Goal: Information Seeking & Learning: Learn about a topic

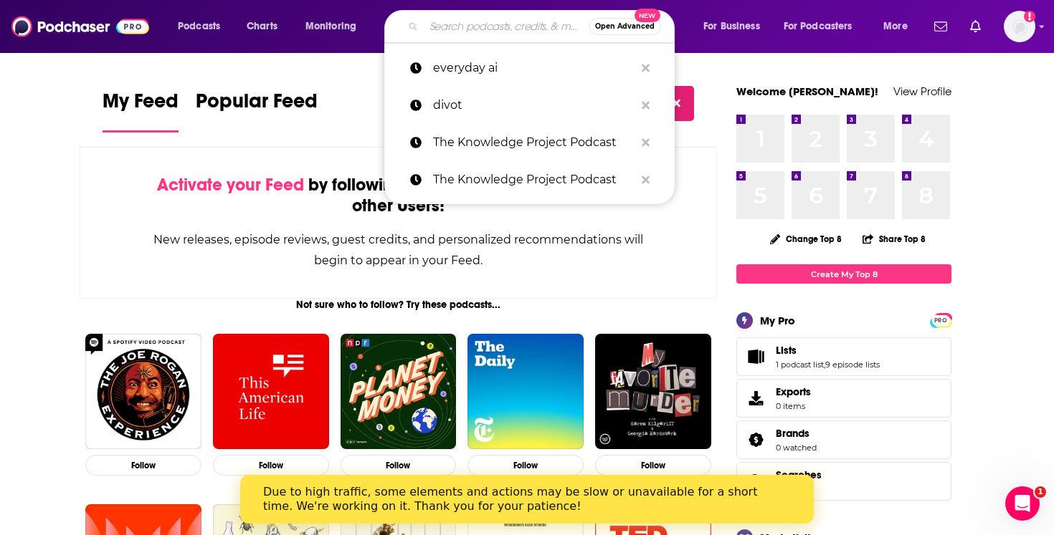
click at [524, 29] on input "Search podcasts, credits, & more..." at bounding box center [506, 26] width 165 height 23
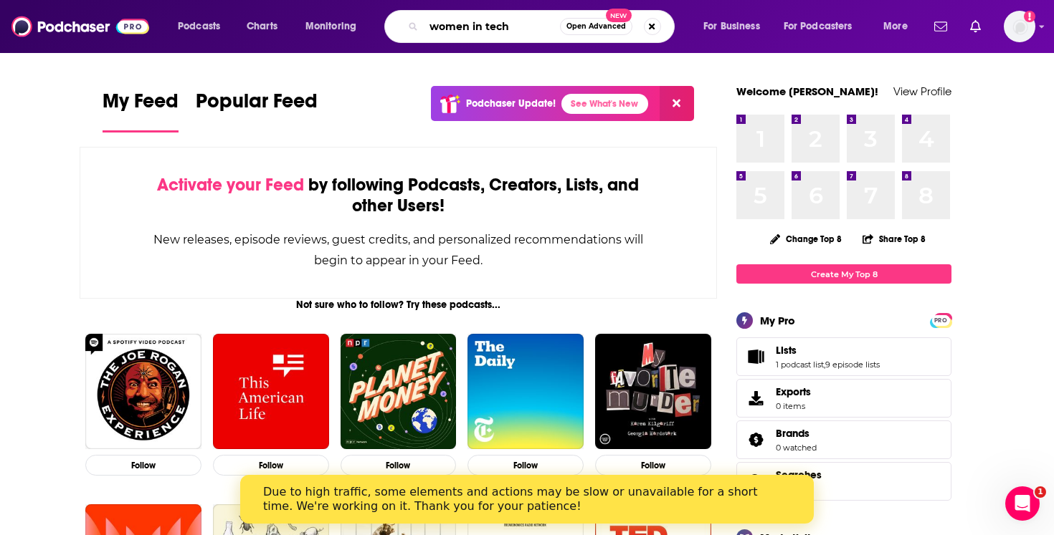
type input "women in tech"
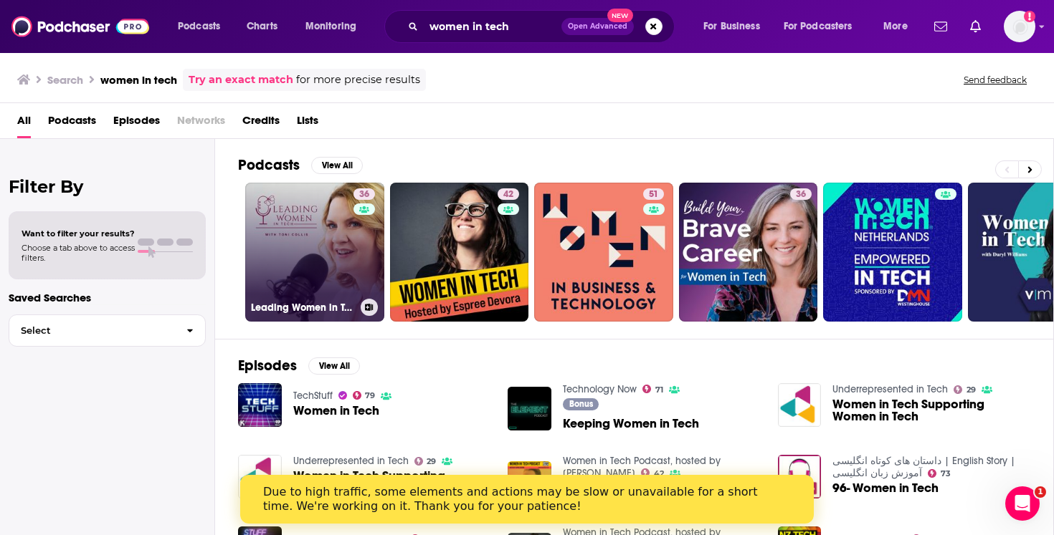
click at [292, 251] on link "36 Leading Women in Tech Podcast" at bounding box center [314, 252] width 139 height 139
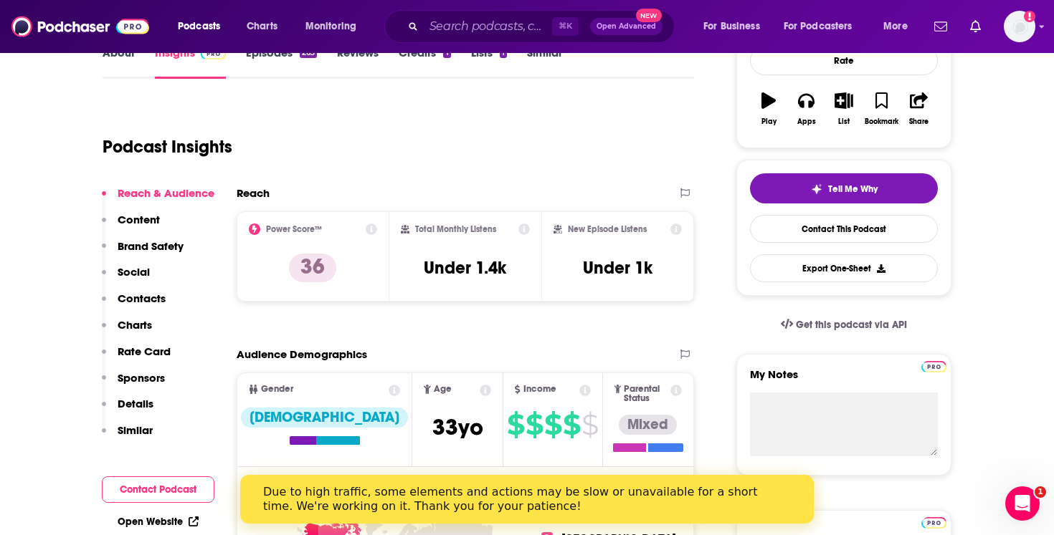
scroll to position [172, 0]
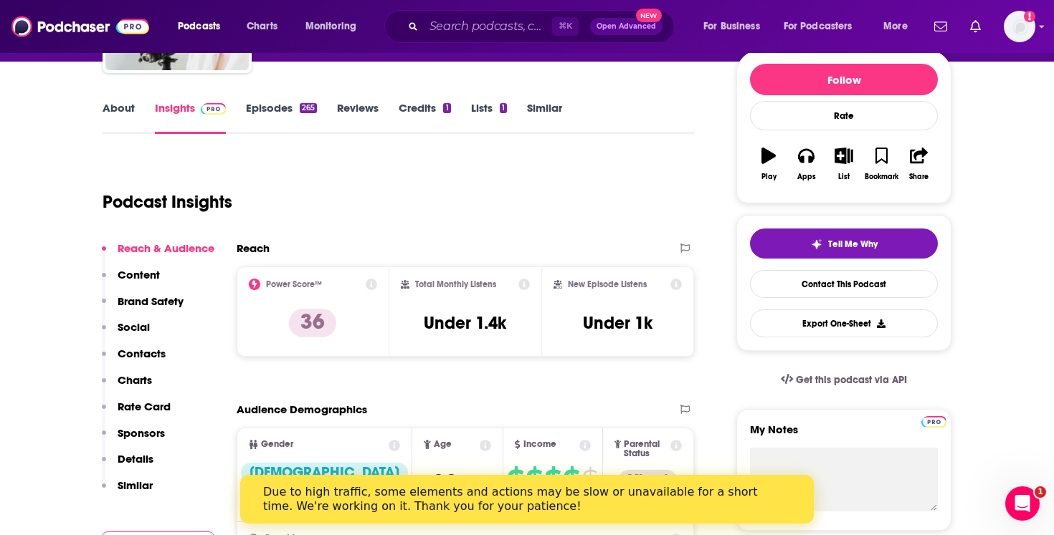
click at [279, 108] on link "Episodes 265" at bounding box center [281, 117] width 71 height 33
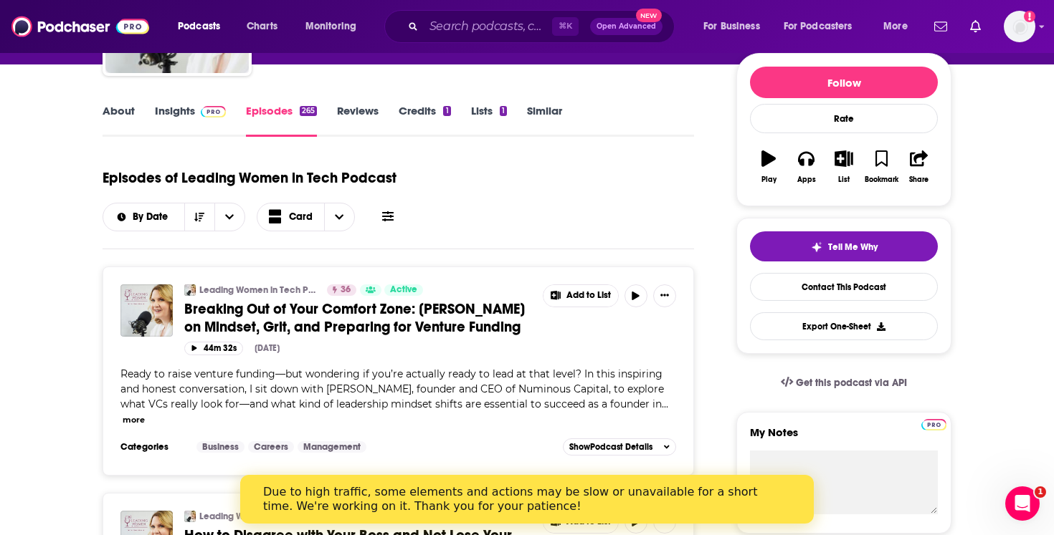
scroll to position [153, 0]
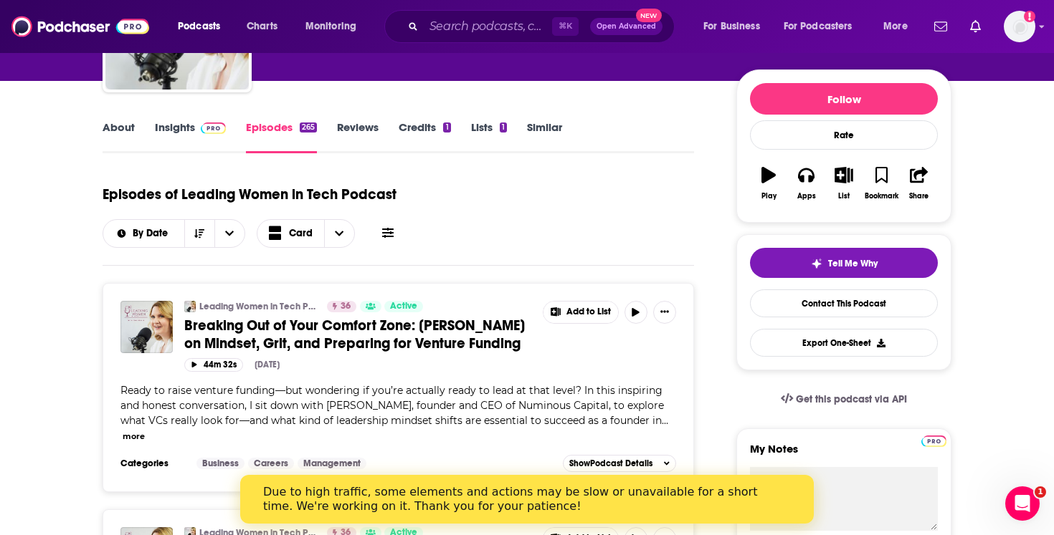
click at [120, 131] on link "About" at bounding box center [118, 136] width 32 height 33
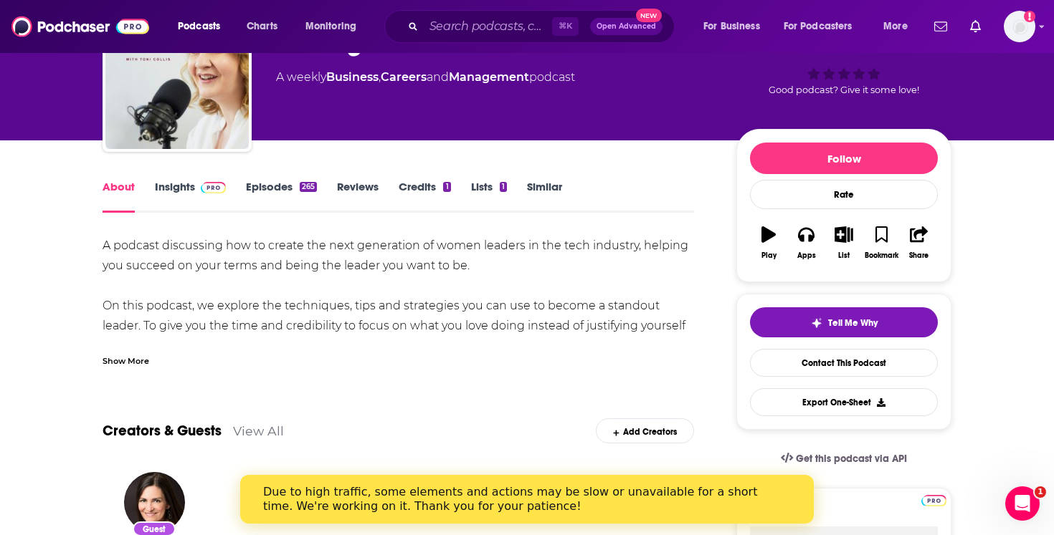
scroll to position [39, 0]
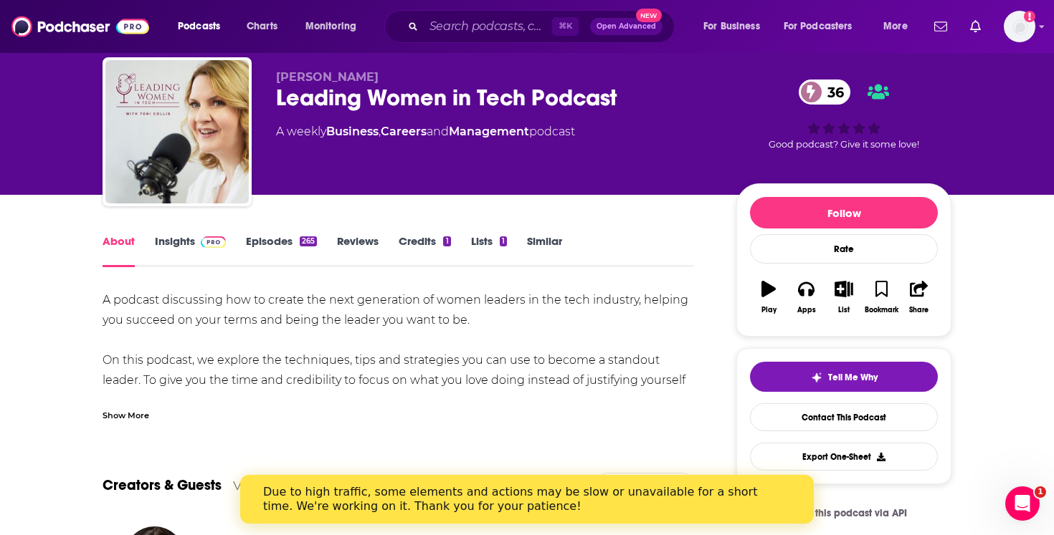
click at [116, 245] on link "About" at bounding box center [118, 250] width 32 height 33
click at [173, 248] on link "Insights" at bounding box center [190, 250] width 71 height 33
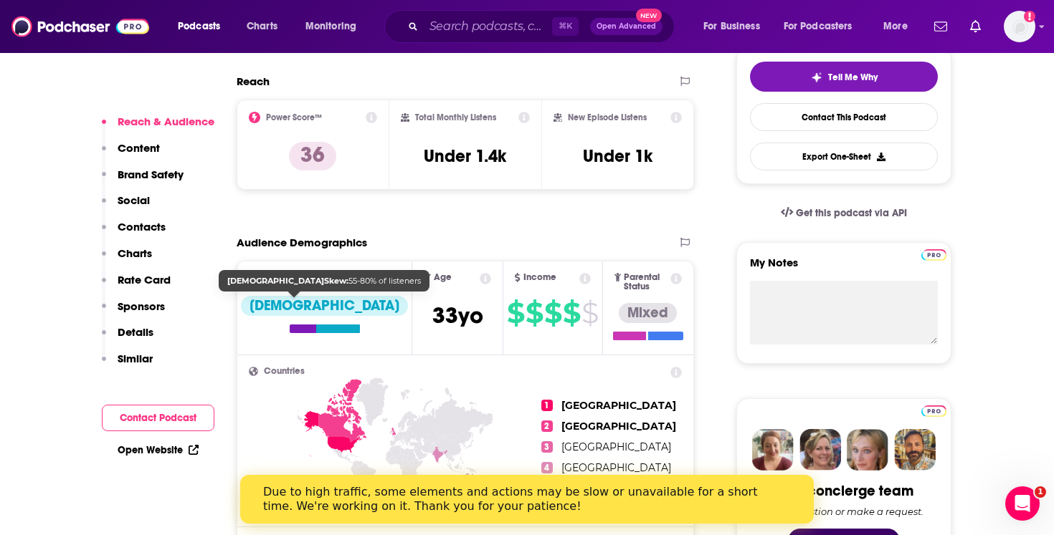
scroll to position [343, 0]
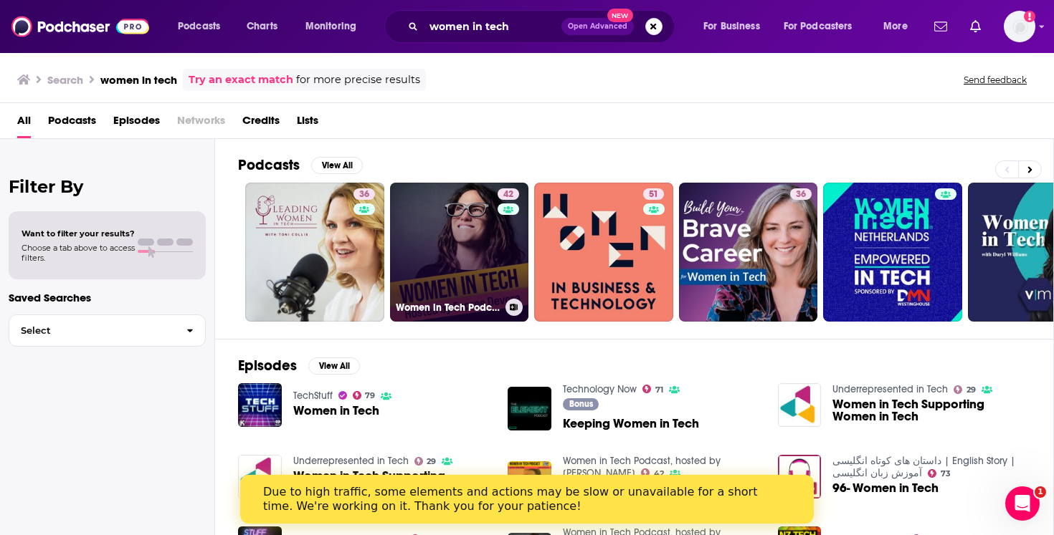
click at [442, 287] on link "42 Women in Tech Podcast, hosted by Espree Devora" at bounding box center [459, 252] width 139 height 139
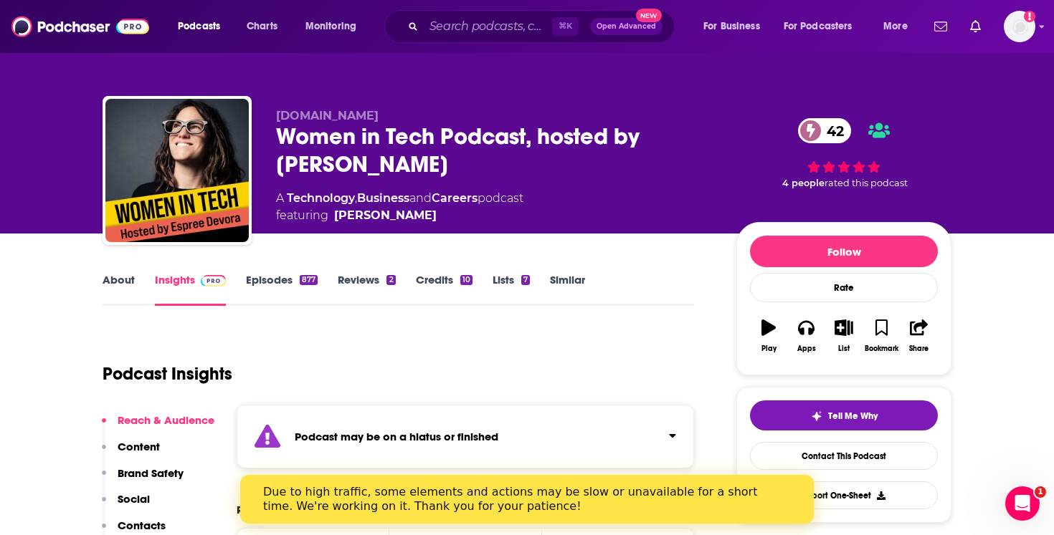
click at [280, 277] on link "Episodes 877" at bounding box center [282, 289] width 72 height 33
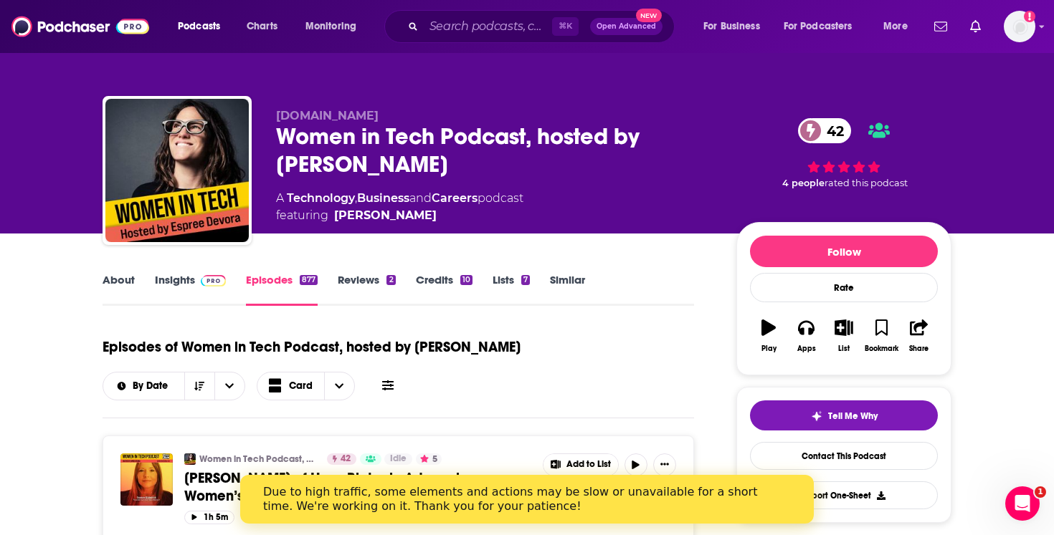
click at [127, 277] on link "About" at bounding box center [118, 289] width 32 height 33
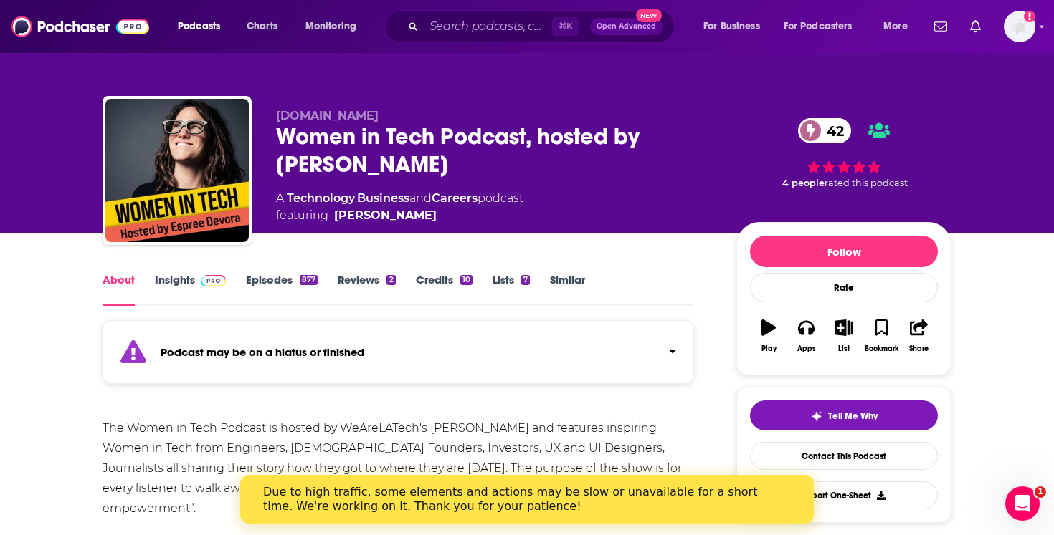
click at [185, 277] on link "Insights" at bounding box center [190, 289] width 71 height 33
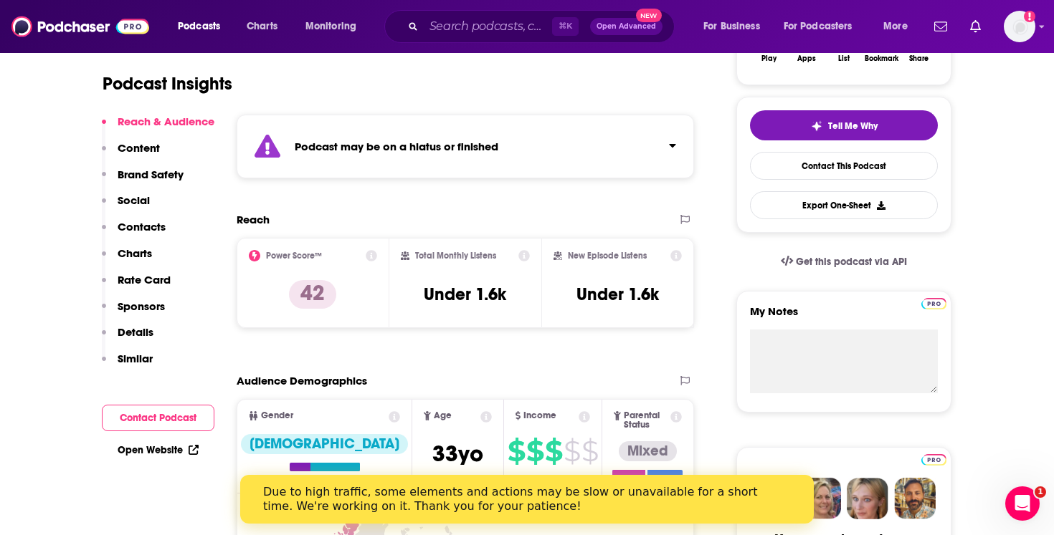
scroll to position [292, 0]
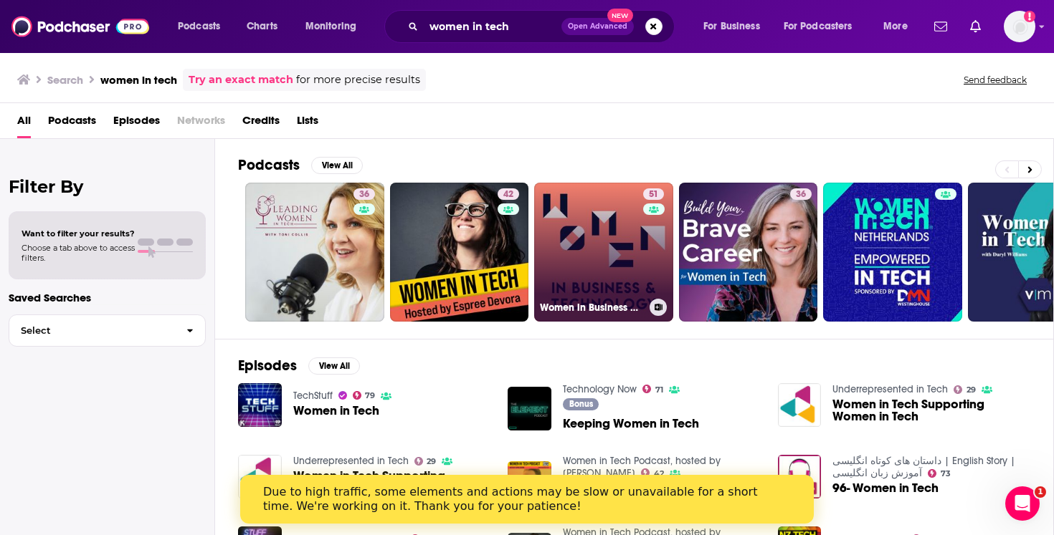
click at [622, 275] on link "51 Women in Business & Technology" at bounding box center [603, 252] width 139 height 139
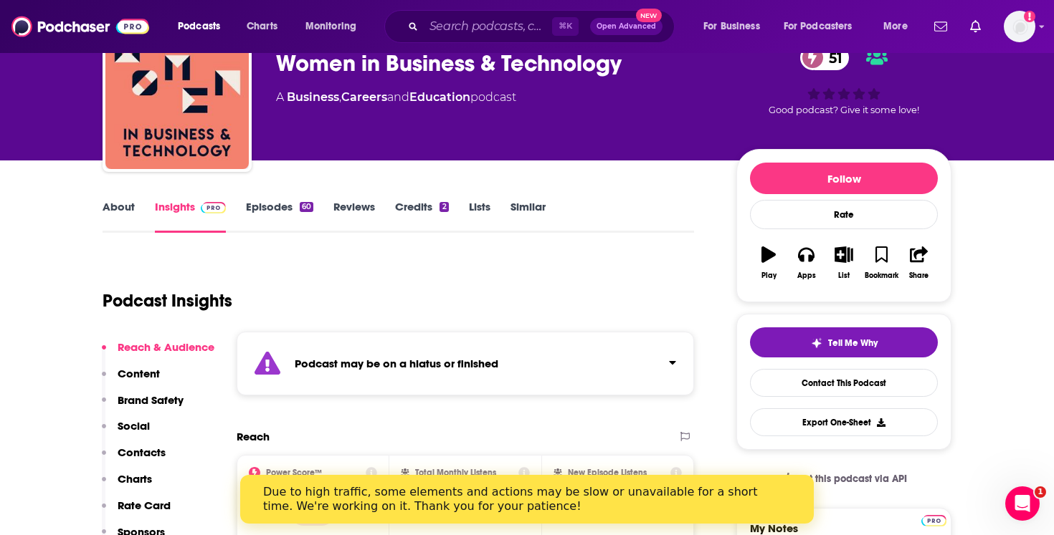
scroll to position [75, 0]
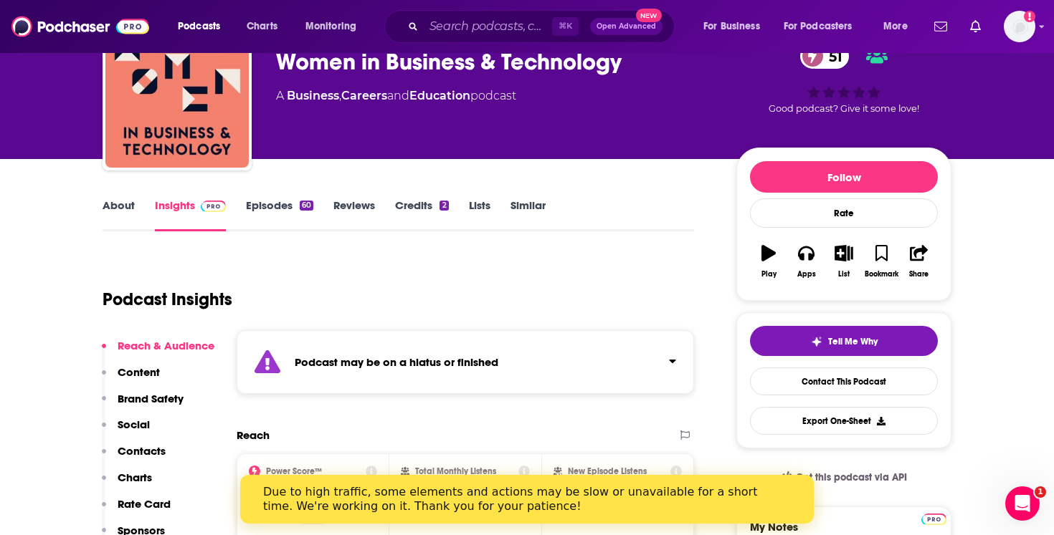
click at [285, 214] on link "Episodes 60" at bounding box center [279, 215] width 67 height 33
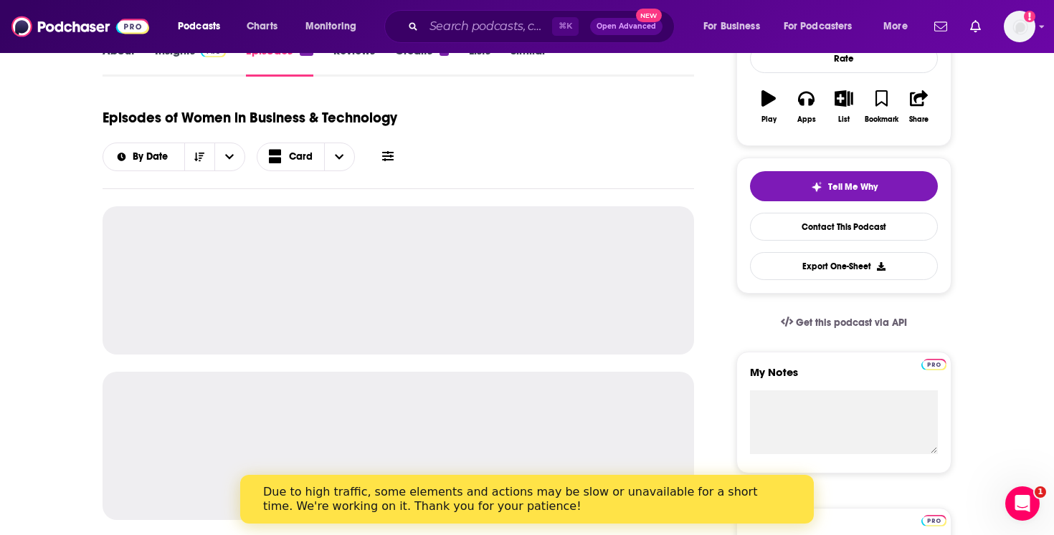
scroll to position [241, 0]
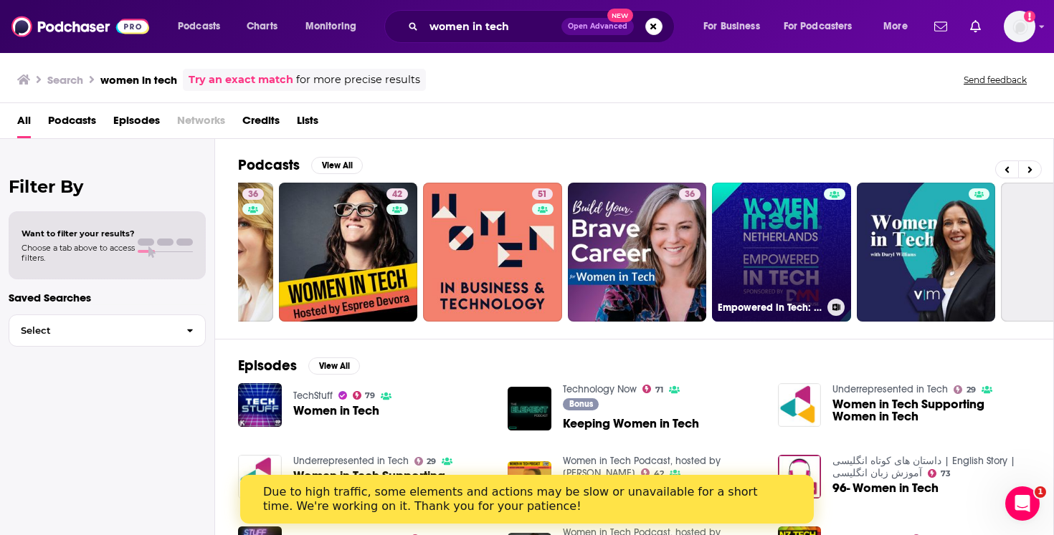
scroll to position [0, 115]
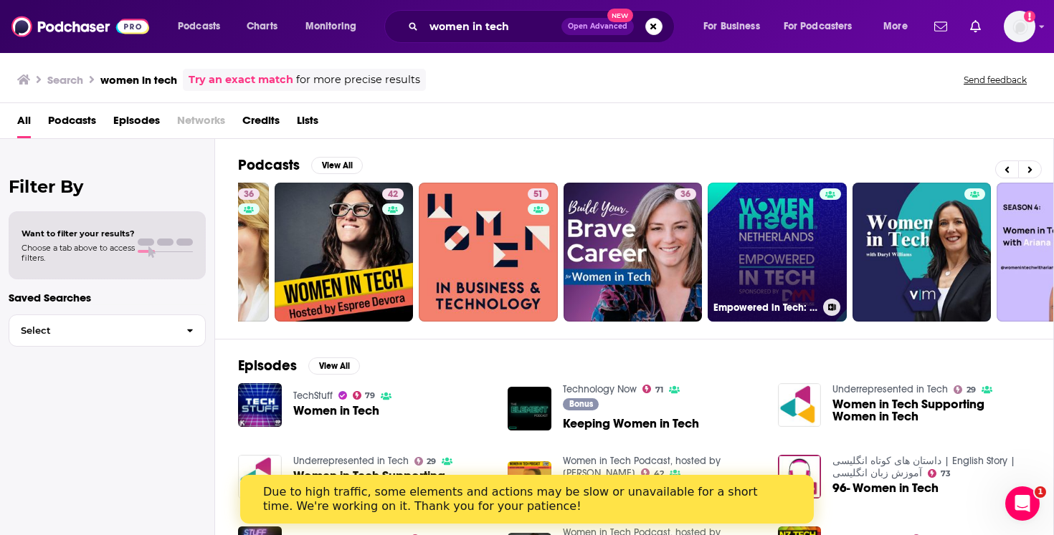
click at [771, 261] on link "Empowered in Tech: Women in Tech Netherlands" at bounding box center [776, 252] width 139 height 139
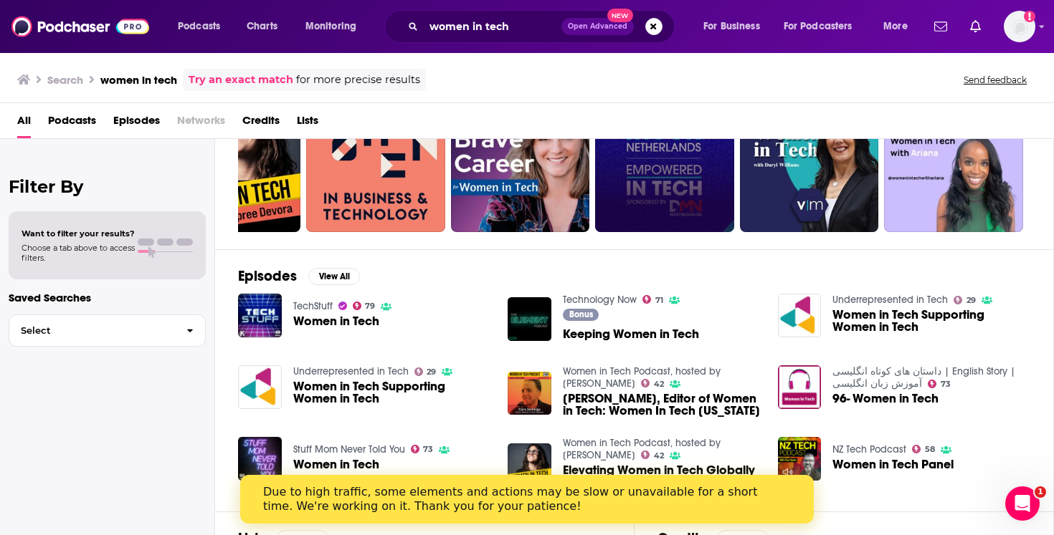
scroll to position [130, 0]
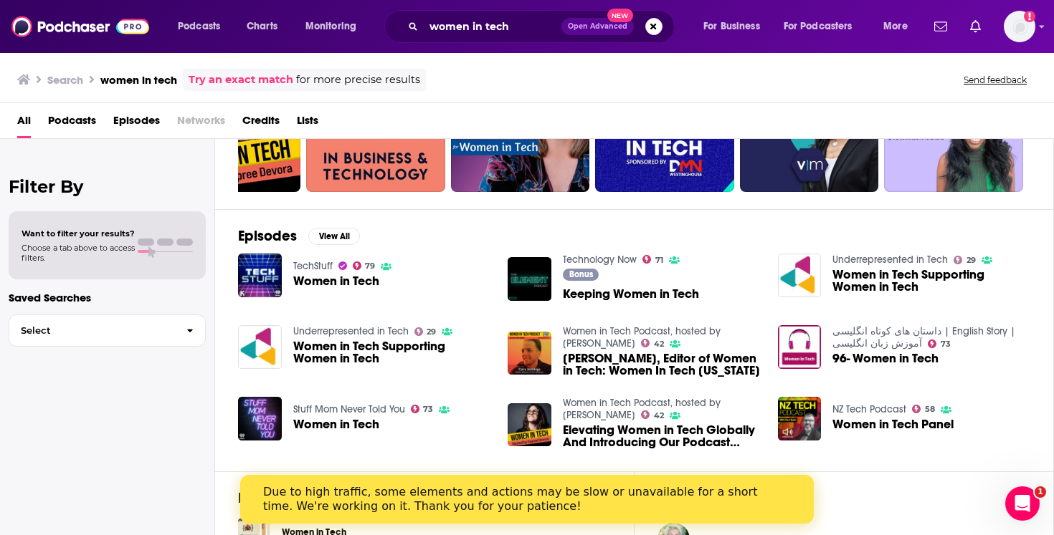
click at [308, 267] on link "TechStuff" at bounding box center [312, 266] width 39 height 12
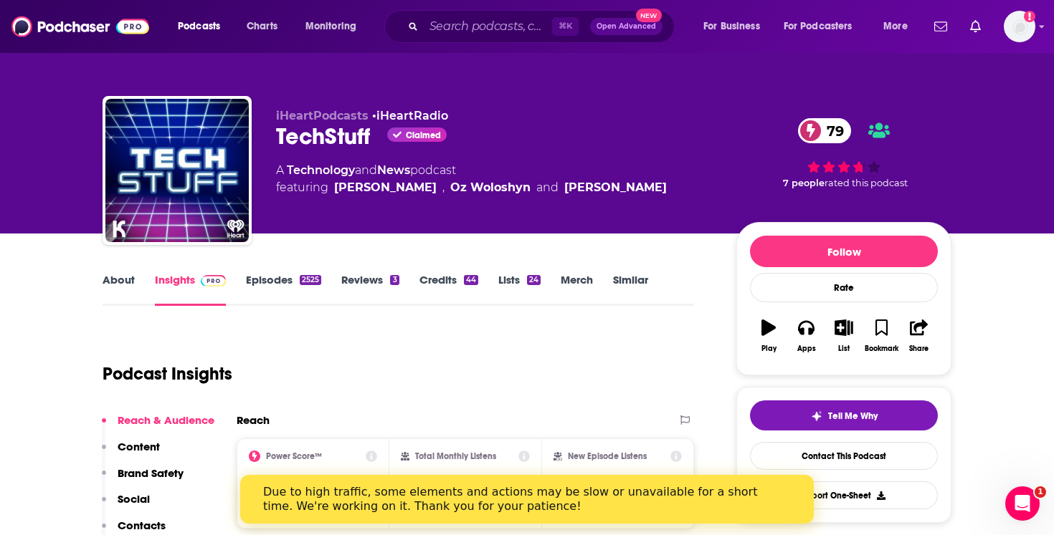
click at [268, 276] on link "Episodes 2525" at bounding box center [283, 289] width 75 height 33
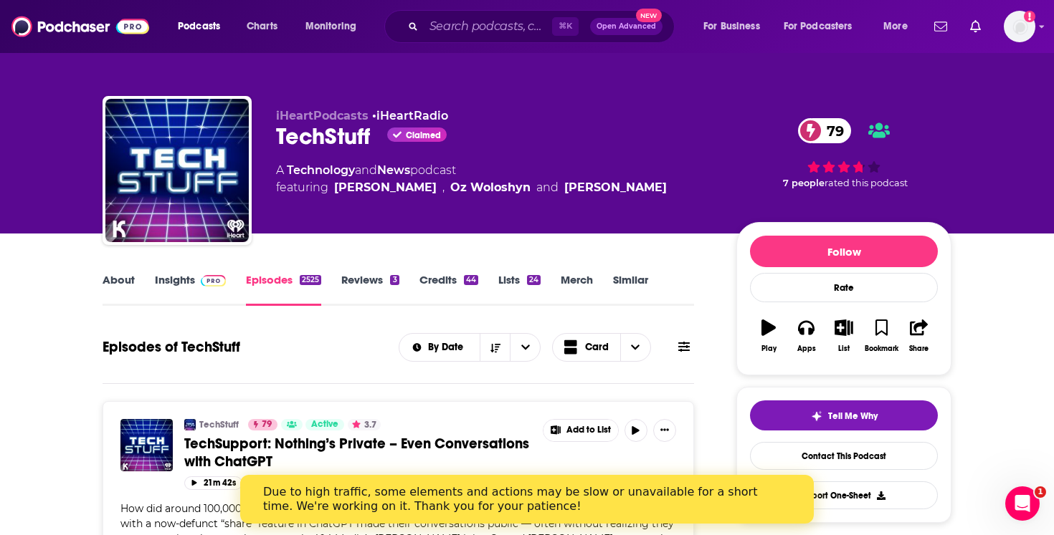
click at [125, 283] on link "About" at bounding box center [118, 289] width 32 height 33
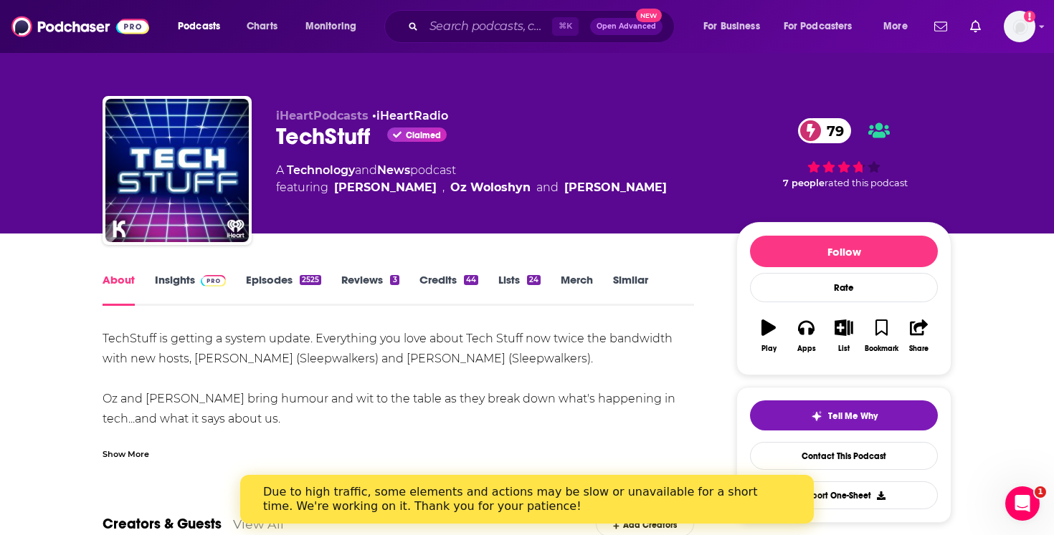
click at [168, 281] on link "Insights" at bounding box center [190, 289] width 71 height 33
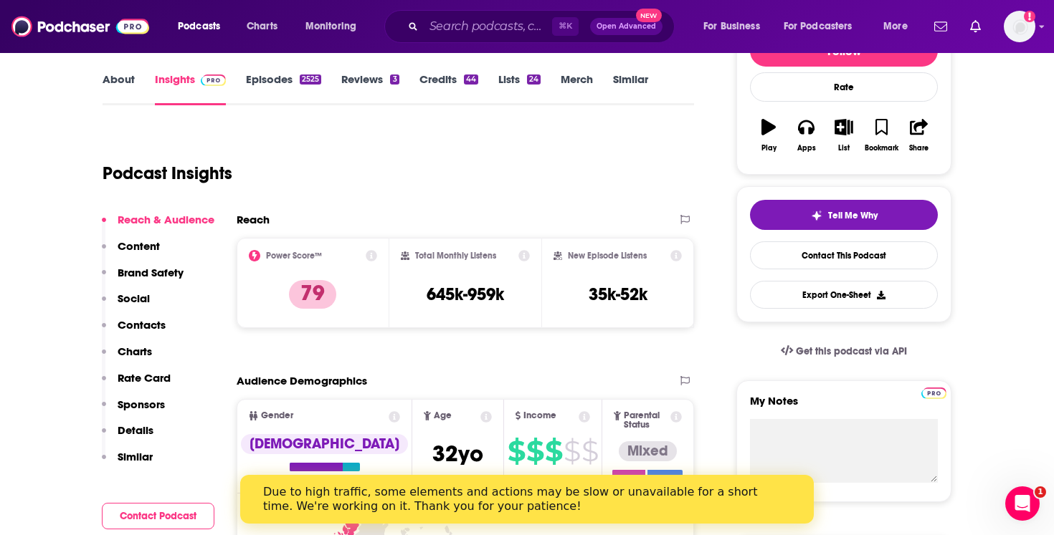
scroll to position [224, 0]
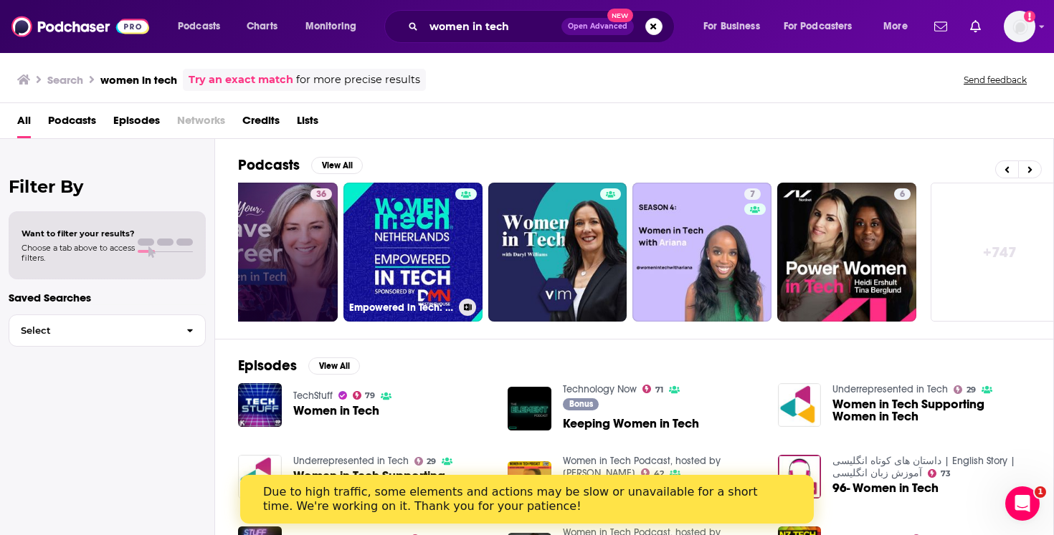
scroll to position [0, 501]
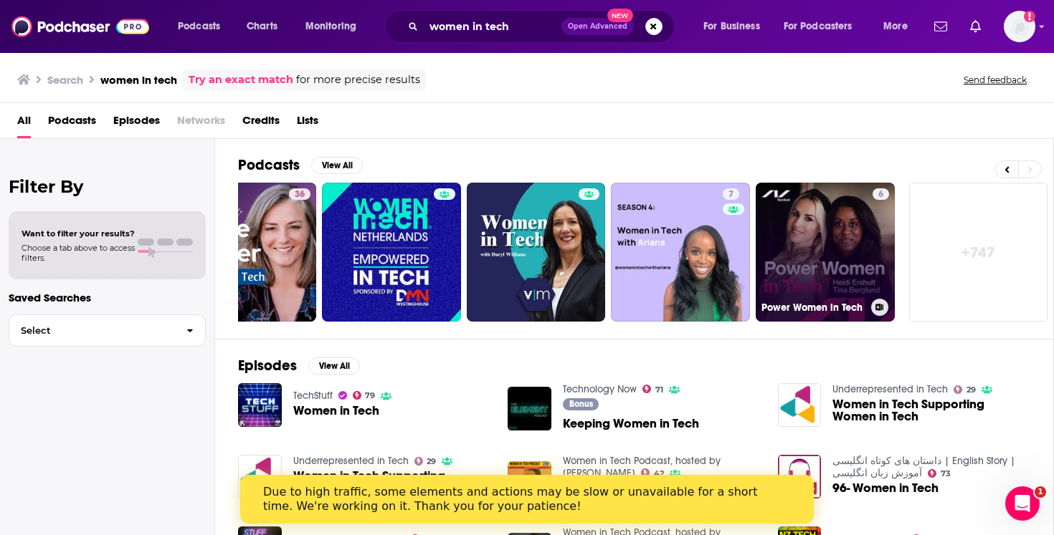
click at [804, 261] on link "6 Power Women in Tech" at bounding box center [824, 252] width 139 height 139
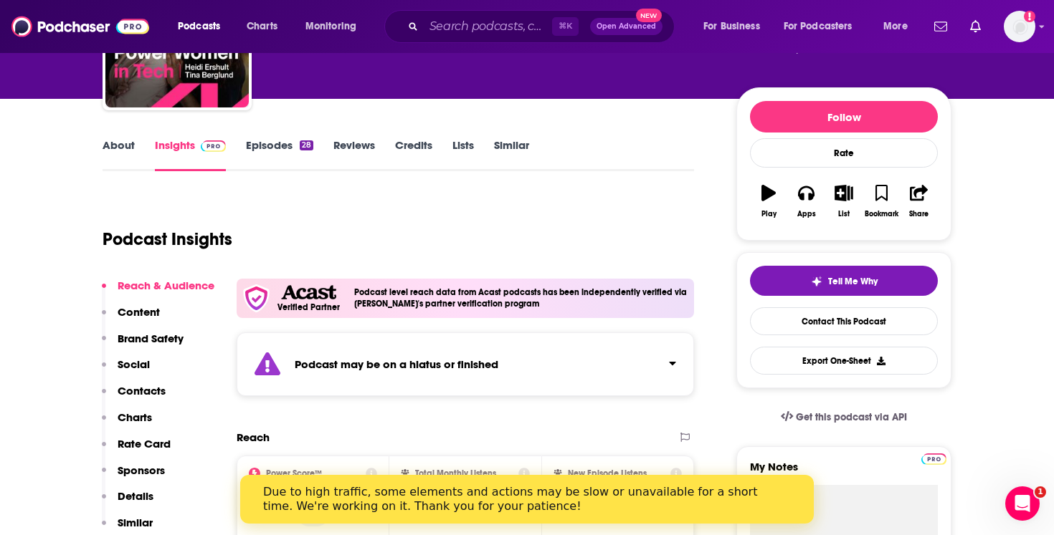
scroll to position [132, 0]
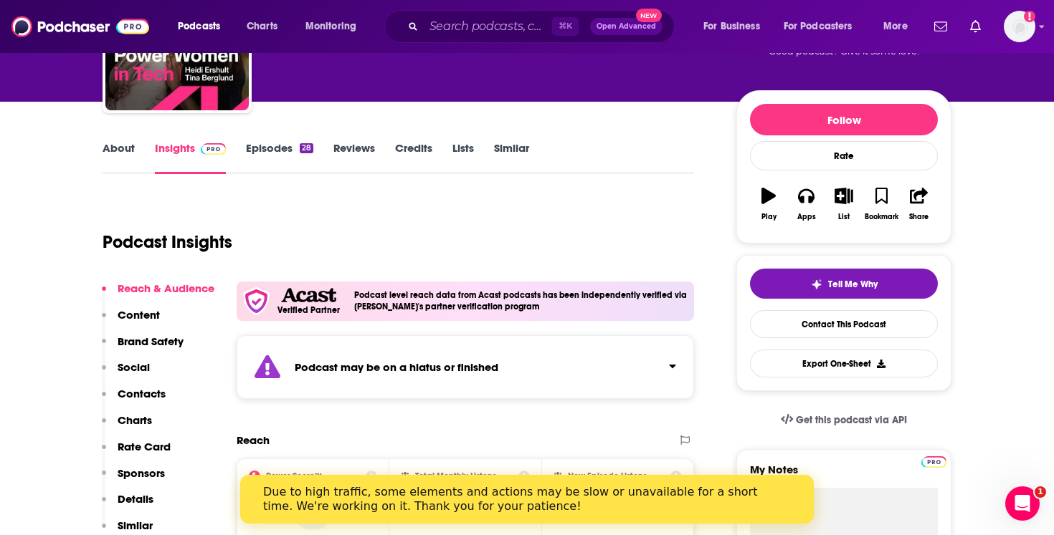
click at [263, 151] on link "Episodes 28" at bounding box center [279, 157] width 67 height 33
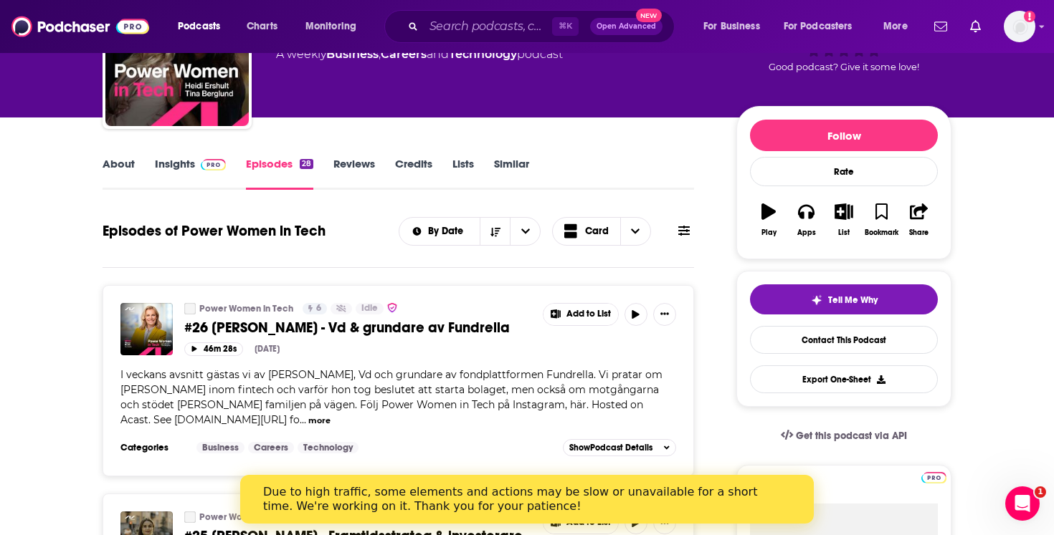
scroll to position [159, 0]
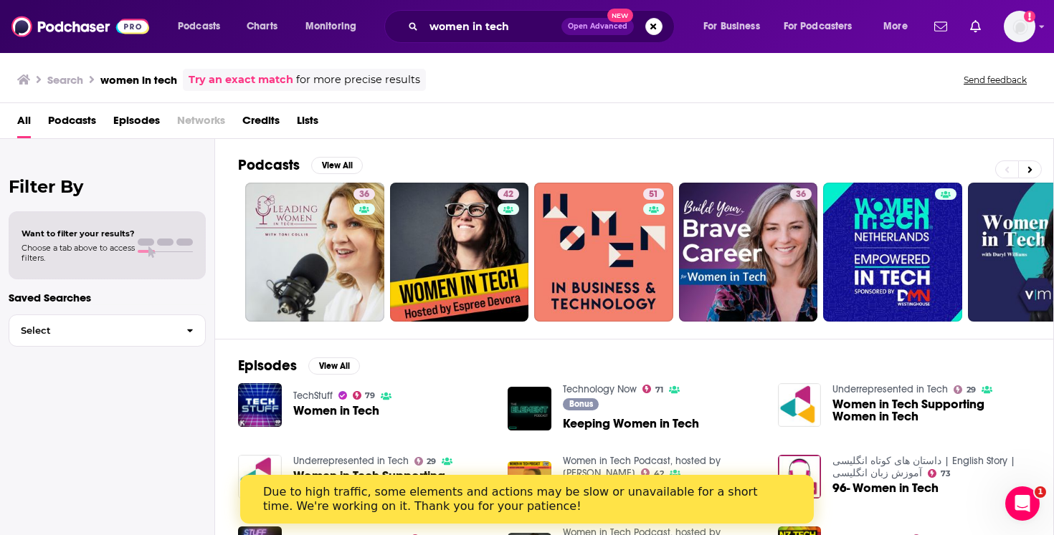
click at [282, 162] on h2 "Podcasts" at bounding box center [269, 165] width 62 height 18
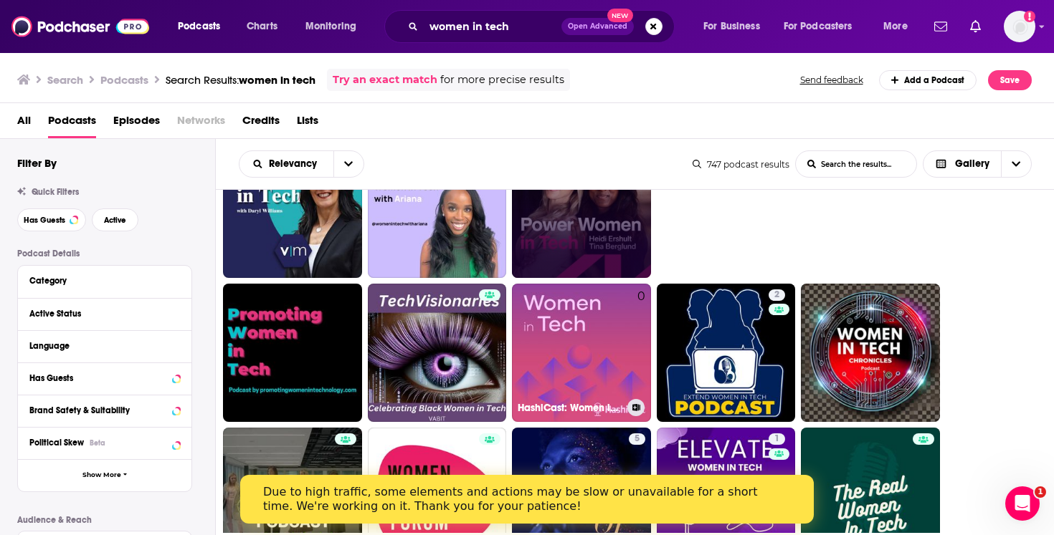
scroll to position [239, 0]
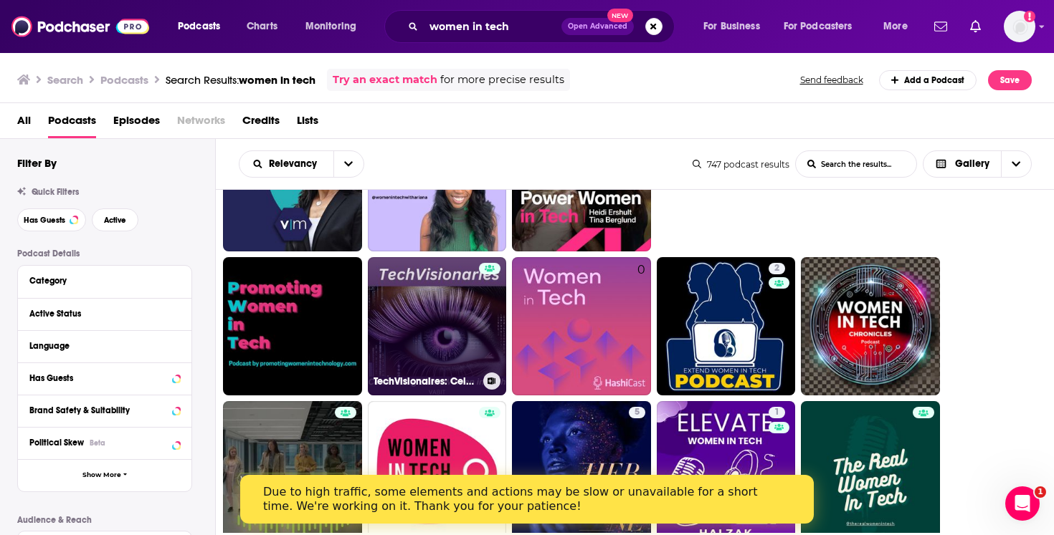
click at [406, 323] on link "TechVisionaires: Celebrating Black Women in Tech" at bounding box center [437, 326] width 139 height 139
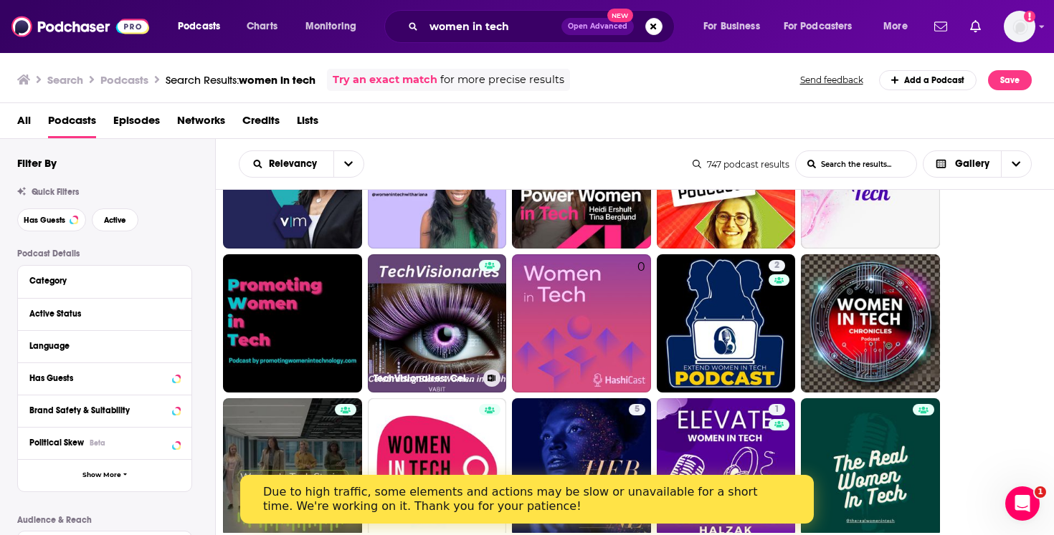
scroll to position [244, 0]
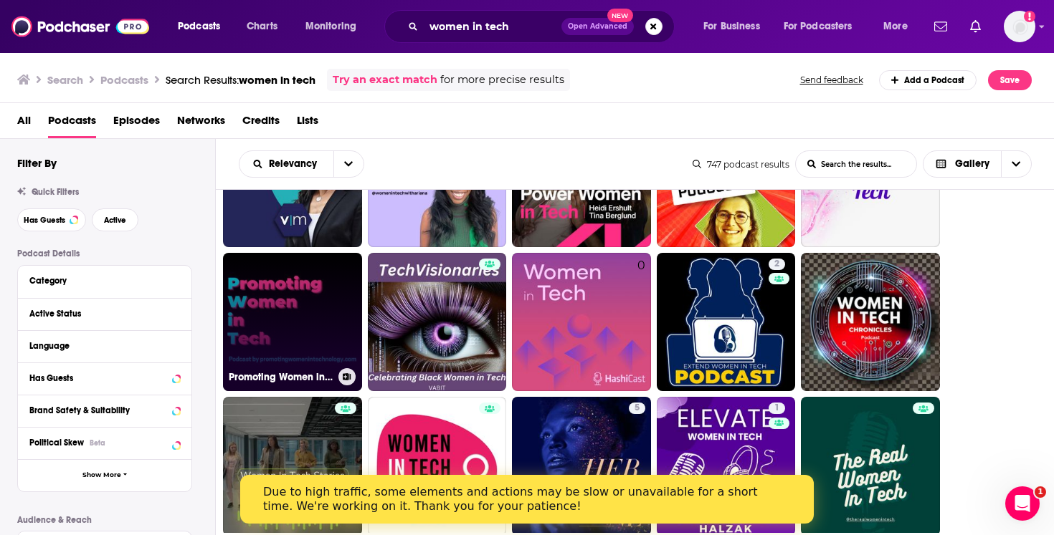
click at [307, 308] on link "Promoting Women in Tech" at bounding box center [292, 322] width 139 height 139
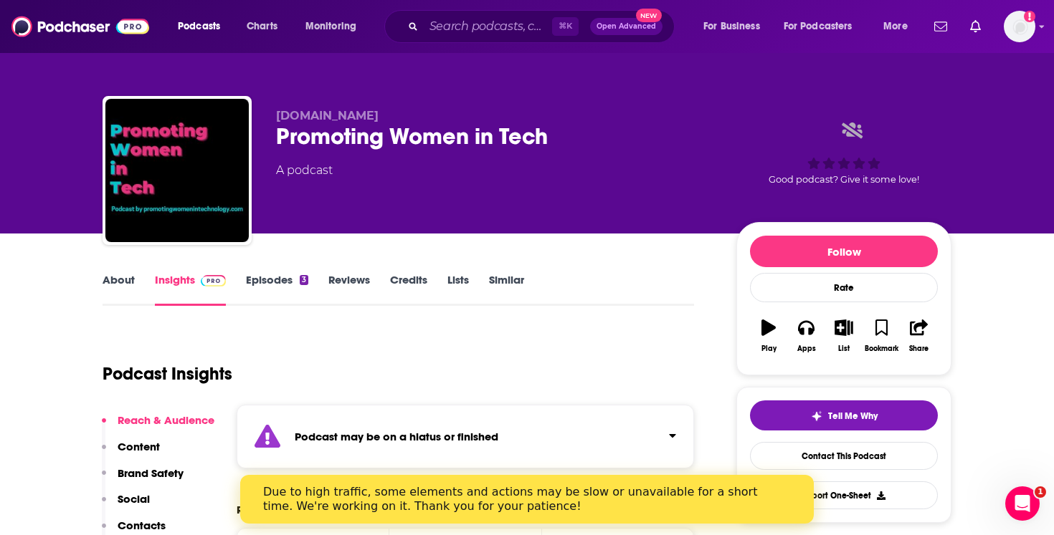
click at [274, 279] on link "Episodes 3" at bounding box center [277, 289] width 62 height 33
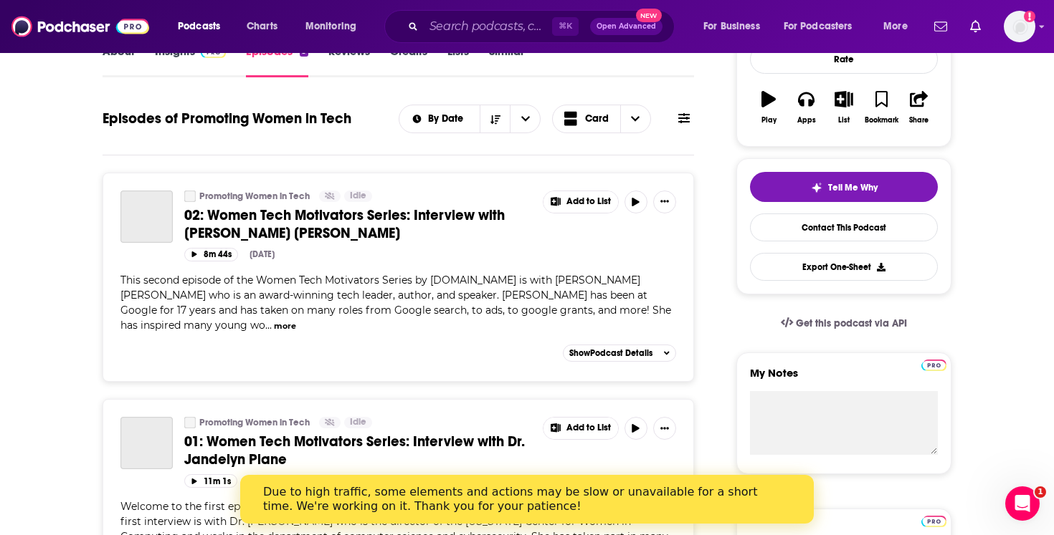
scroll to position [242, 0]
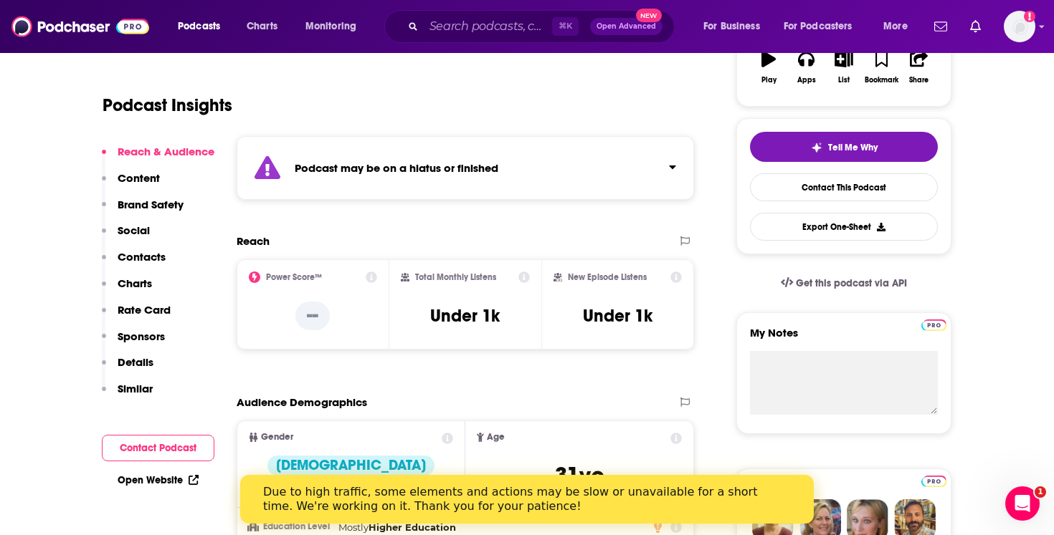
scroll to position [290, 0]
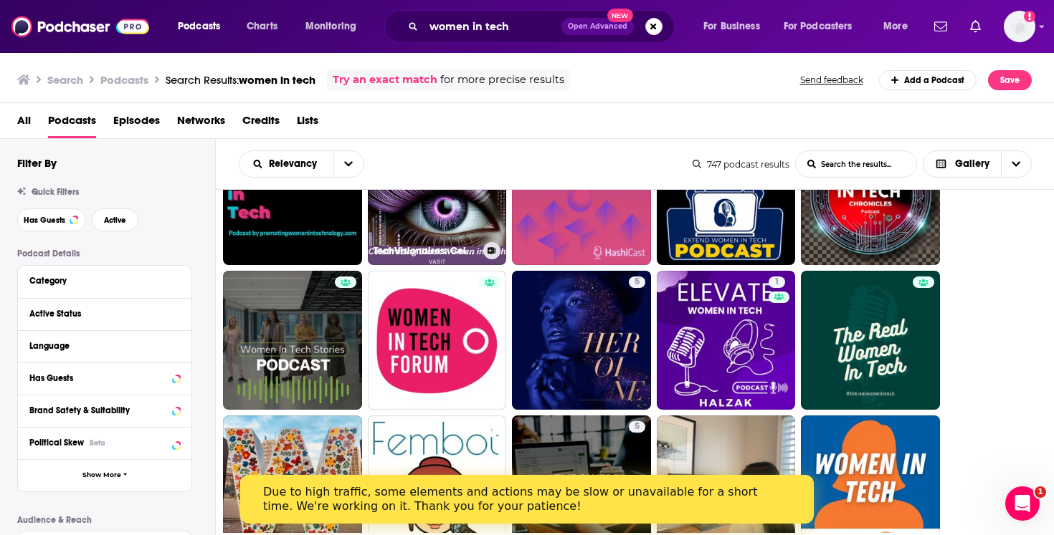
scroll to position [378, 0]
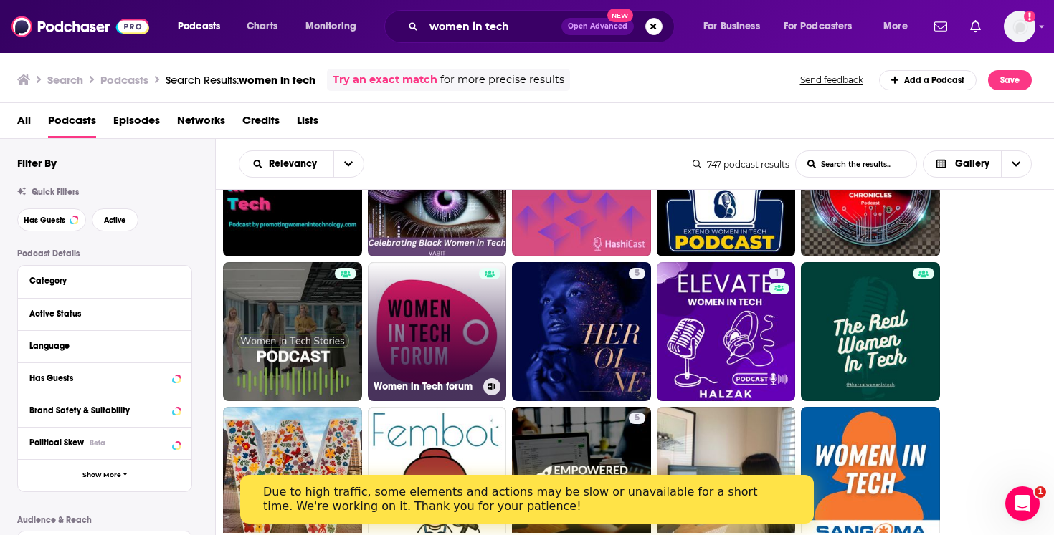
click at [422, 323] on link "Women in Tech forum" at bounding box center [437, 331] width 139 height 139
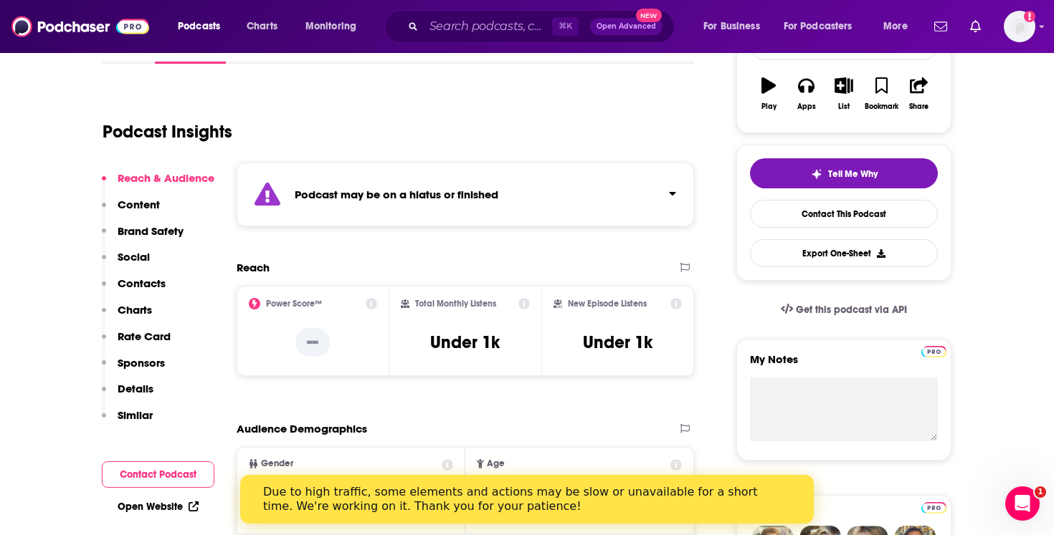
scroll to position [254, 0]
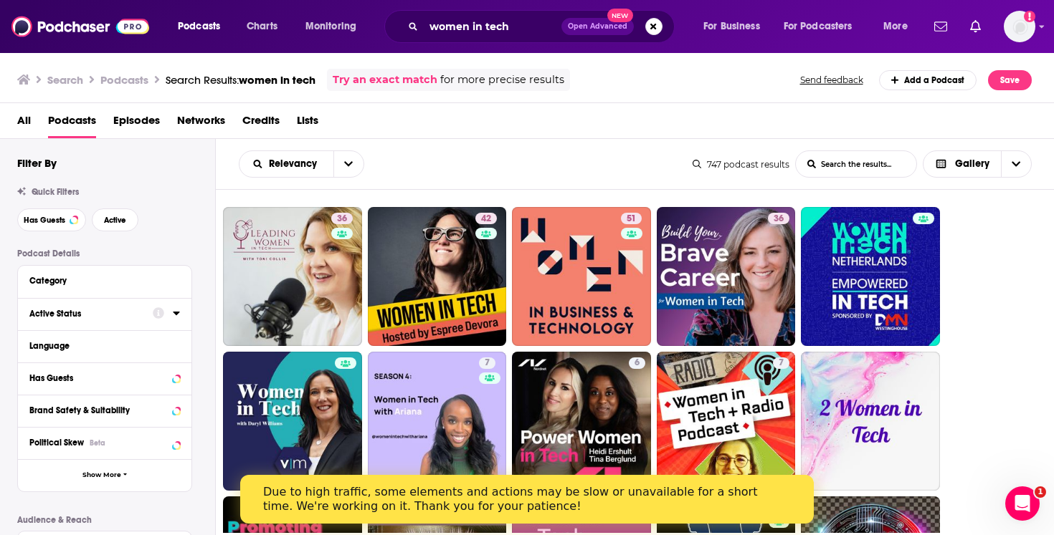
click at [171, 316] on div at bounding box center [166, 314] width 27 height 18
click at [177, 319] on icon at bounding box center [176, 312] width 7 height 11
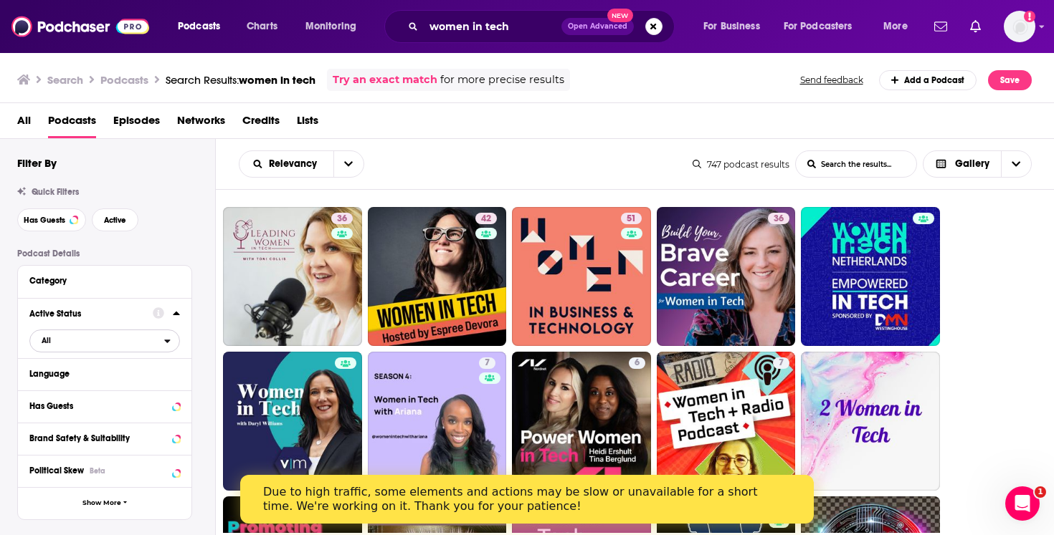
click at [151, 350] on span "All" at bounding box center [97, 340] width 134 height 19
click at [132, 382] on div "Active 130" at bounding box center [109, 388] width 161 height 24
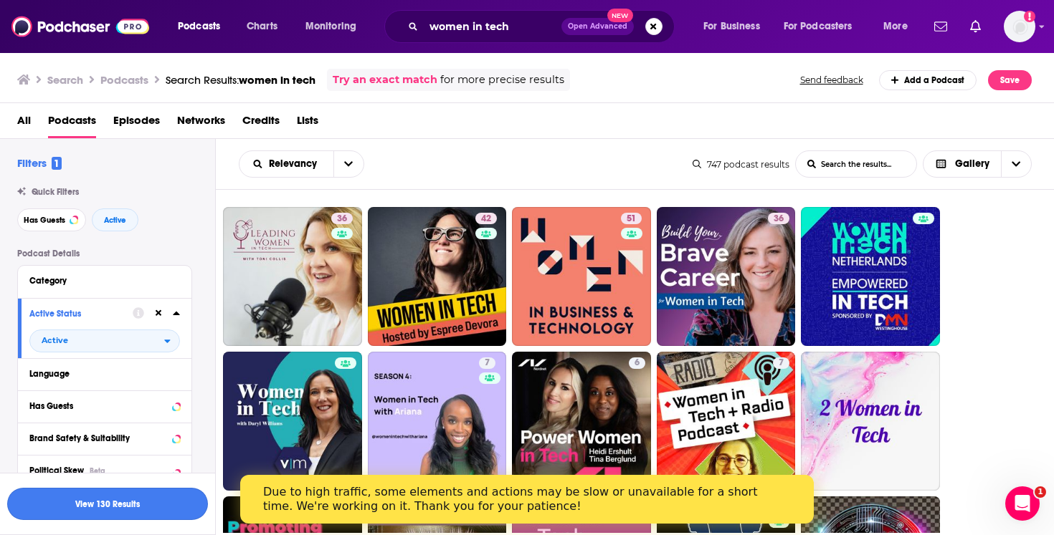
click at [178, 506] on button "View 130 Results" at bounding box center [107, 504] width 201 height 32
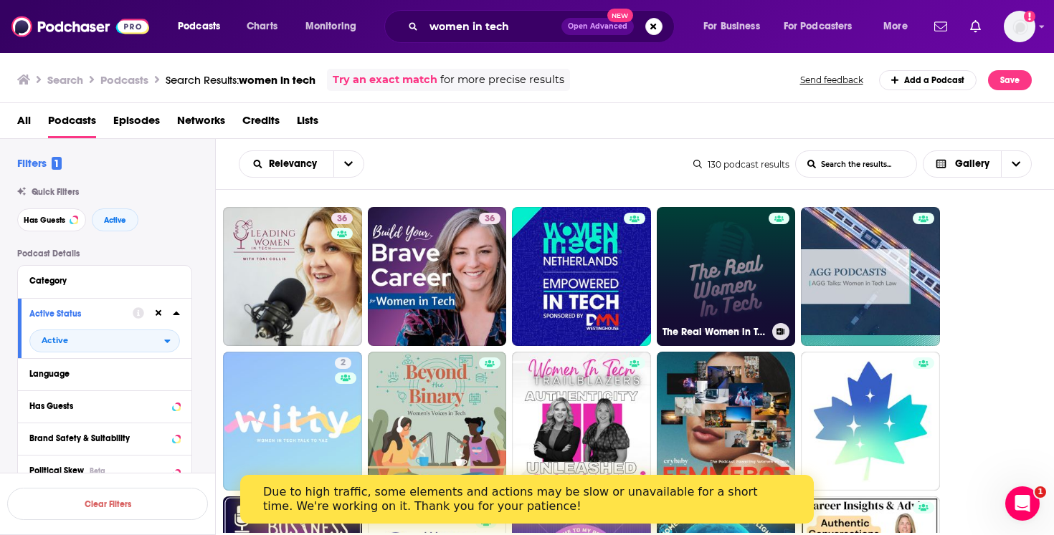
click at [717, 275] on link "The Real Women in Tech" at bounding box center [726, 276] width 139 height 139
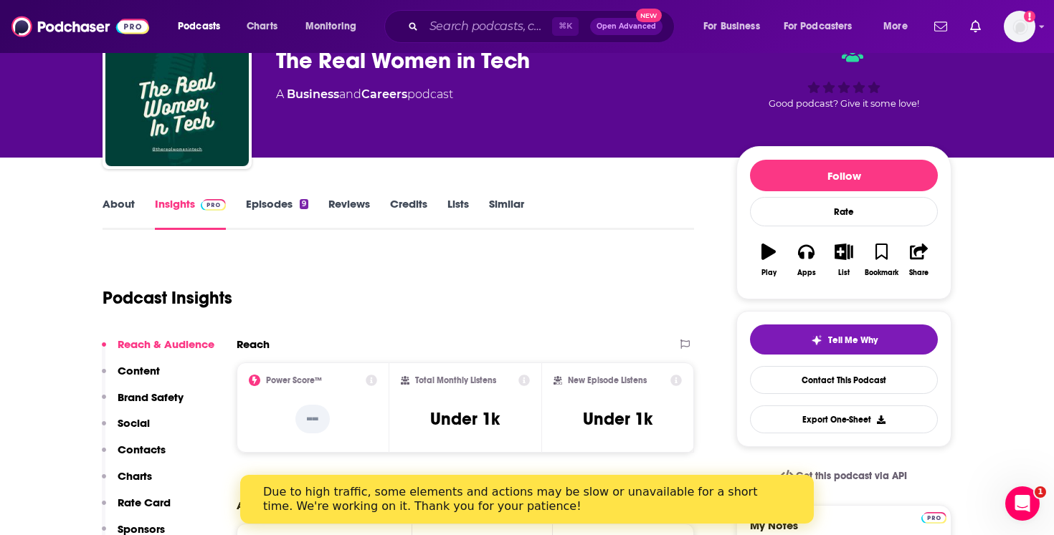
scroll to position [194, 0]
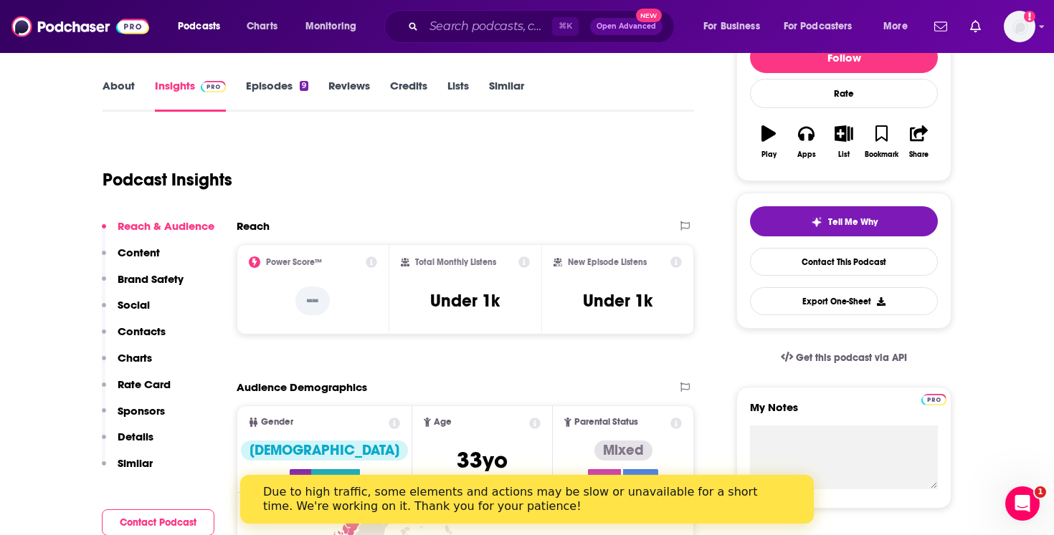
click at [265, 94] on link "Episodes 9" at bounding box center [277, 95] width 62 height 33
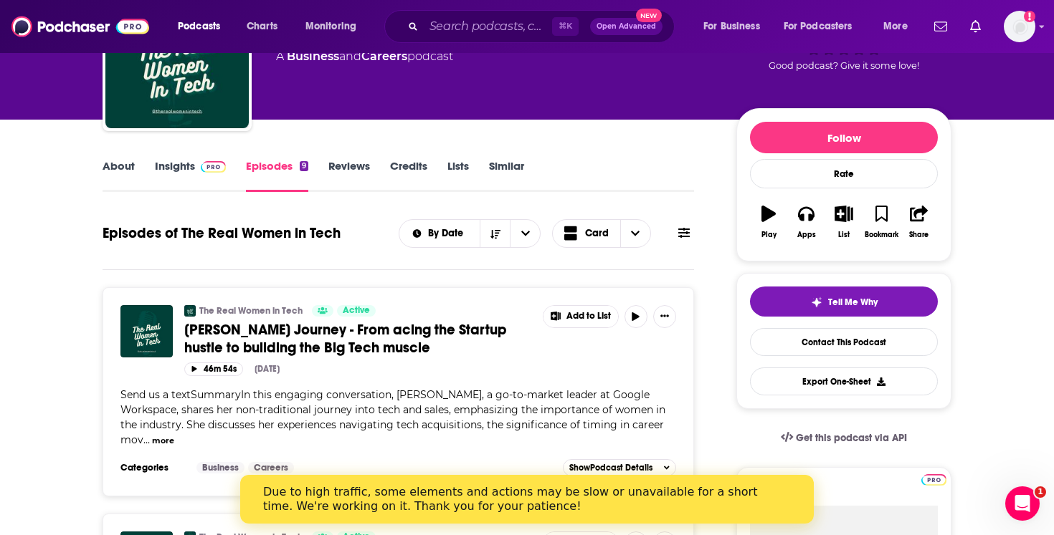
scroll to position [51, 0]
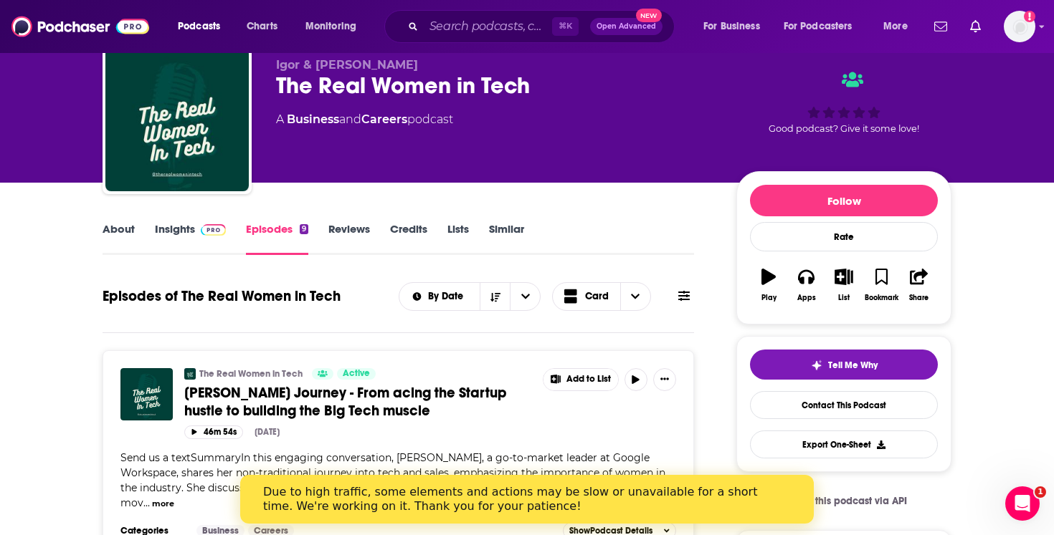
click at [123, 230] on link "About" at bounding box center [118, 238] width 32 height 33
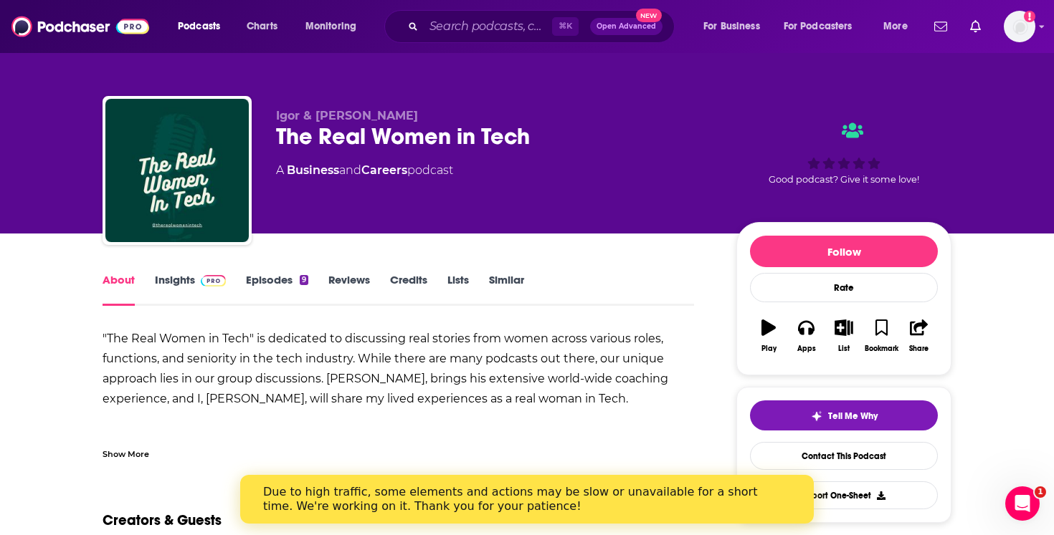
click at [179, 276] on link "Insights" at bounding box center [190, 289] width 71 height 33
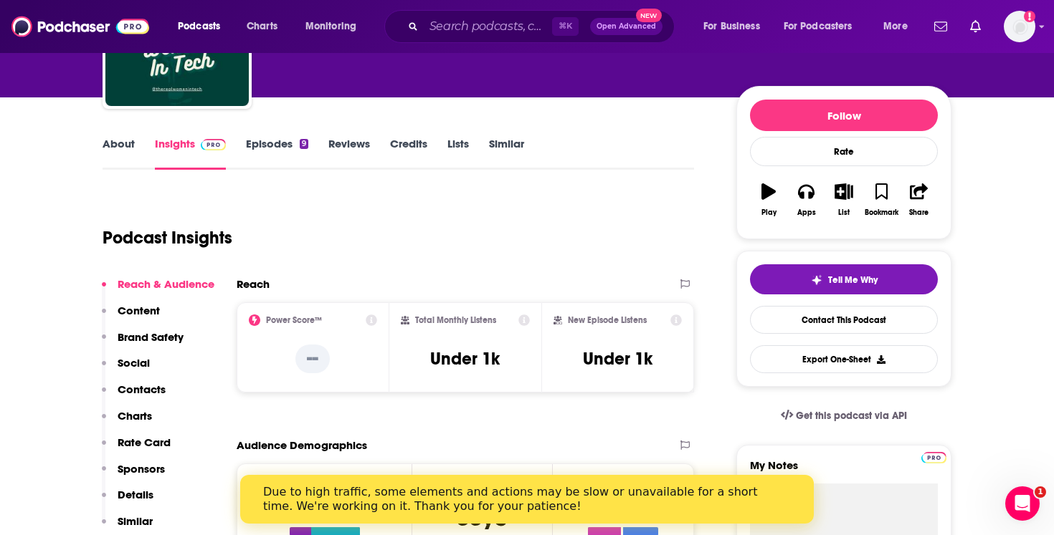
scroll to position [170, 0]
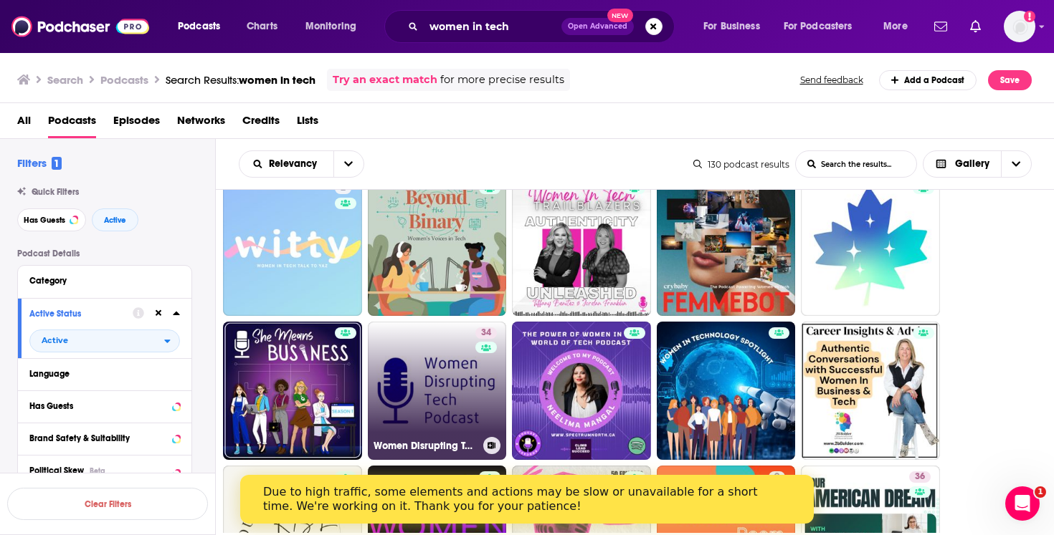
scroll to position [204, 0]
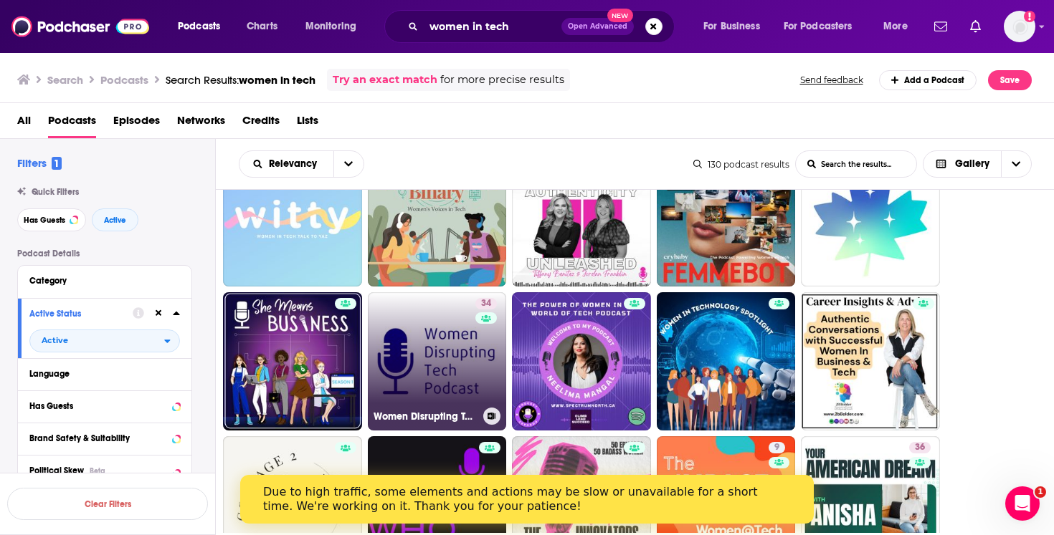
click at [445, 343] on link "34 Women Disrupting Tech" at bounding box center [437, 361] width 139 height 139
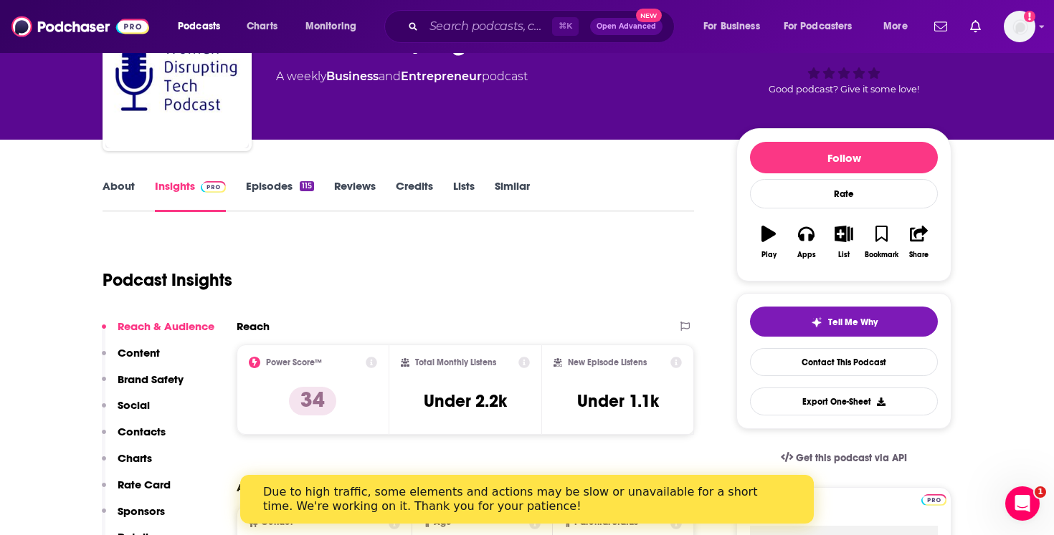
scroll to position [157, 0]
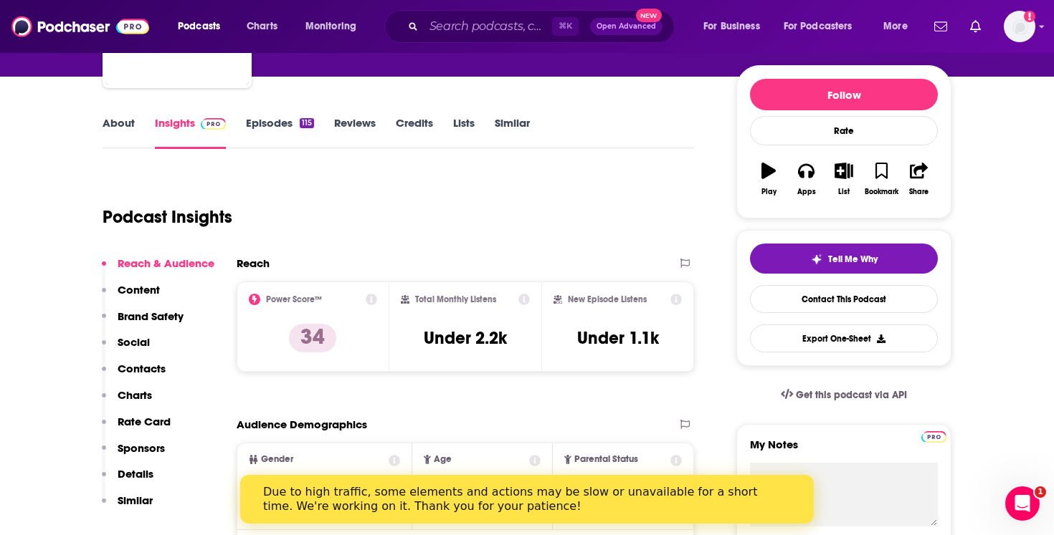
click at [254, 124] on link "Episodes 115" at bounding box center [280, 132] width 68 height 33
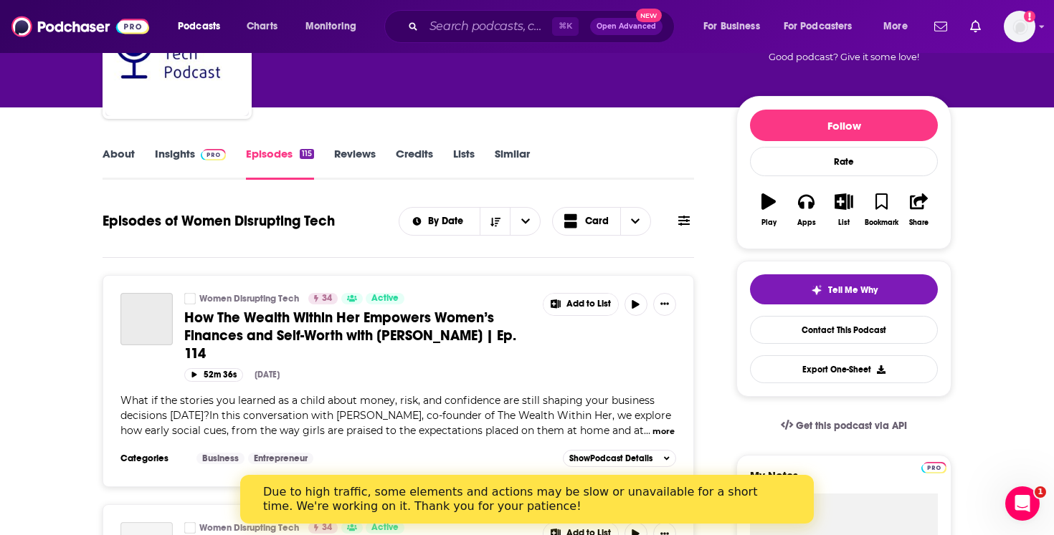
scroll to position [144, 0]
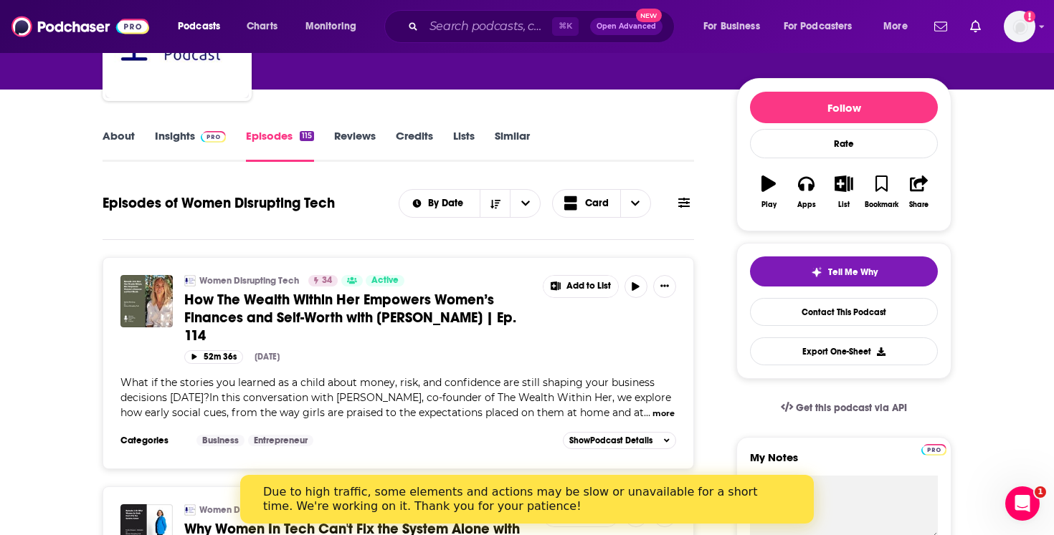
click at [125, 140] on link "About" at bounding box center [118, 145] width 32 height 33
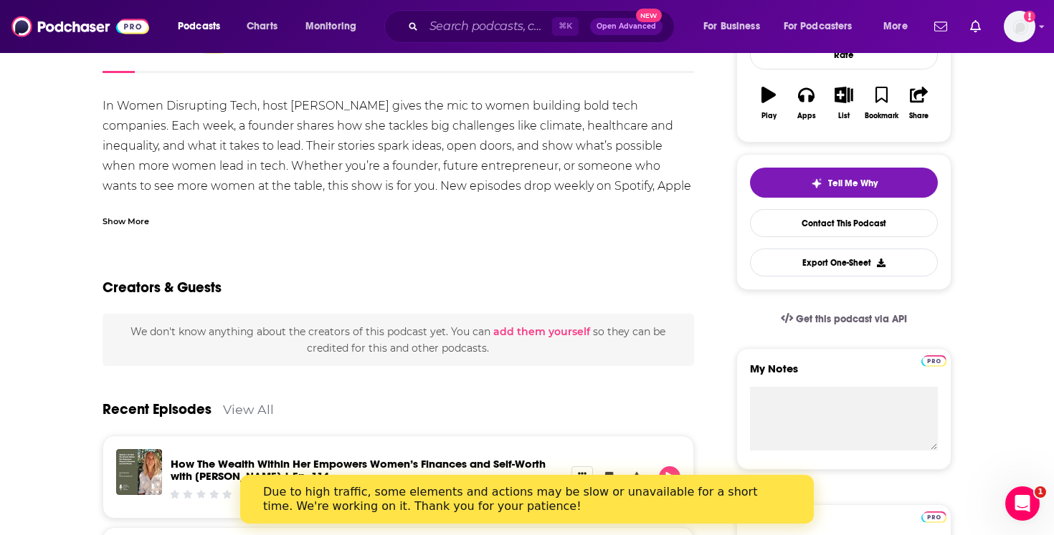
scroll to position [161, 0]
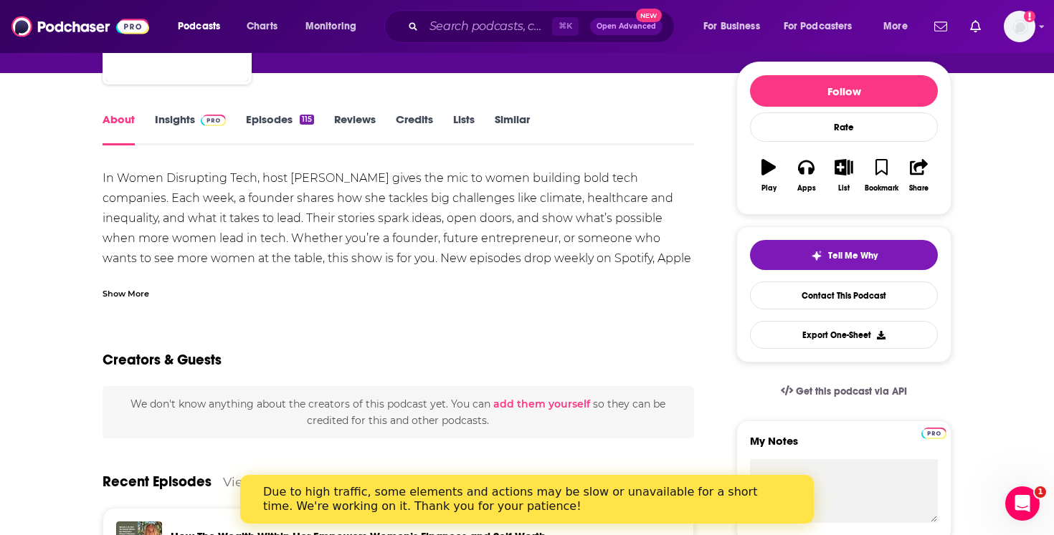
click at [168, 118] on link "Insights" at bounding box center [190, 129] width 71 height 33
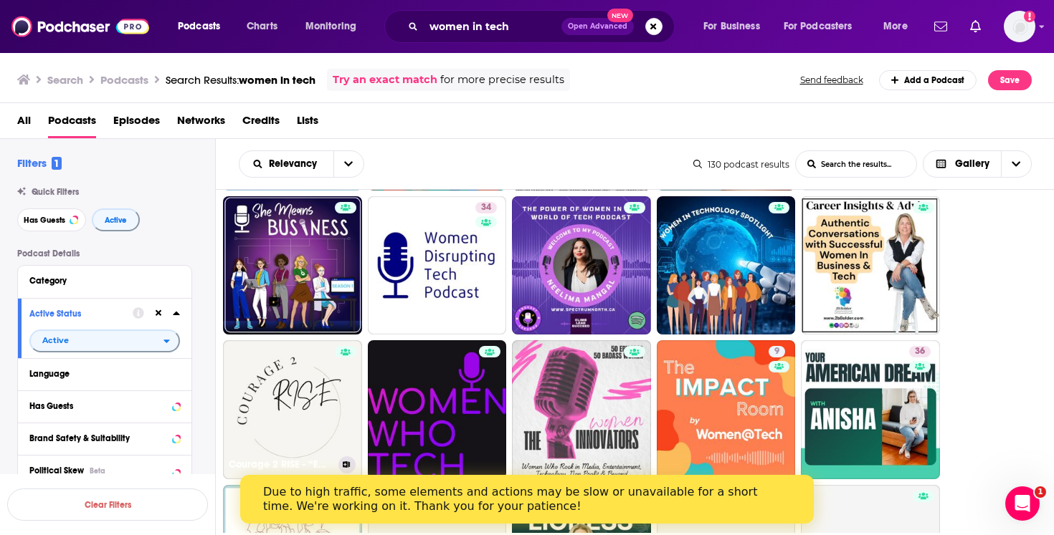
scroll to position [302, 0]
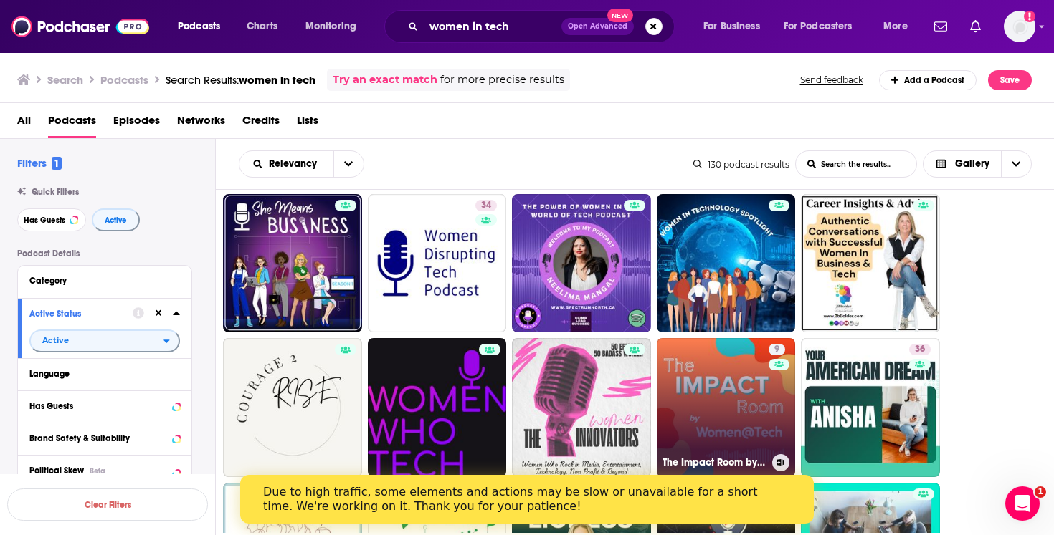
click at [704, 377] on link "9 The Impact Room by Women@Tech" at bounding box center [726, 407] width 139 height 139
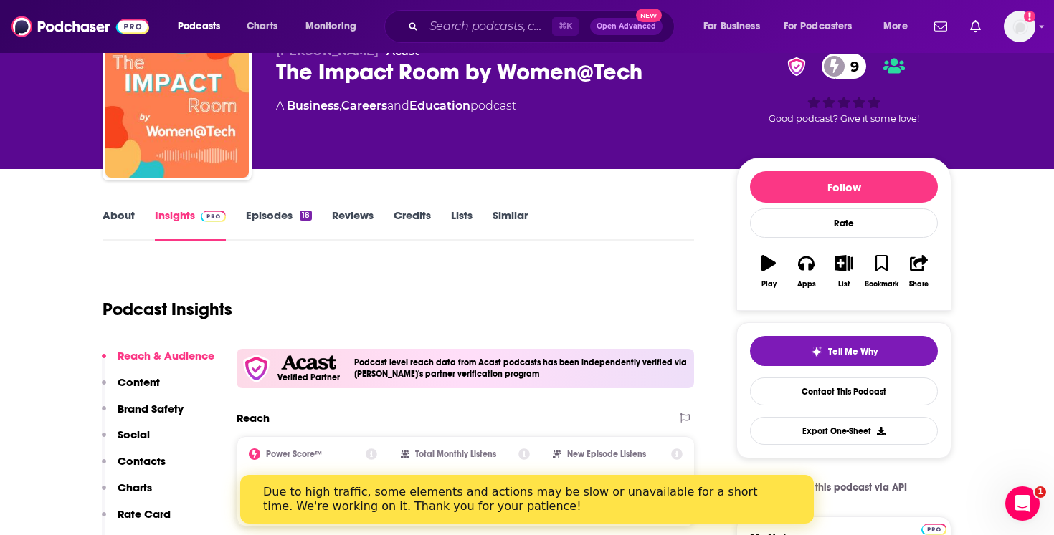
scroll to position [153, 0]
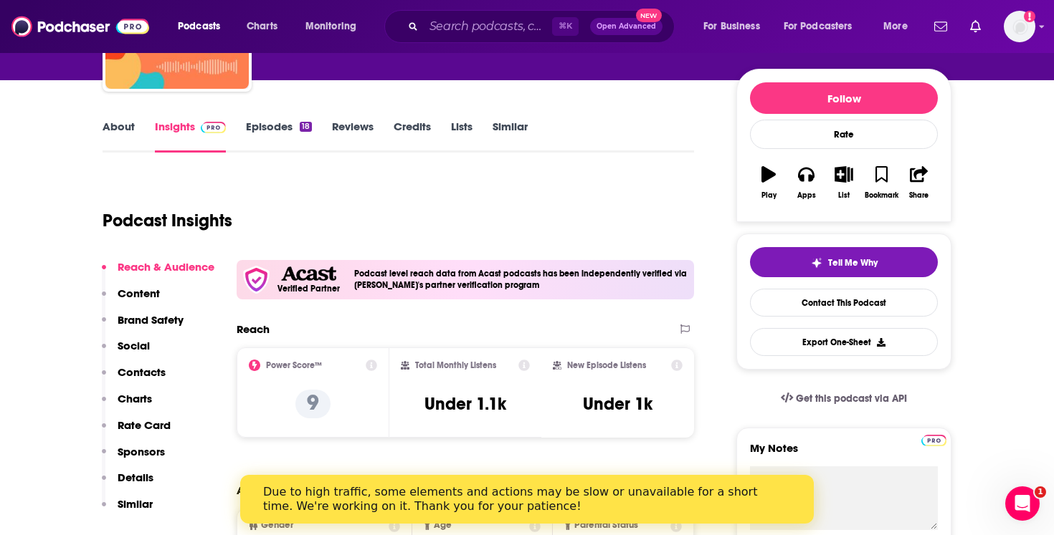
click at [286, 120] on link "Episodes 18" at bounding box center [279, 136] width 66 height 33
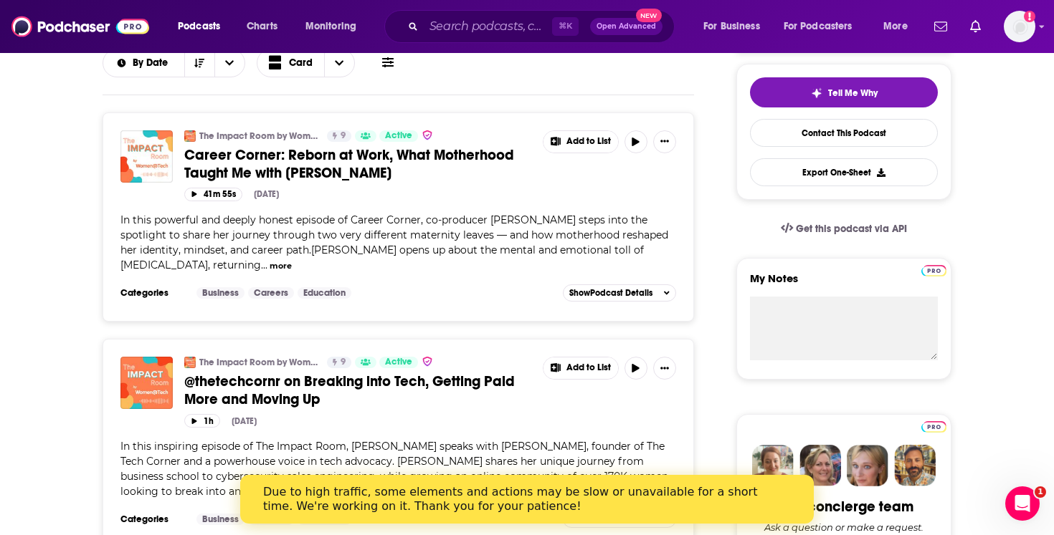
scroll to position [176, 0]
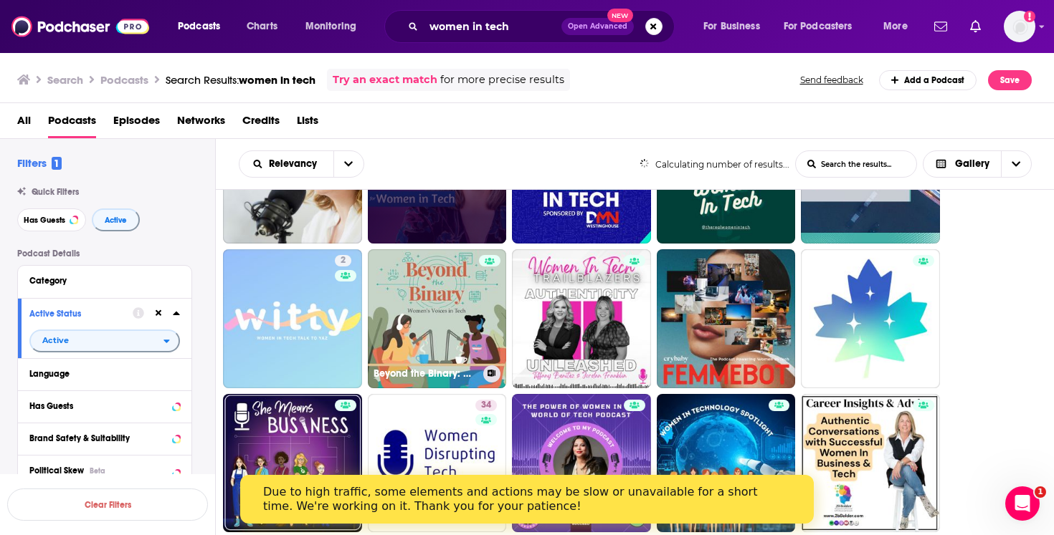
scroll to position [104, 0]
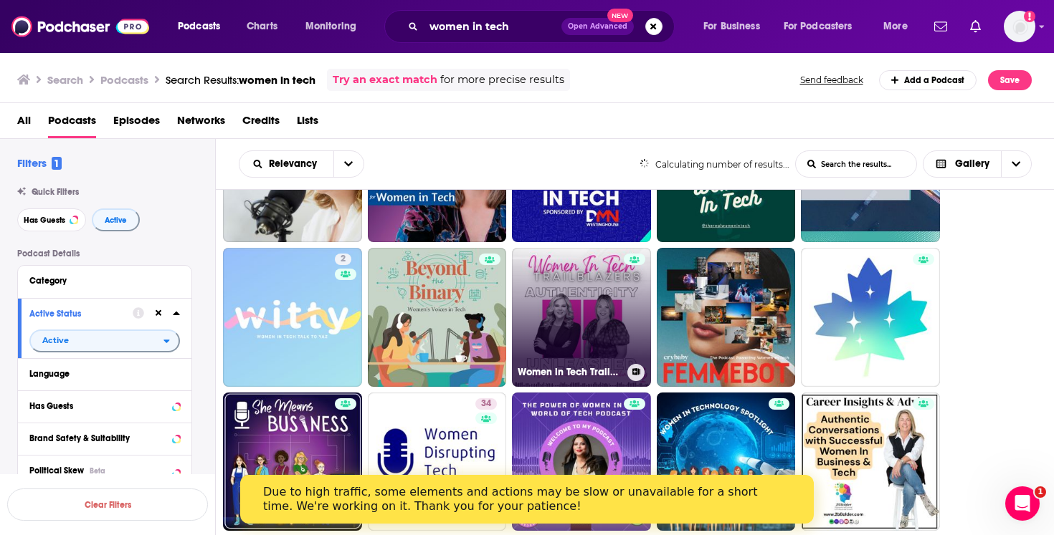
click at [586, 302] on link "Women in Tech Trailblazers: Authenticity Unleashed" at bounding box center [581, 317] width 139 height 139
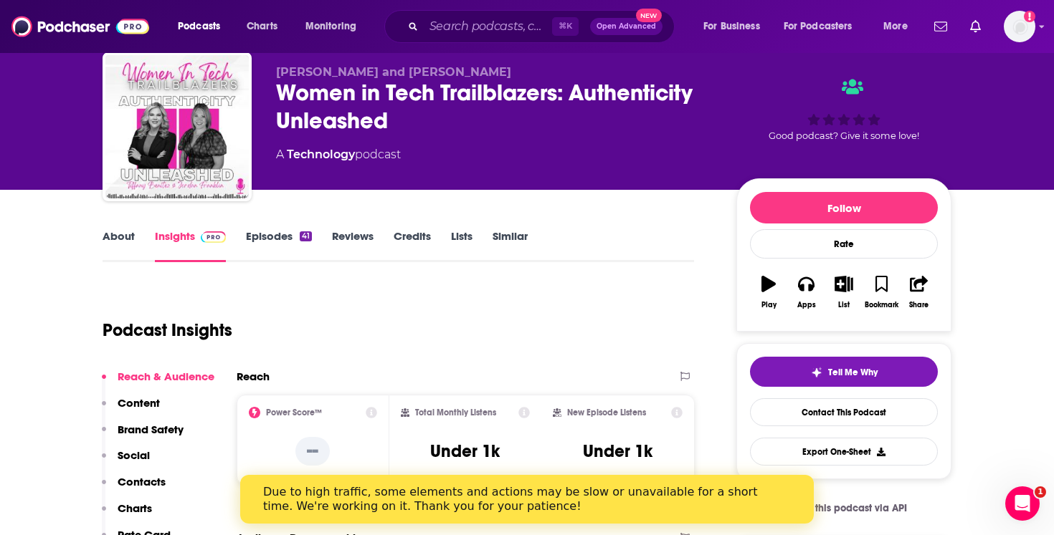
scroll to position [25, 0]
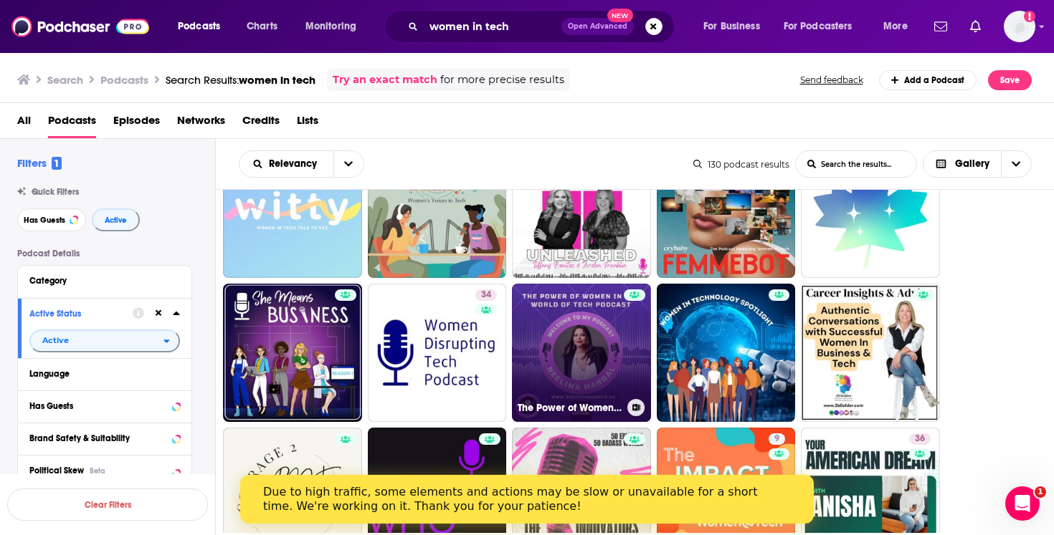
scroll to position [144, 0]
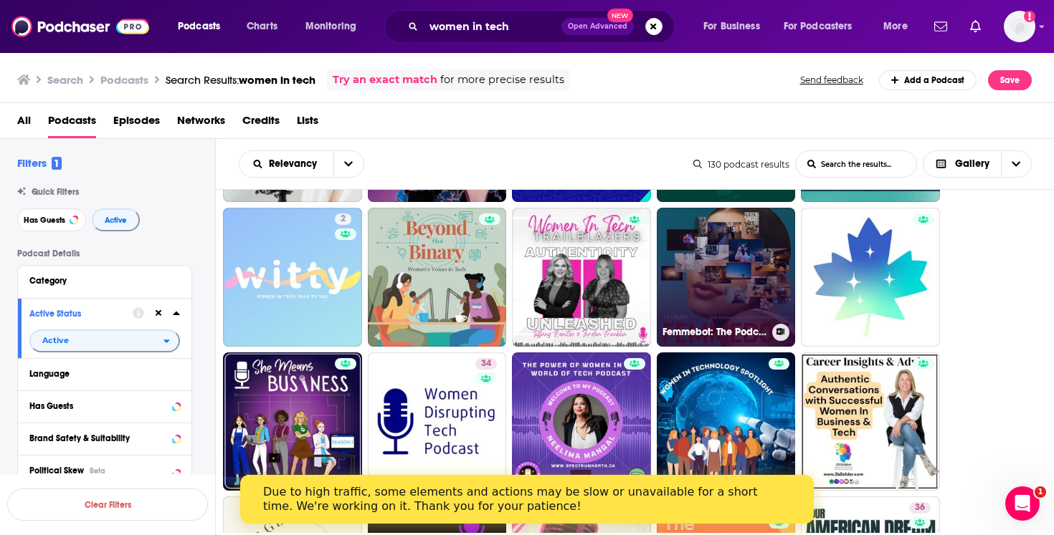
click at [676, 288] on link "Femmebot: The Podcast Powering Women in Tech" at bounding box center [726, 277] width 139 height 139
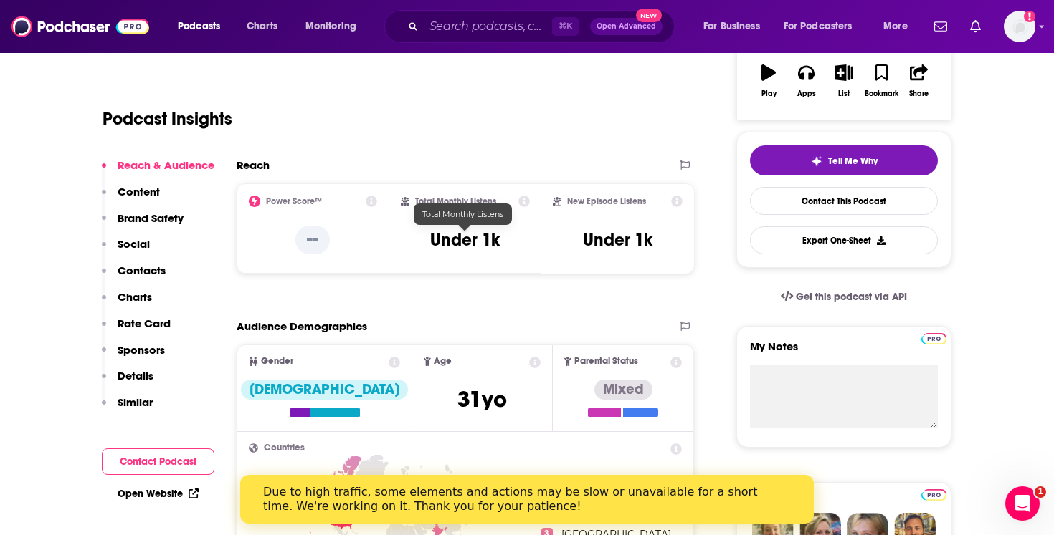
scroll to position [256, 0]
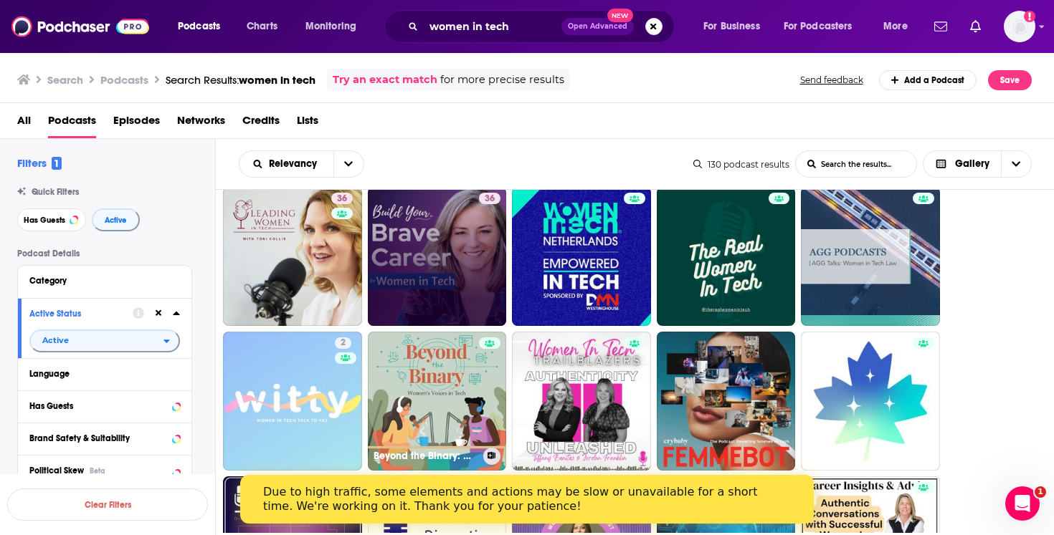
scroll to position [21, 0]
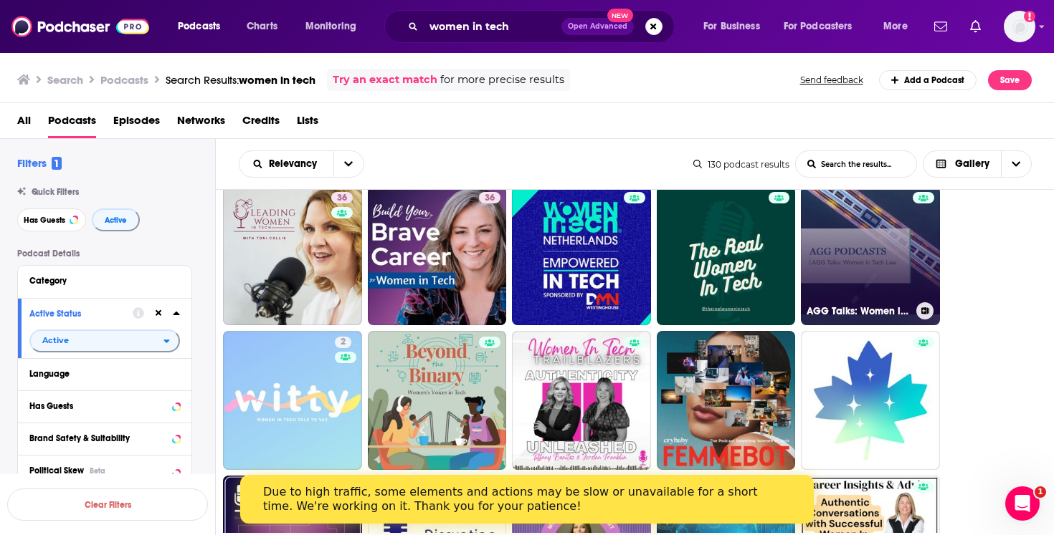
click at [896, 236] on link "AGG Talks: Women in Tech Law" at bounding box center [870, 255] width 139 height 139
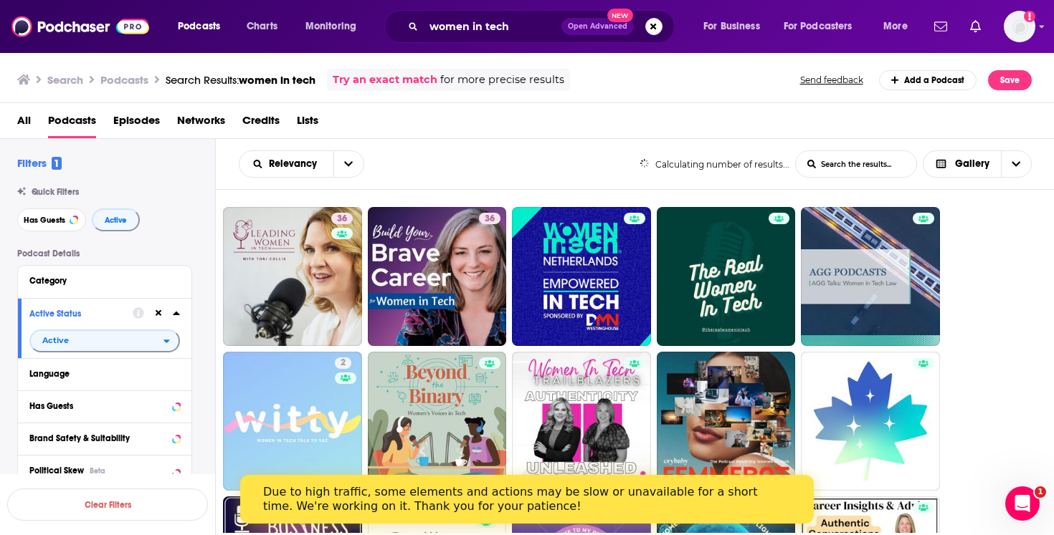
scroll to position [8, 0]
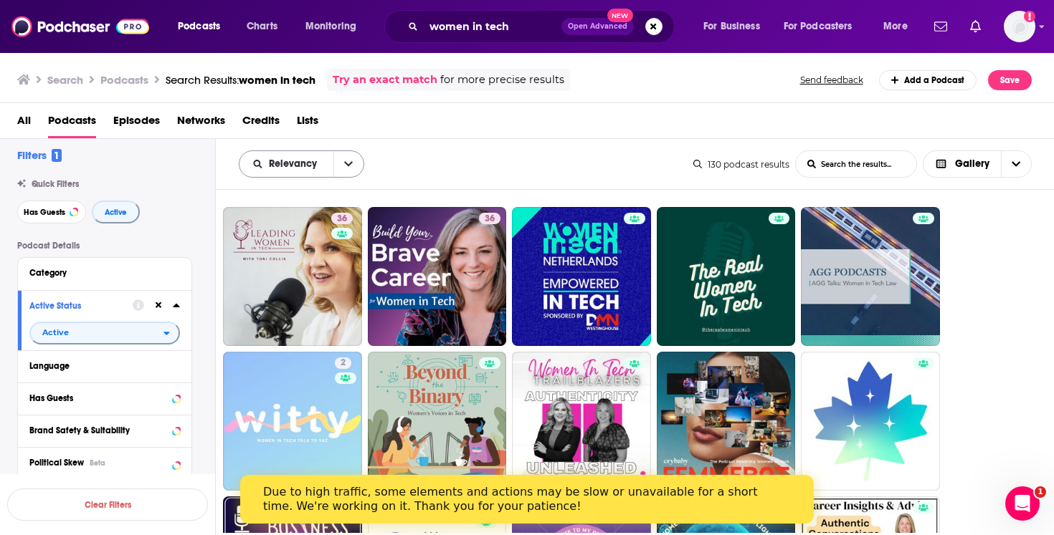
click at [342, 168] on button "open menu" at bounding box center [348, 164] width 30 height 26
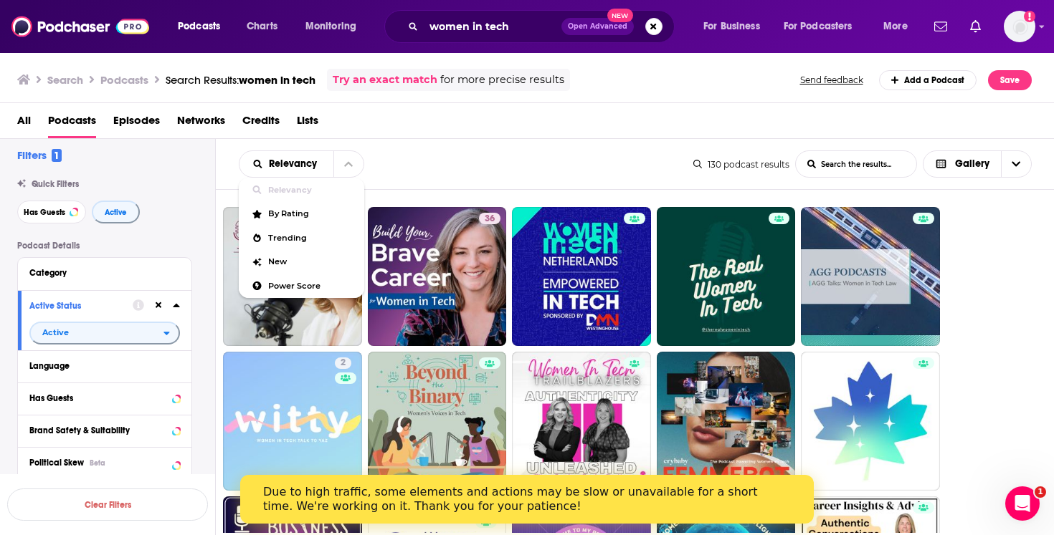
click at [439, 155] on div "Relevancy Relevancy By Rating Trending New Power Score List Search Input Search…" at bounding box center [466, 164] width 454 height 27
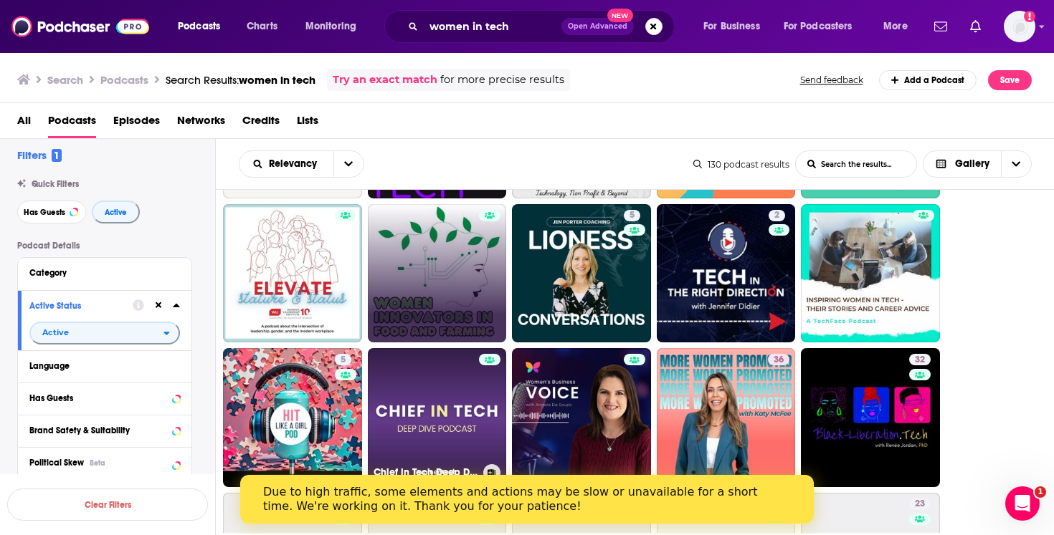
scroll to position [631, 0]
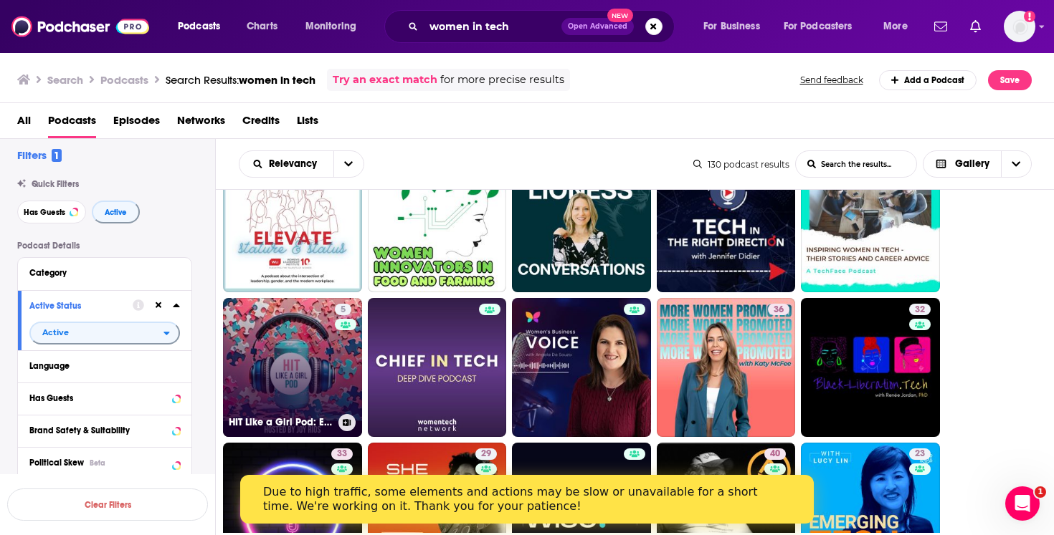
click at [307, 381] on link "5 HIT Like a Girl Pod: Empowering Women in Health IT" at bounding box center [292, 367] width 139 height 139
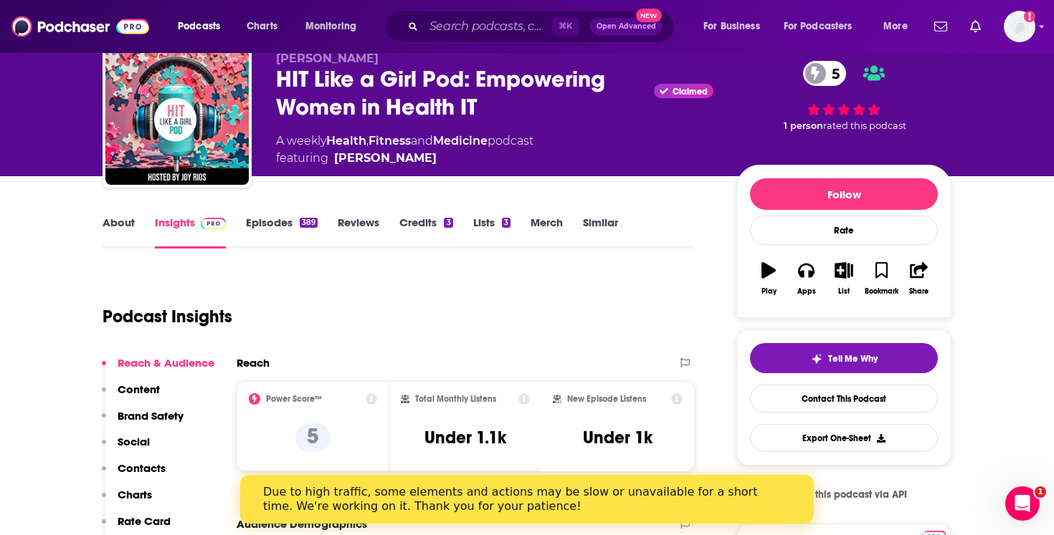
scroll to position [46, 0]
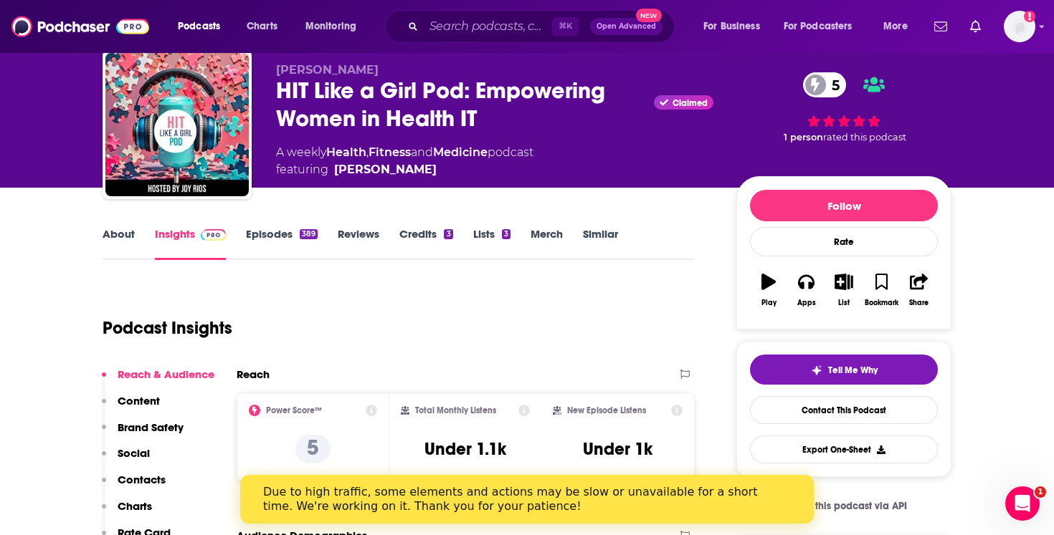
click at [272, 237] on link "Episodes 389" at bounding box center [282, 243] width 72 height 33
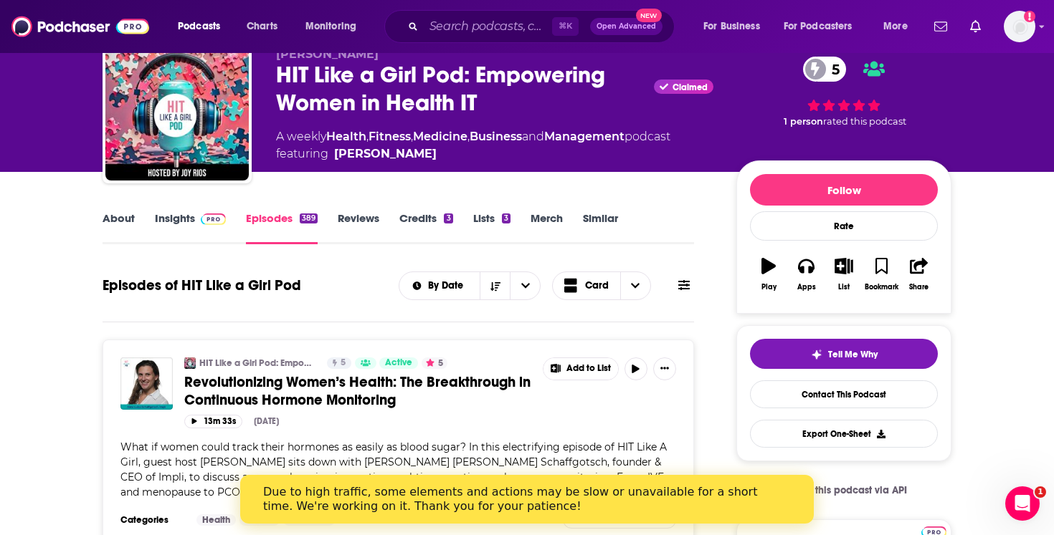
scroll to position [65, 0]
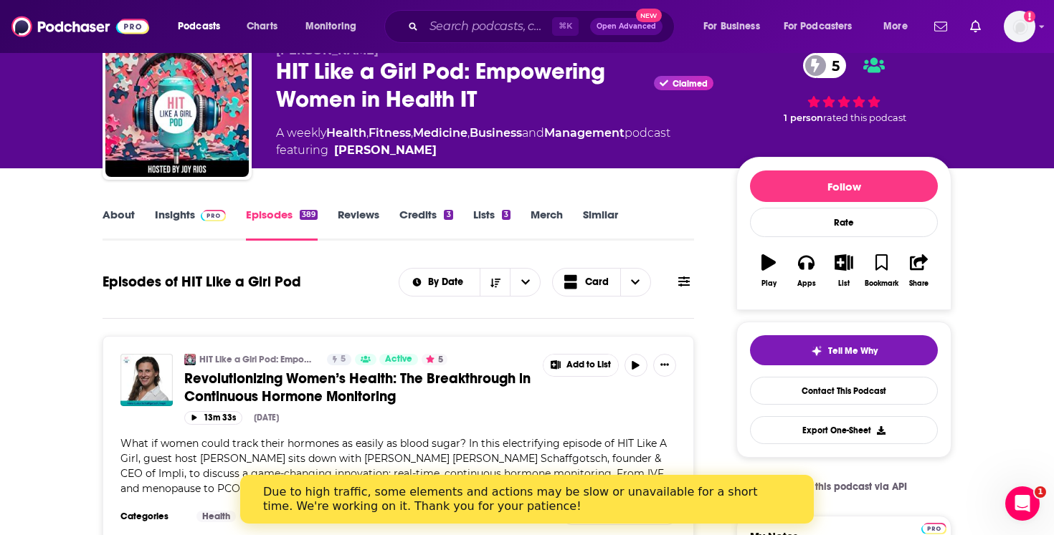
click at [123, 211] on link "About" at bounding box center [118, 224] width 32 height 33
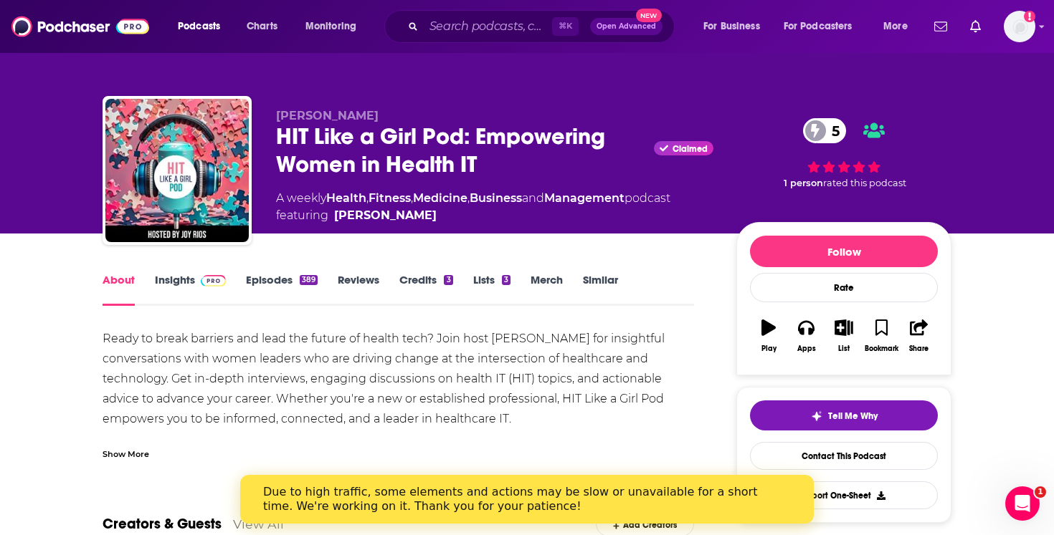
click at [178, 279] on link "Insights" at bounding box center [190, 289] width 71 height 33
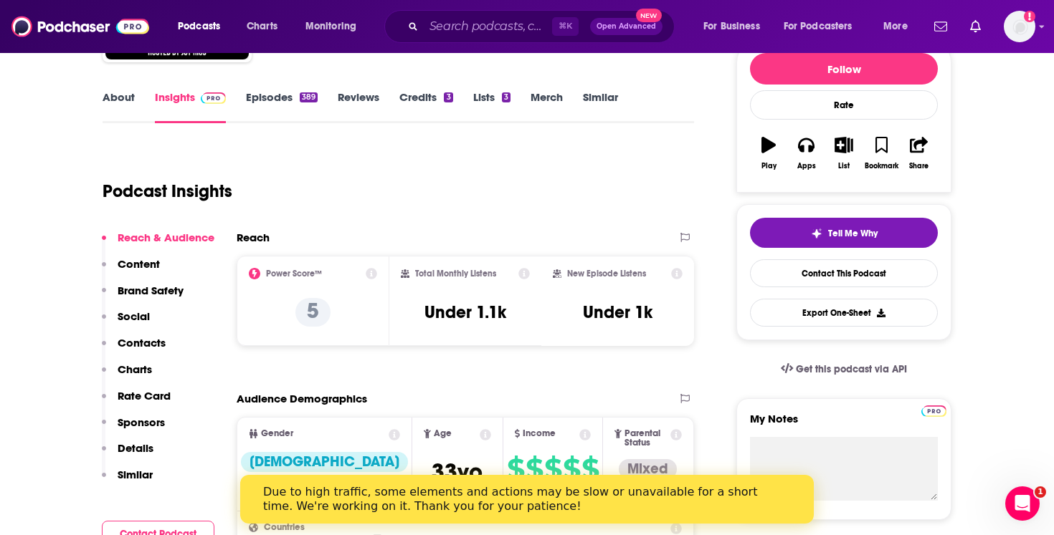
scroll to position [193, 0]
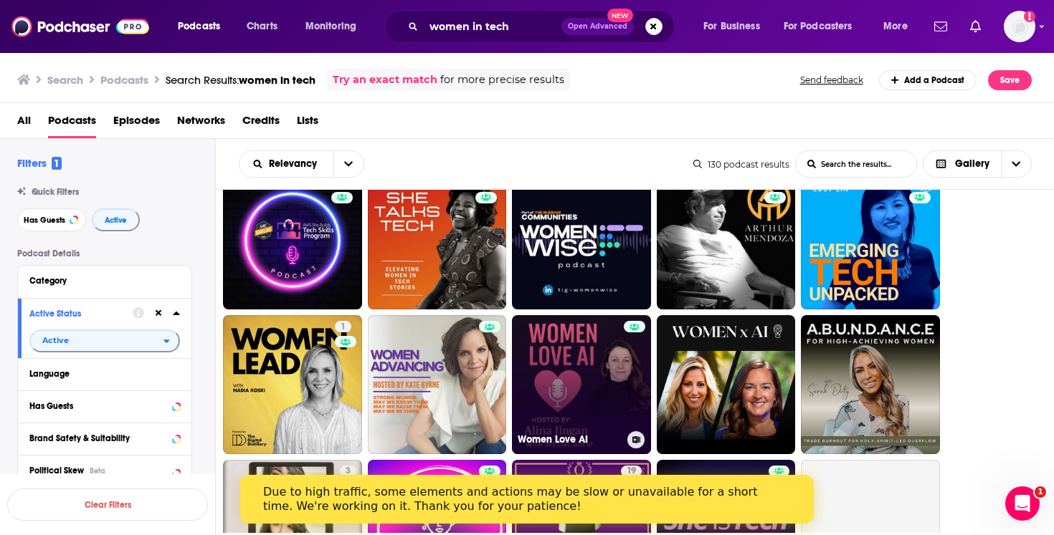
scroll to position [907, 0]
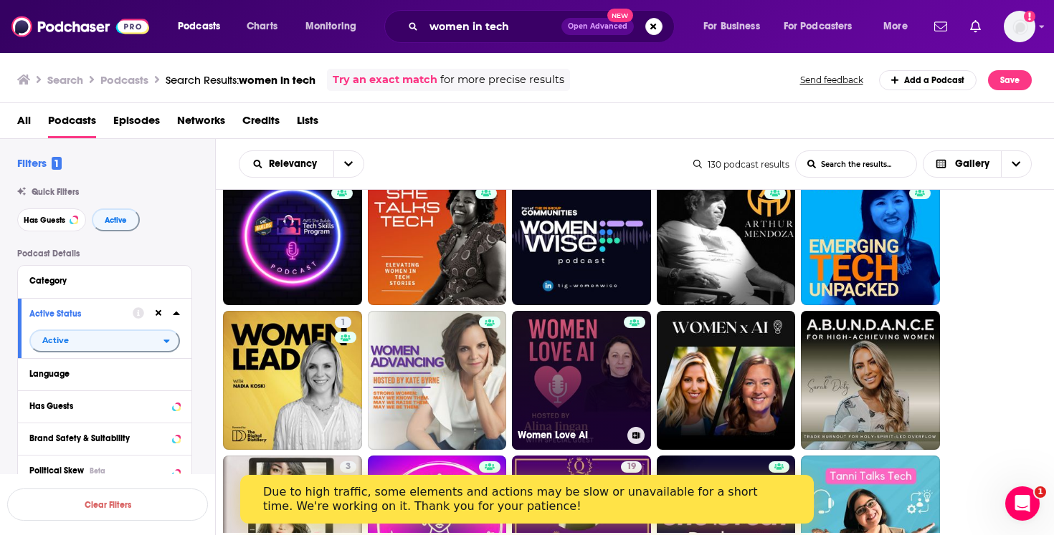
click at [567, 390] on link "Women Love AI" at bounding box center [581, 380] width 139 height 139
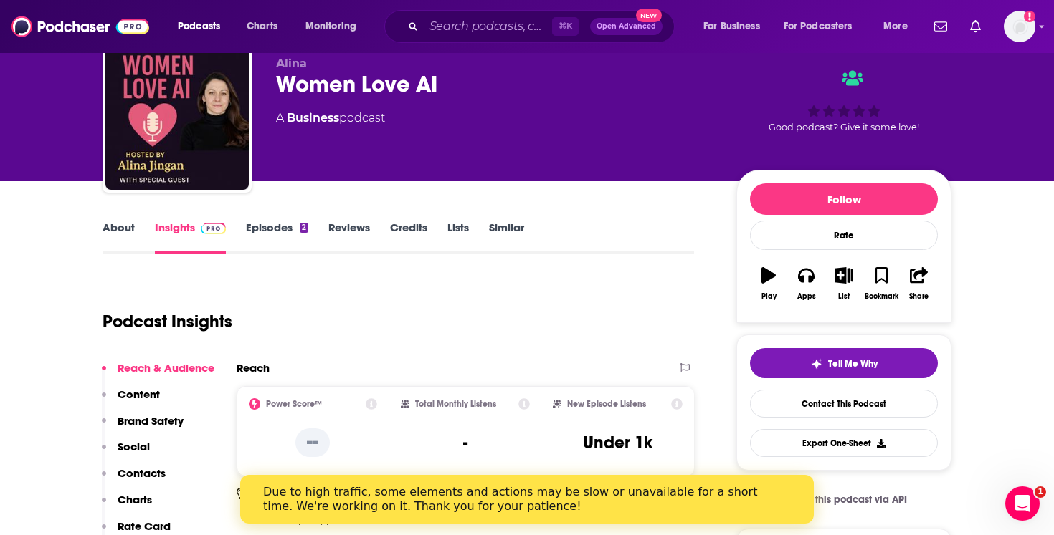
scroll to position [56, 0]
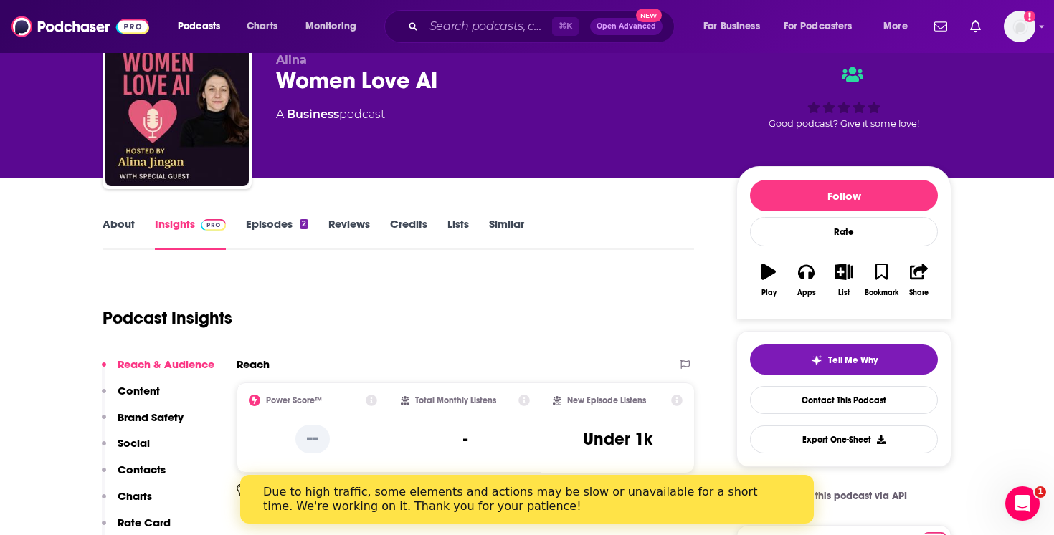
click at [469, 44] on div "Podcasts Charts Monitoring ⌘ K Open Advanced New For Business For Podcasters Mo…" at bounding box center [527, 26] width 1054 height 53
click at [469, 33] on input "Search podcasts, credits, & more..." at bounding box center [488, 26] width 128 height 23
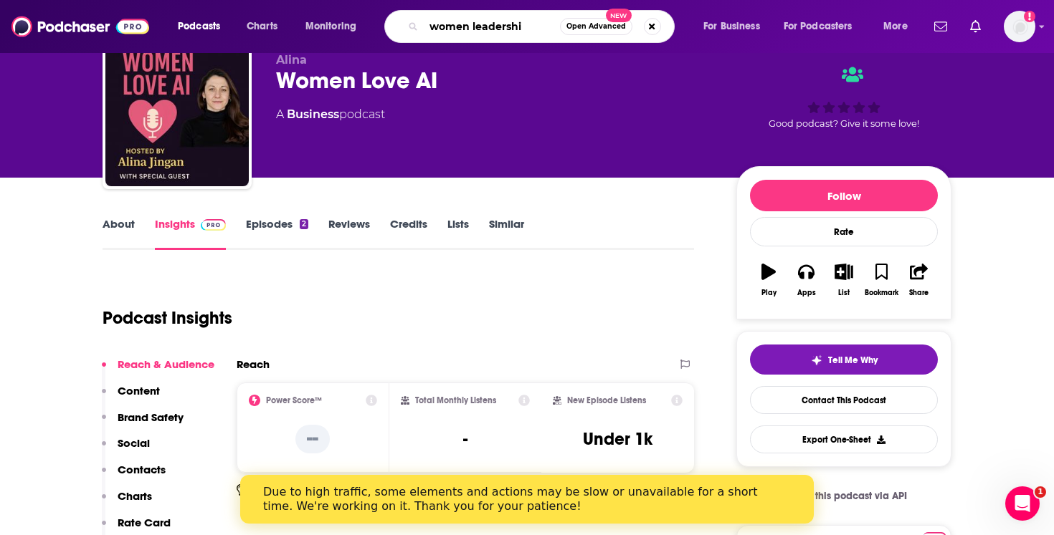
type input "women leadership"
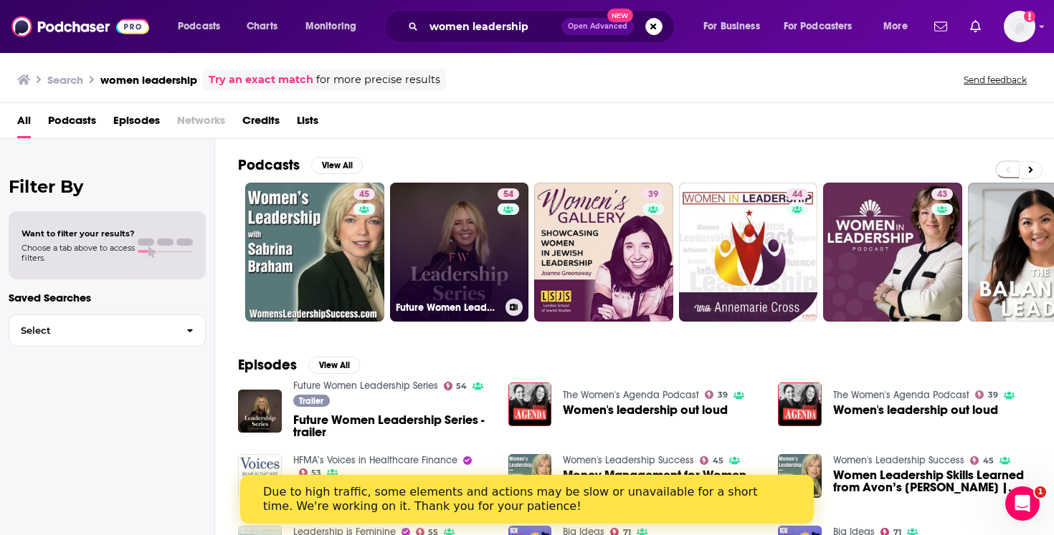
scroll to position [4, 0]
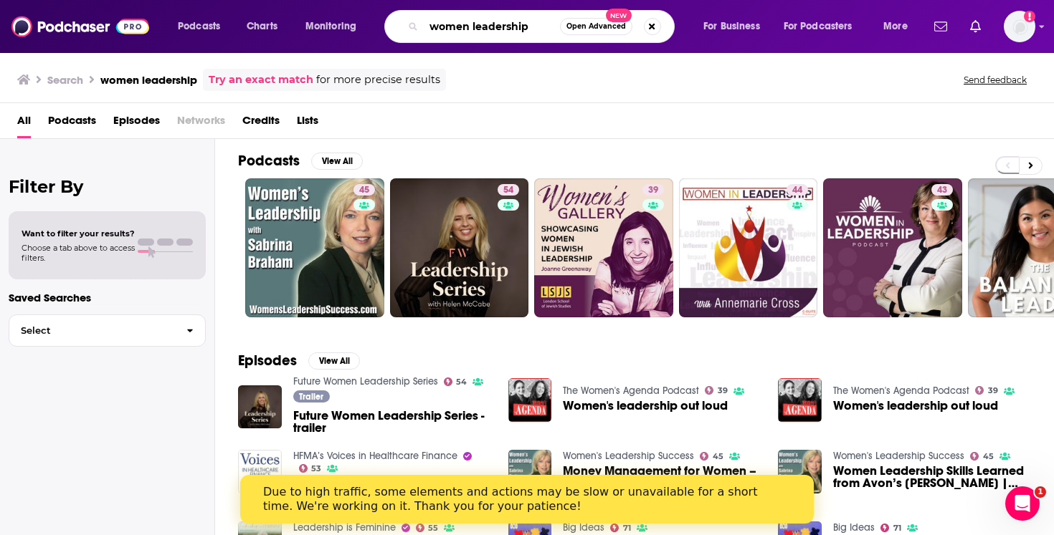
click at [538, 29] on input "women leadership" at bounding box center [492, 26] width 136 height 23
type input "women leadership healthcare"
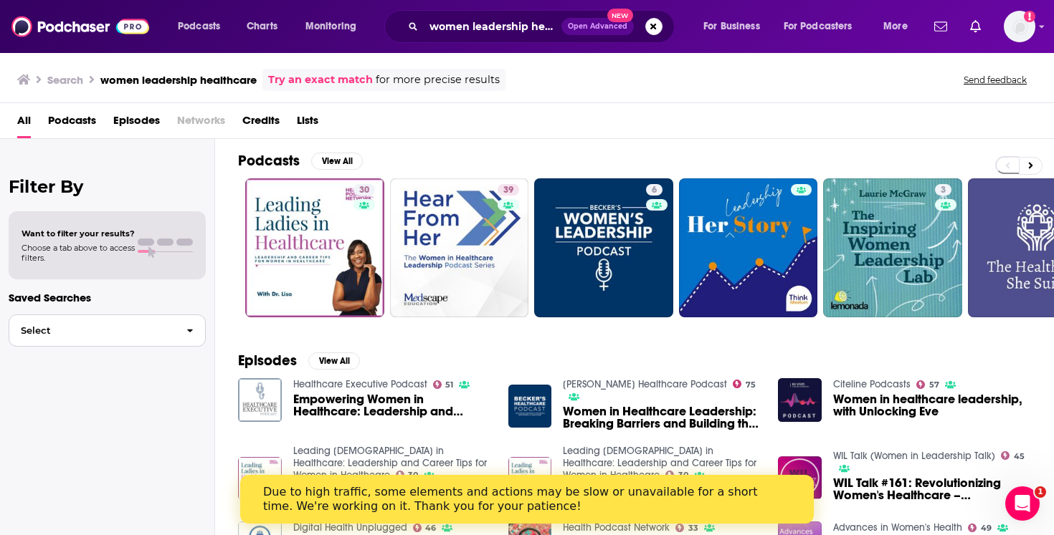
click at [177, 335] on span "button" at bounding box center [190, 330] width 30 height 31
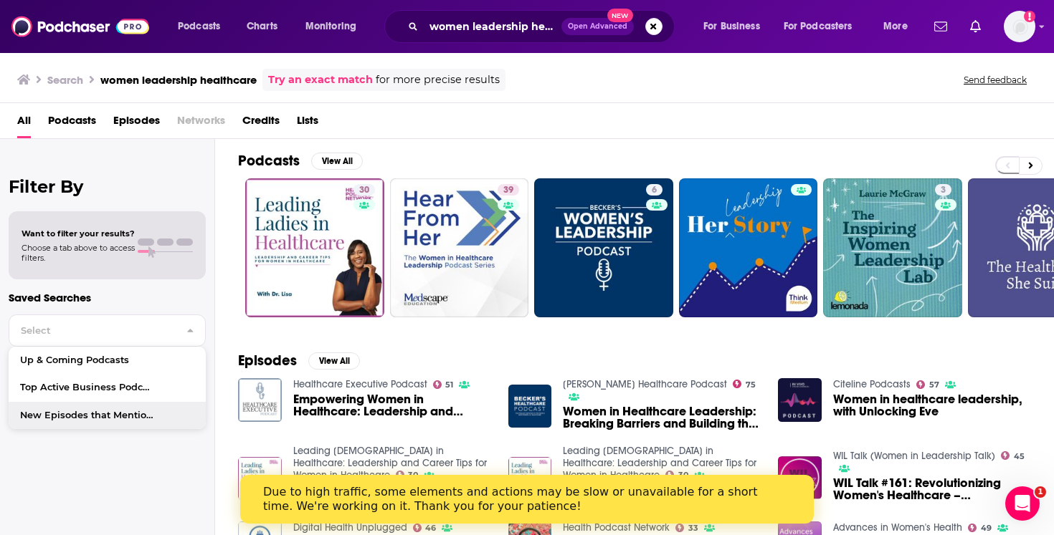
click at [119, 468] on div "Filter By Want to filter your results? Choose a tab above to access filters. Sa…" at bounding box center [107, 406] width 215 height 535
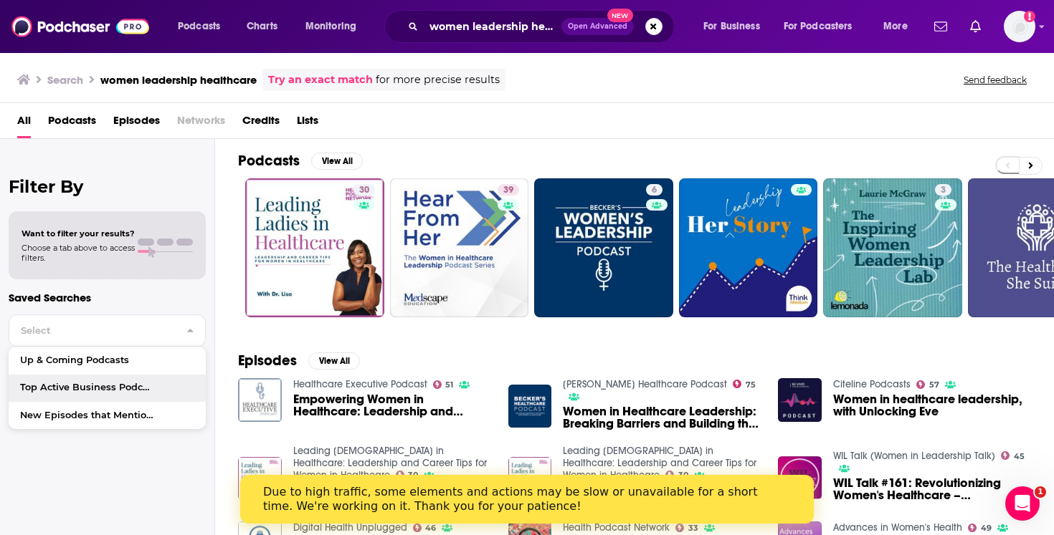
click at [283, 160] on h2 "Podcasts" at bounding box center [269, 161] width 62 height 18
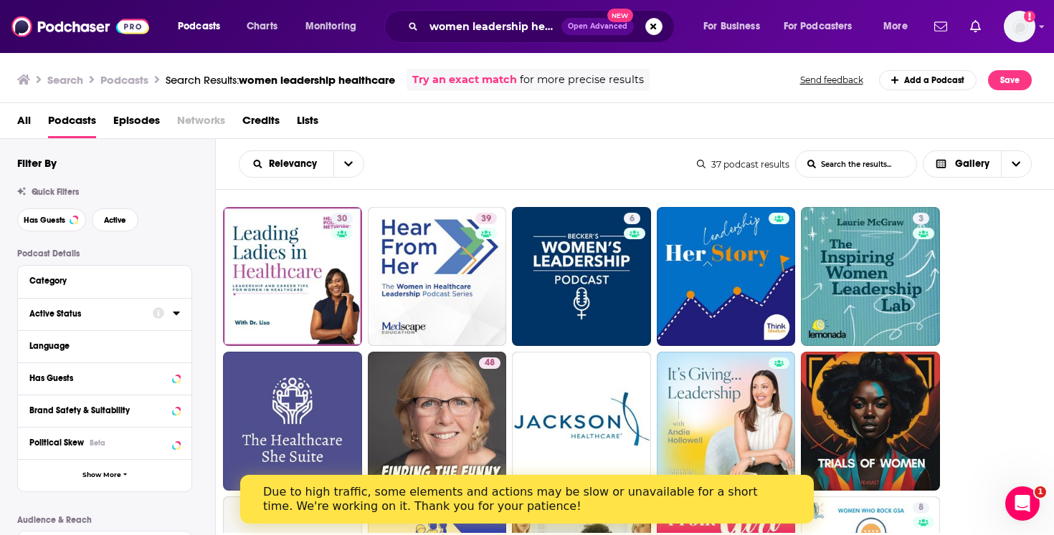
click at [158, 318] on icon at bounding box center [158, 312] width 11 height 11
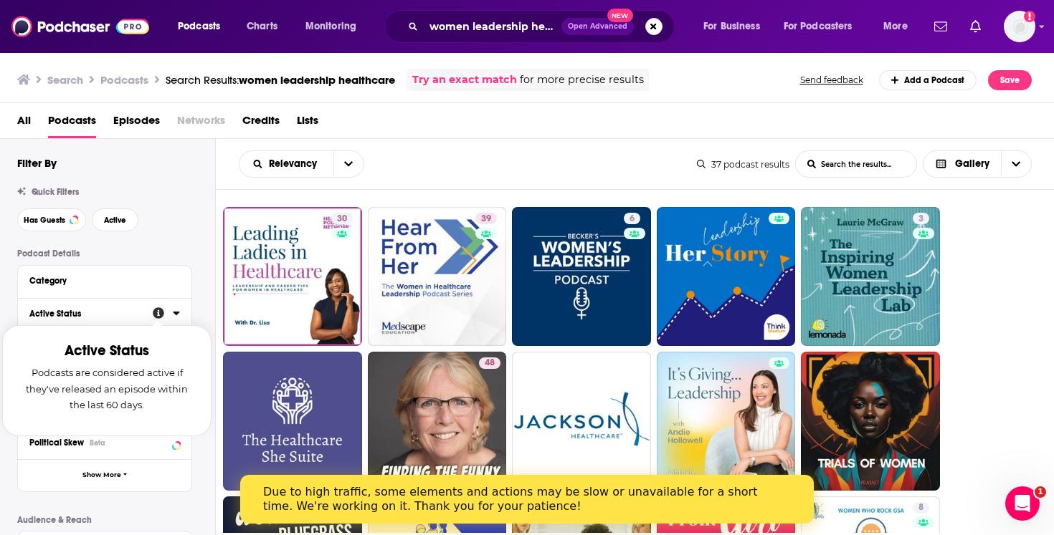
click at [176, 317] on icon at bounding box center [176, 312] width 7 height 11
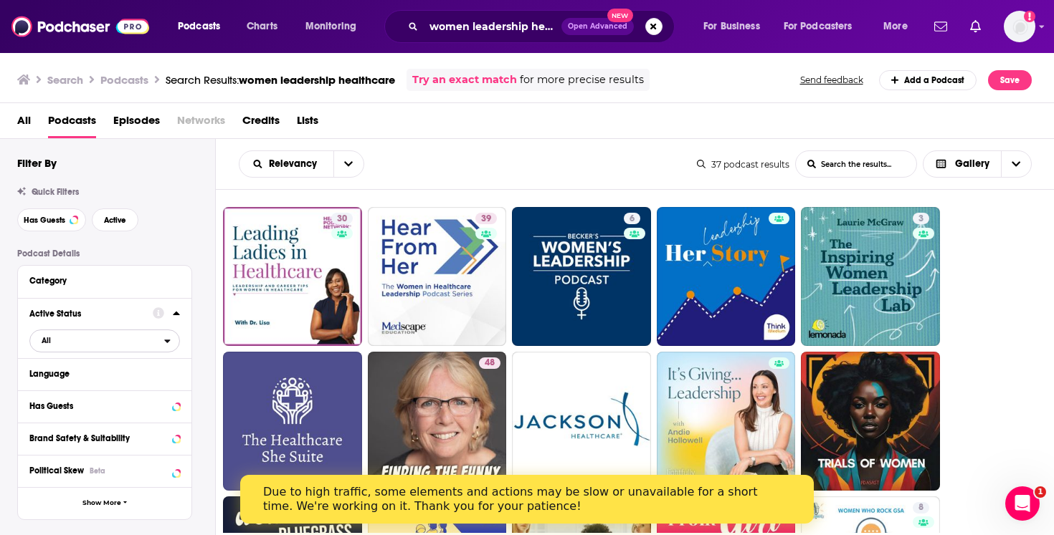
click at [154, 344] on span "All" at bounding box center [97, 340] width 134 height 19
click at [106, 388] on span "Active" at bounding box center [76, 388] width 79 height 8
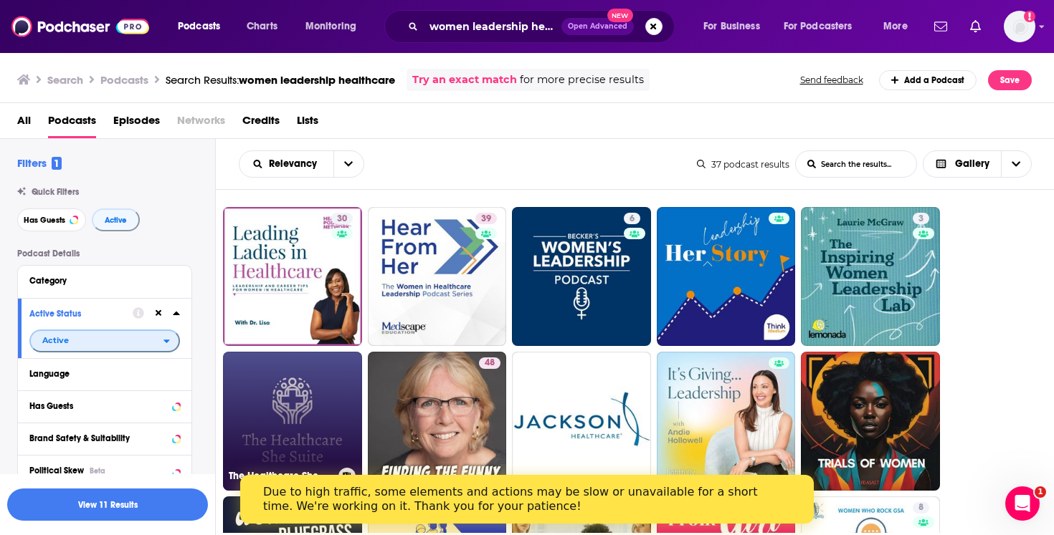
scroll to position [6, 0]
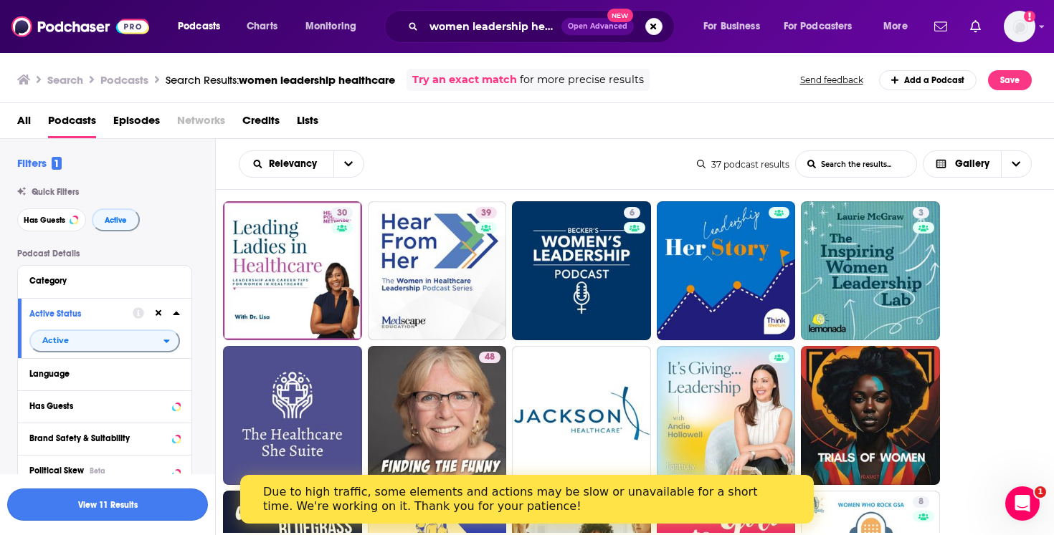
click at [131, 507] on button "View 11 Results" at bounding box center [107, 505] width 201 height 32
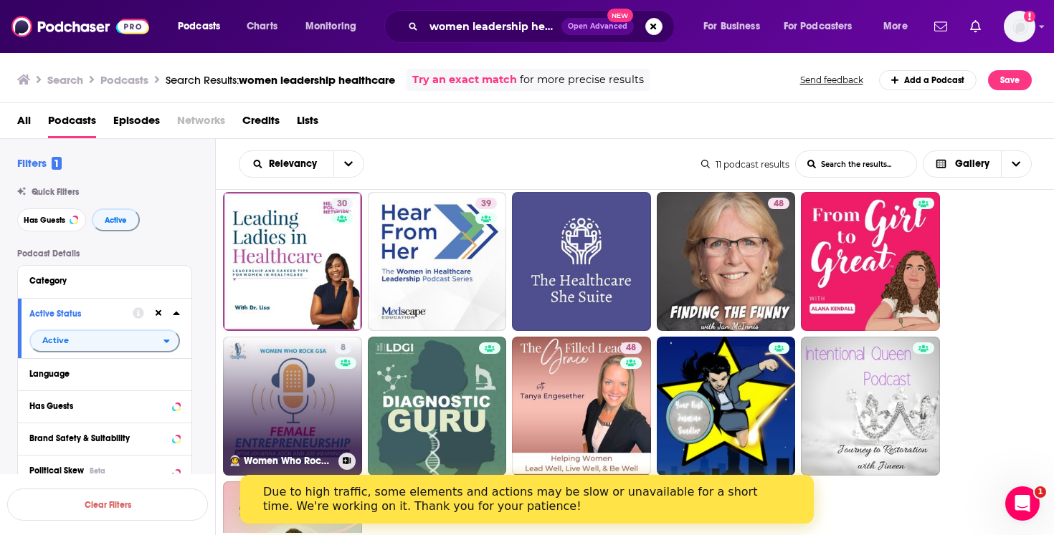
scroll to position [20, 0]
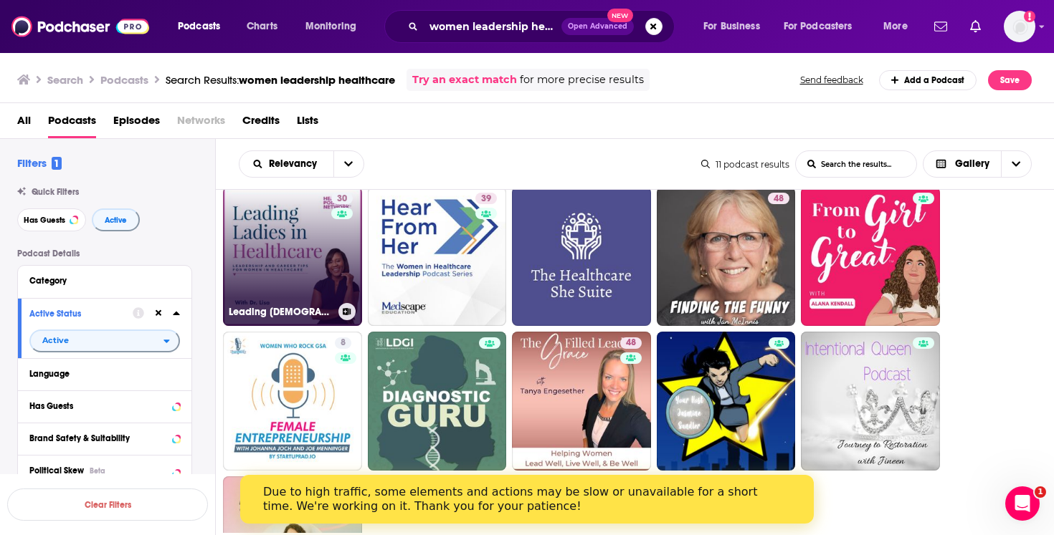
click at [301, 289] on link "30 Leading [DEMOGRAPHIC_DATA] in Healthcare: Leadership and Career Tips for Wom…" at bounding box center [292, 256] width 139 height 139
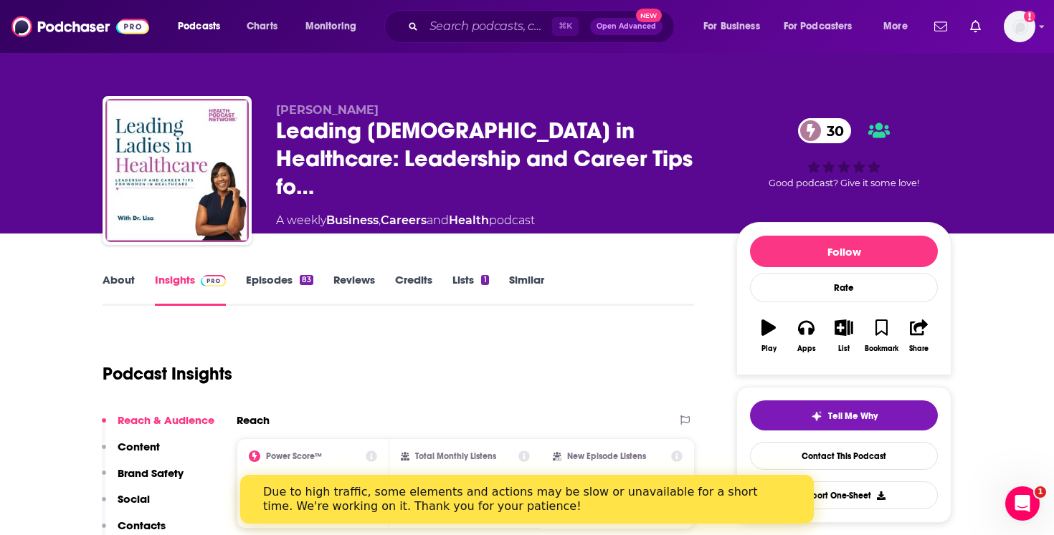
click at [287, 271] on div "About Insights Episodes 83 Reviews Credits Lists 1 Similar" at bounding box center [397, 288] width 591 height 35
click at [287, 272] on div "About Insights Episodes 83 Reviews Credits Lists 1 Similar" at bounding box center [397, 288] width 591 height 35
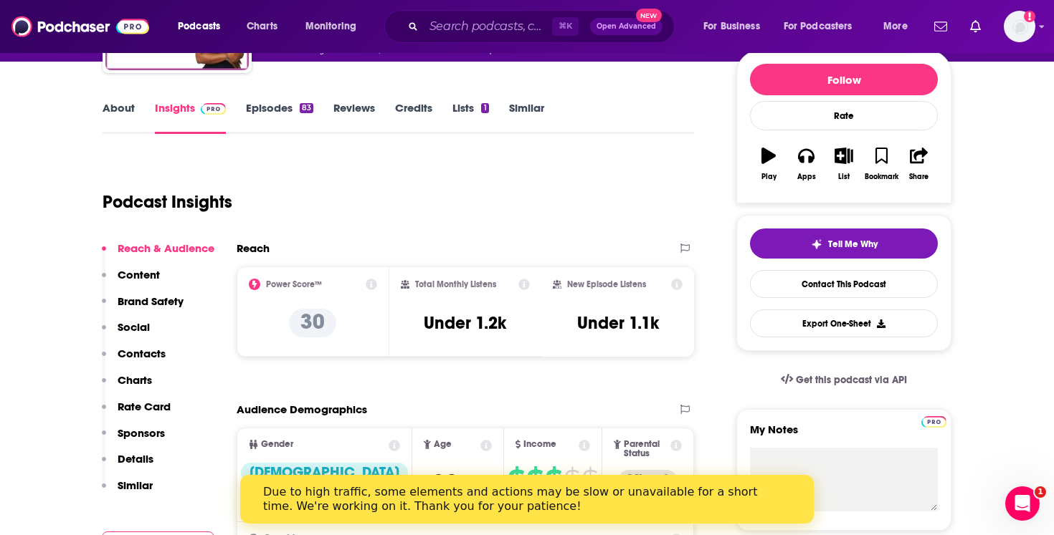
scroll to position [200, 0]
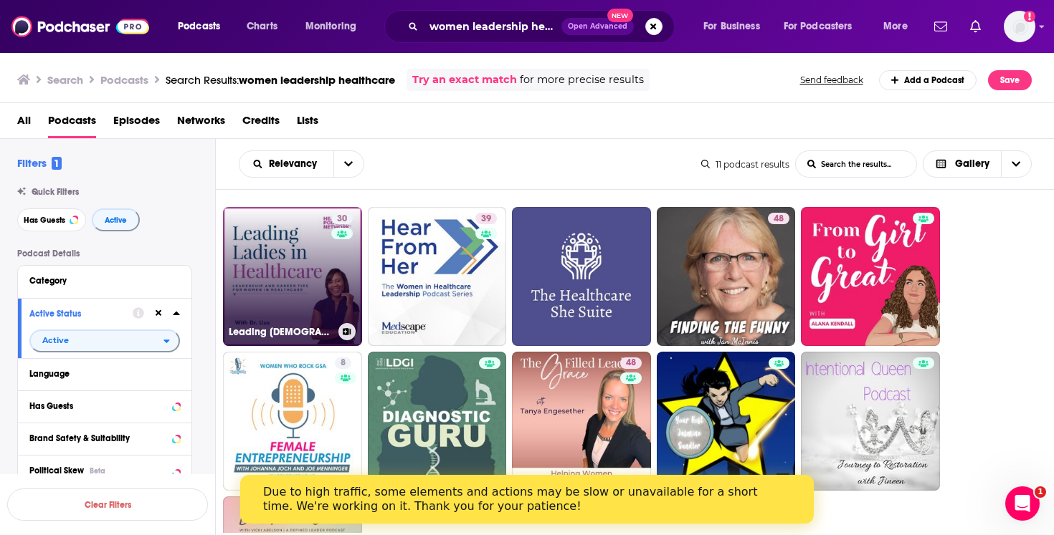
scroll to position [9, 0]
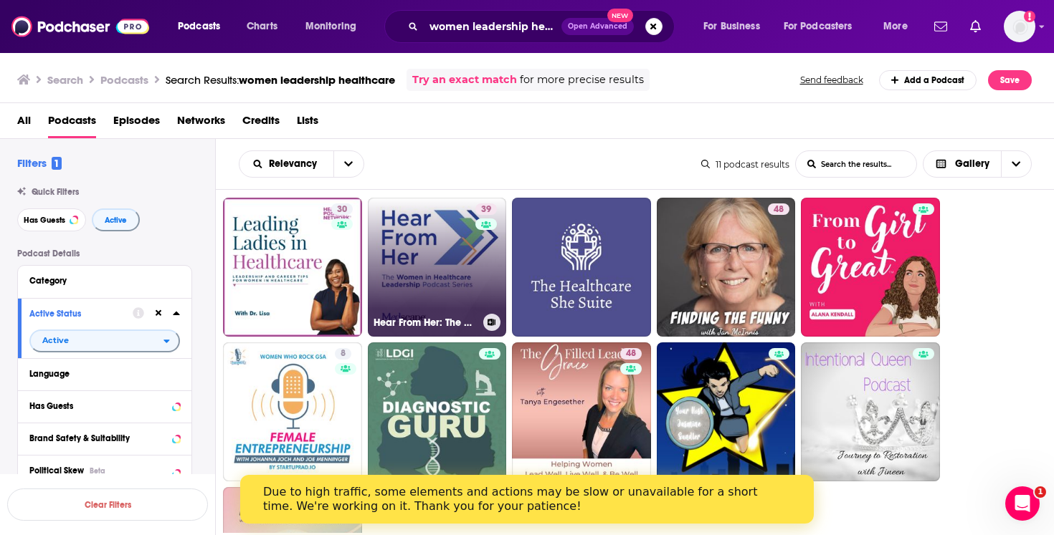
click at [437, 275] on link "39 Hear From Her: The Women in Healthcare Leadership Podcast Series" at bounding box center [437, 267] width 139 height 139
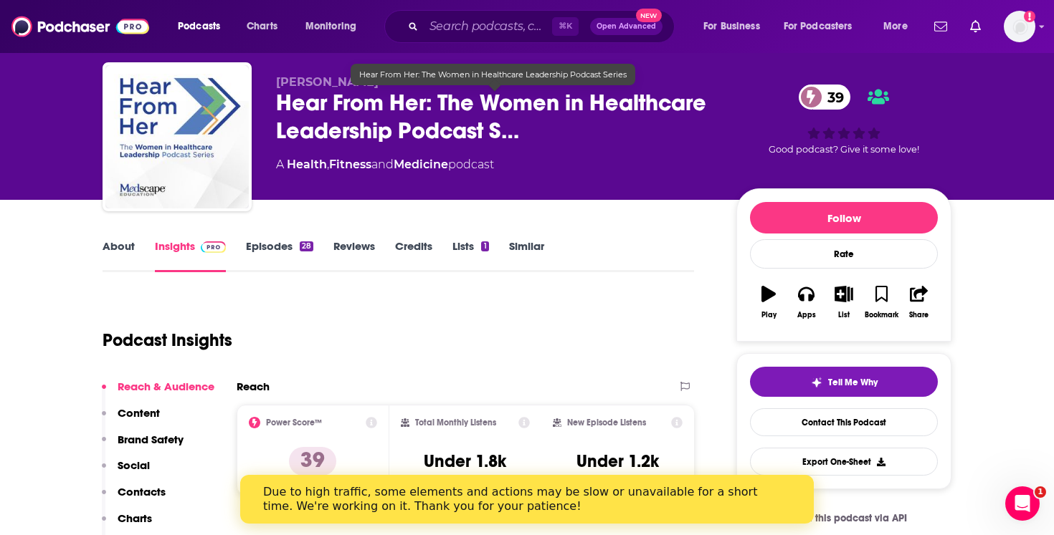
scroll to position [9, 0]
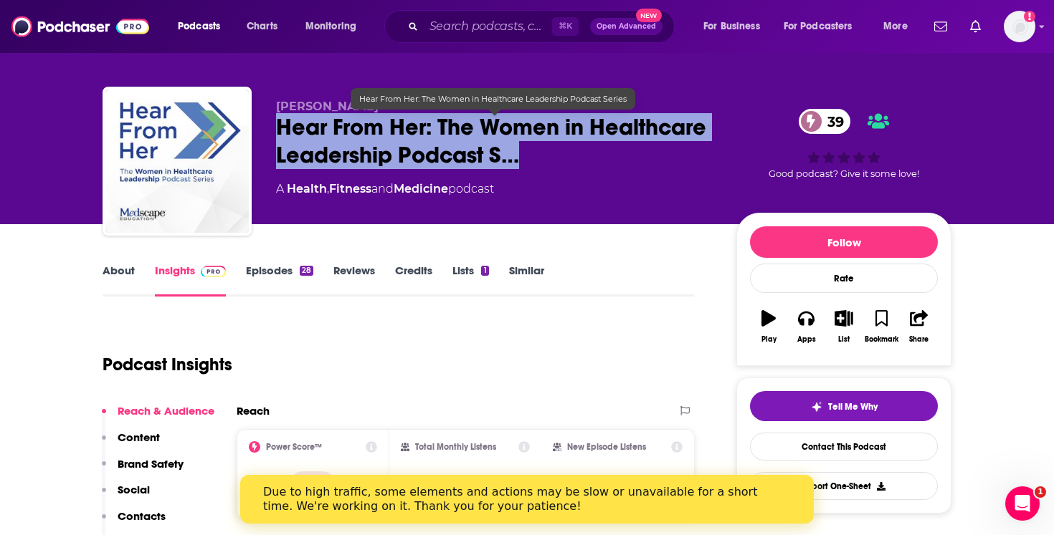
drag, startPoint x: 282, startPoint y: 134, endPoint x: 523, endPoint y: 158, distance: 242.1
click at [523, 158] on span "Hear From Her: The Women in Healthcare Leadership Podcast S…" at bounding box center [494, 141] width 437 height 56
copy h2 "Hear From Her: The Women in Healthcare Leadership Podcast S…"
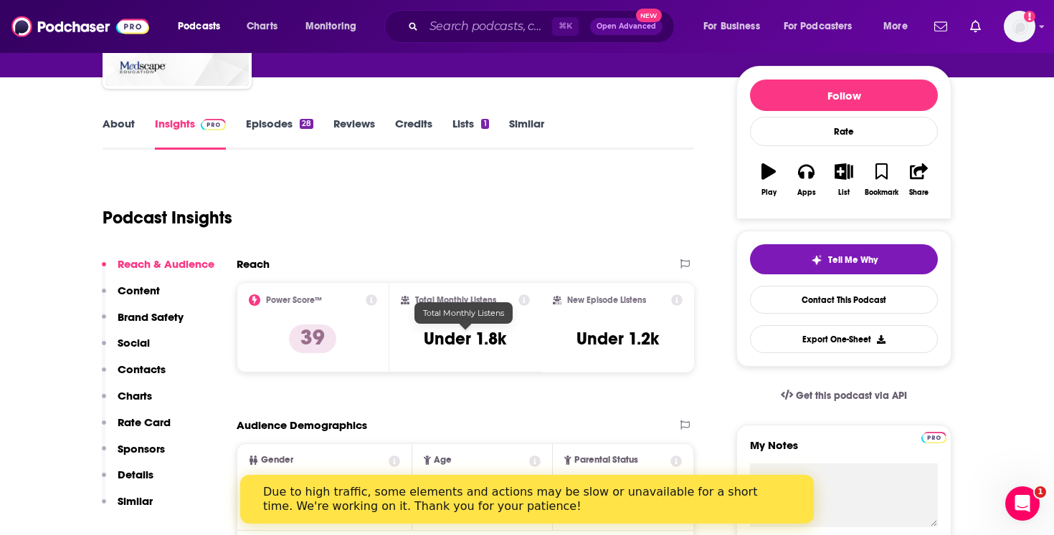
scroll to position [214, 0]
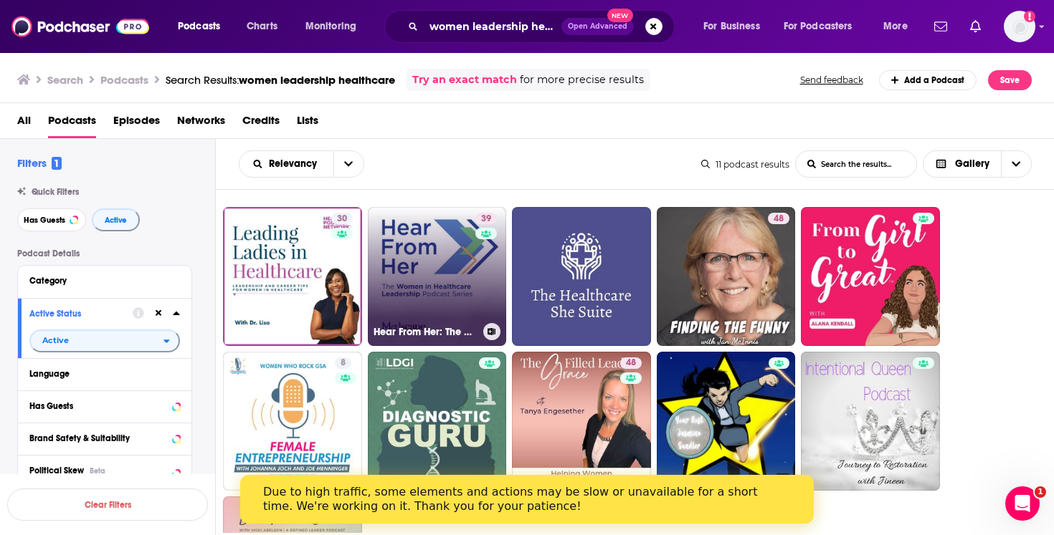
scroll to position [34, 0]
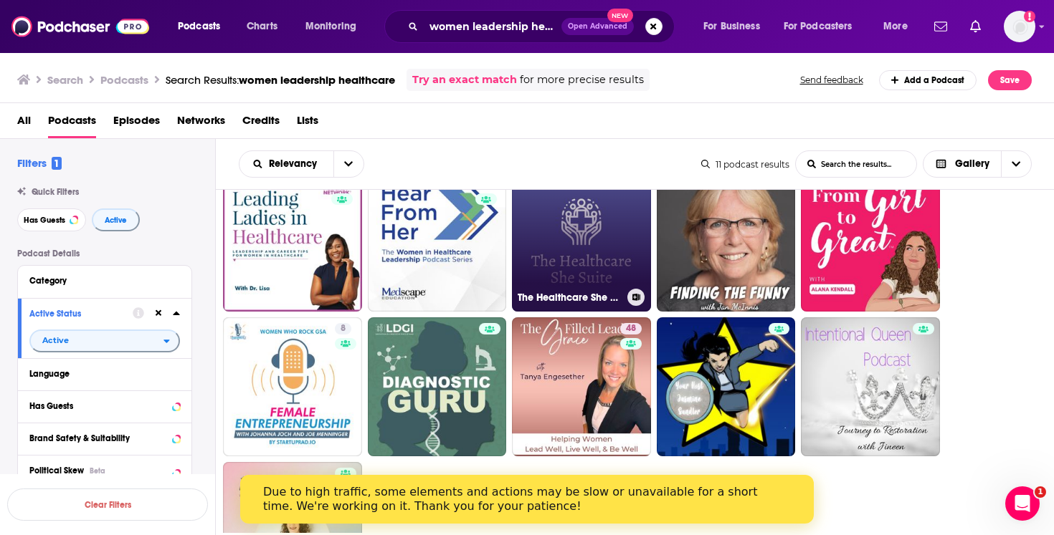
click at [587, 245] on link "The Healthcare She Suite" at bounding box center [581, 242] width 139 height 139
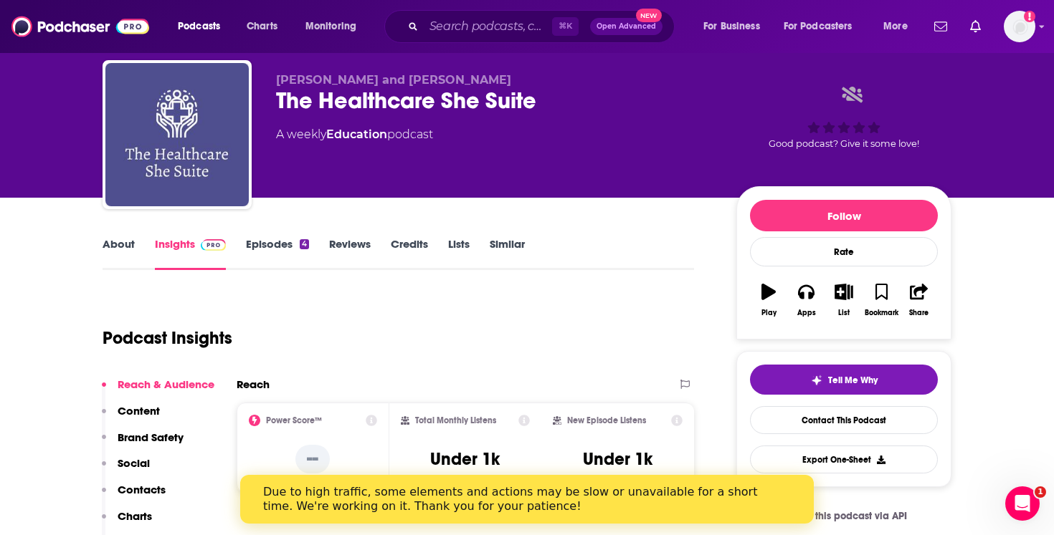
scroll to position [41, 0]
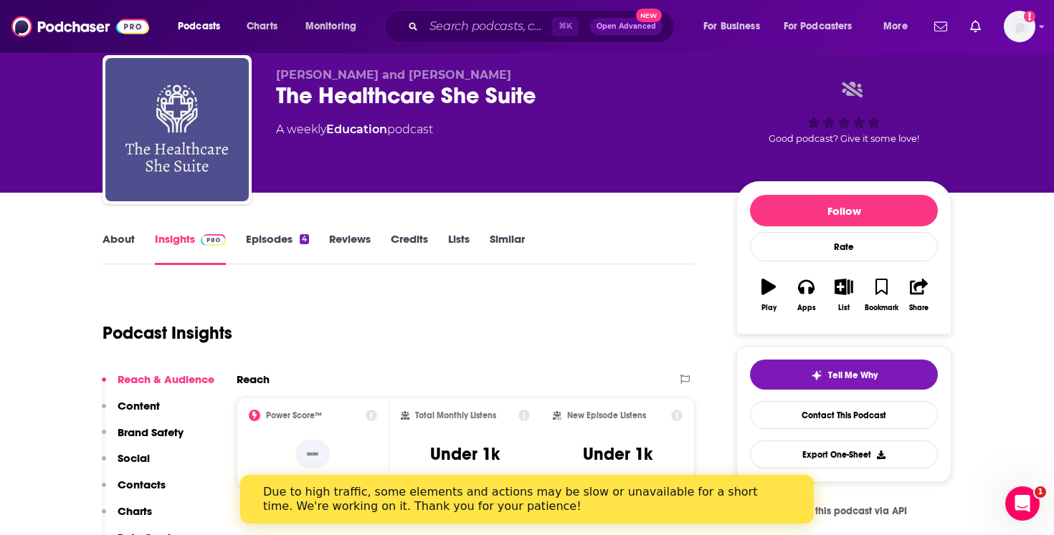
click at [287, 242] on link "Episodes 4" at bounding box center [277, 248] width 63 height 33
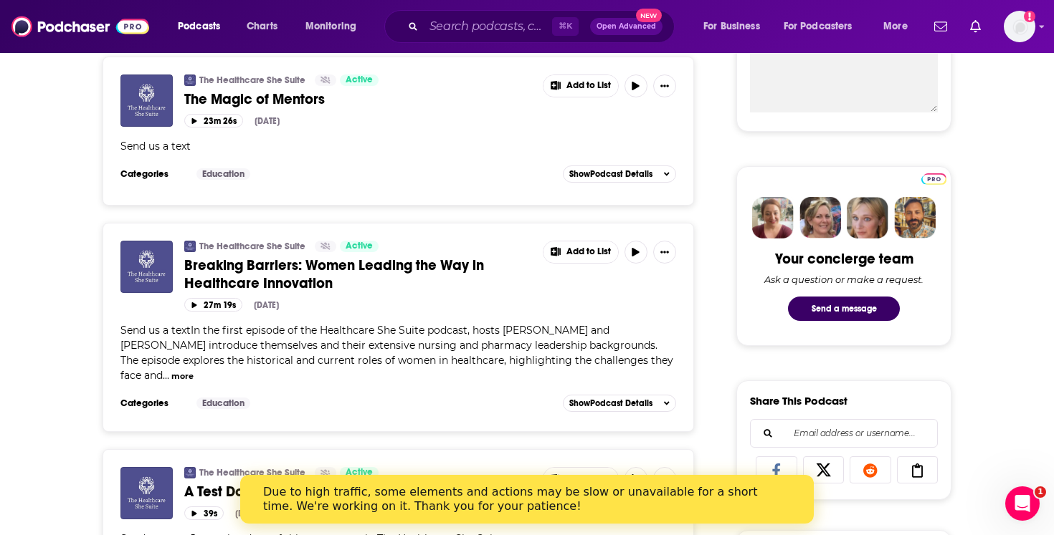
scroll to position [573, 0]
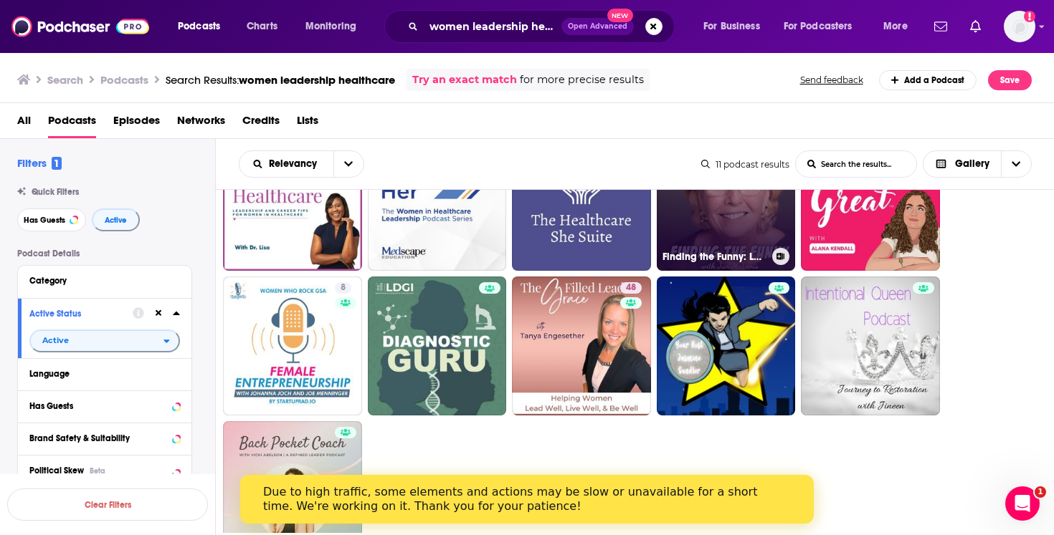
scroll to position [85, 0]
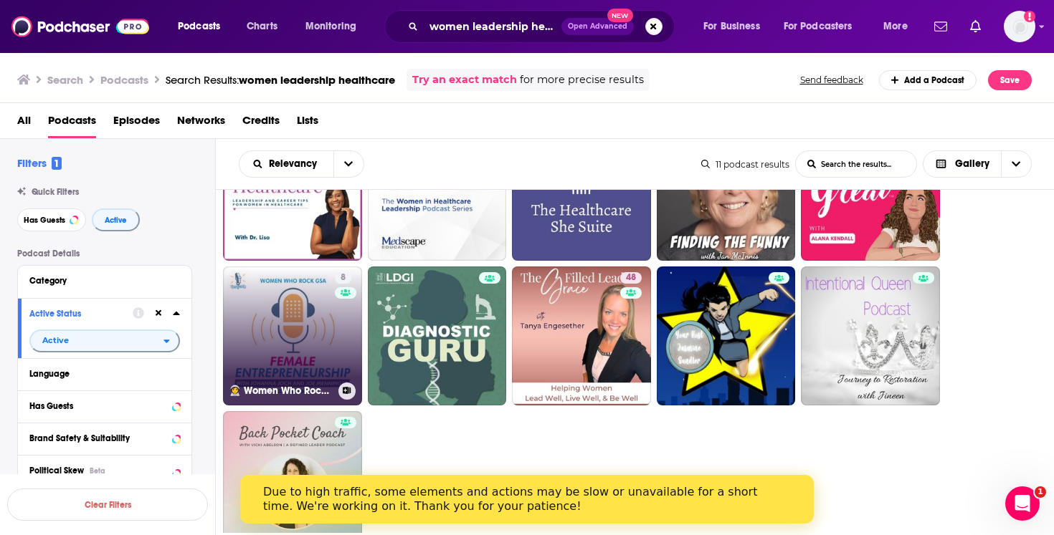
click at [300, 325] on link "8 👩‍🚀 Women Who Rock GSA – A [DEMOGRAPHIC_DATA] Entrepreneurship Podcast" at bounding box center [292, 336] width 139 height 139
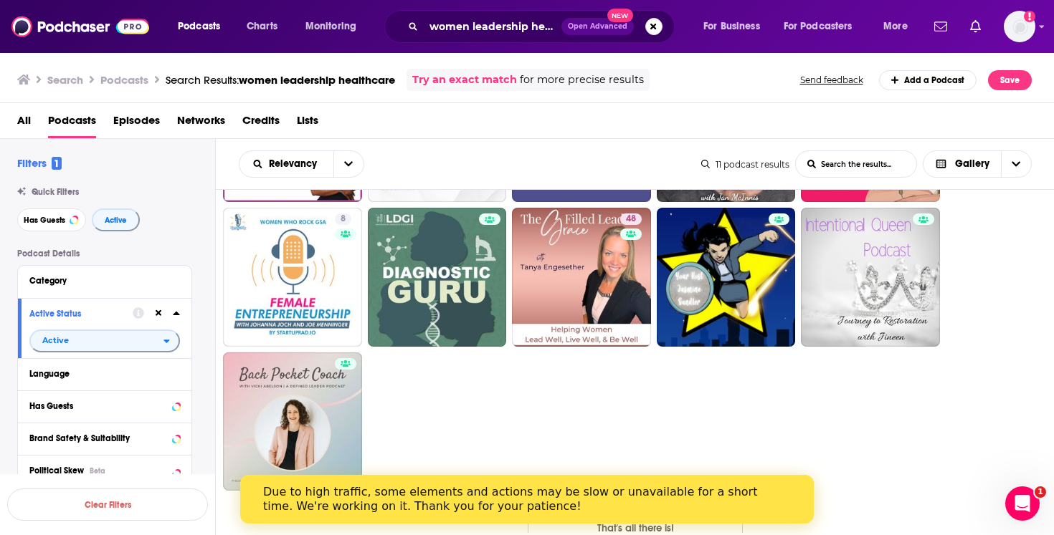
scroll to position [154, 0]
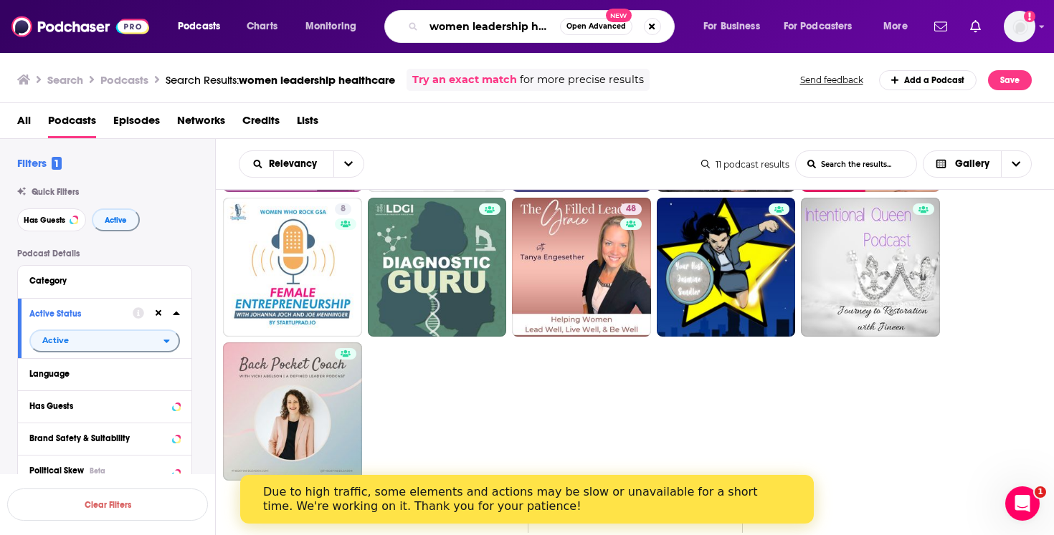
click at [483, 32] on input "women leadership healthcare" at bounding box center [492, 26] width 136 height 23
drag, startPoint x: 431, startPoint y: 27, endPoint x: 596, endPoint y: 16, distance: 165.9
click at [596, 19] on div "women leadership healthcare Open Advanced New" at bounding box center [529, 26] width 290 height 33
type input "women iwomen leadership healthcare"
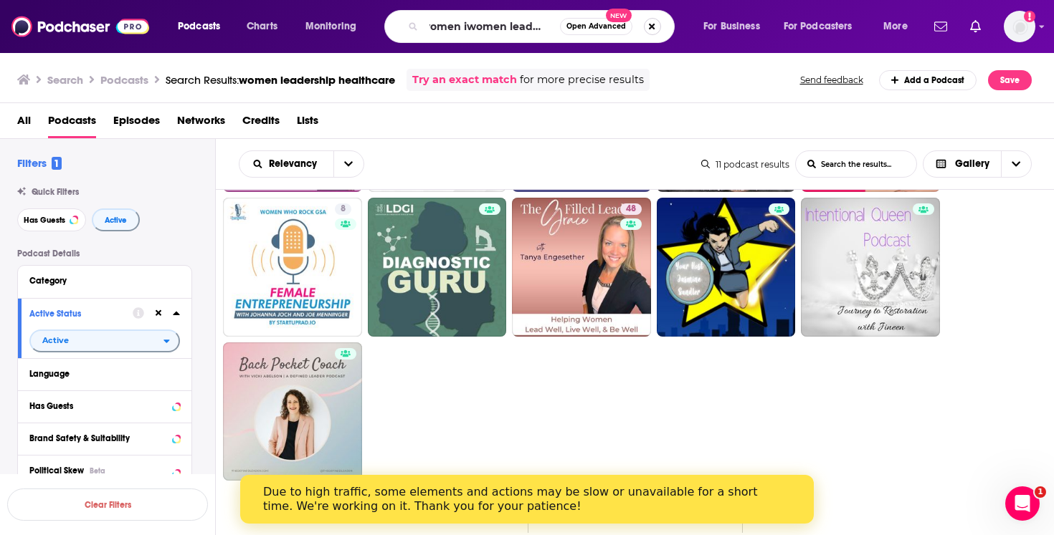
click at [649, 25] on button "Search podcasts, credits, & more..." at bounding box center [652, 26] width 17 height 17
type input "women in leadership"
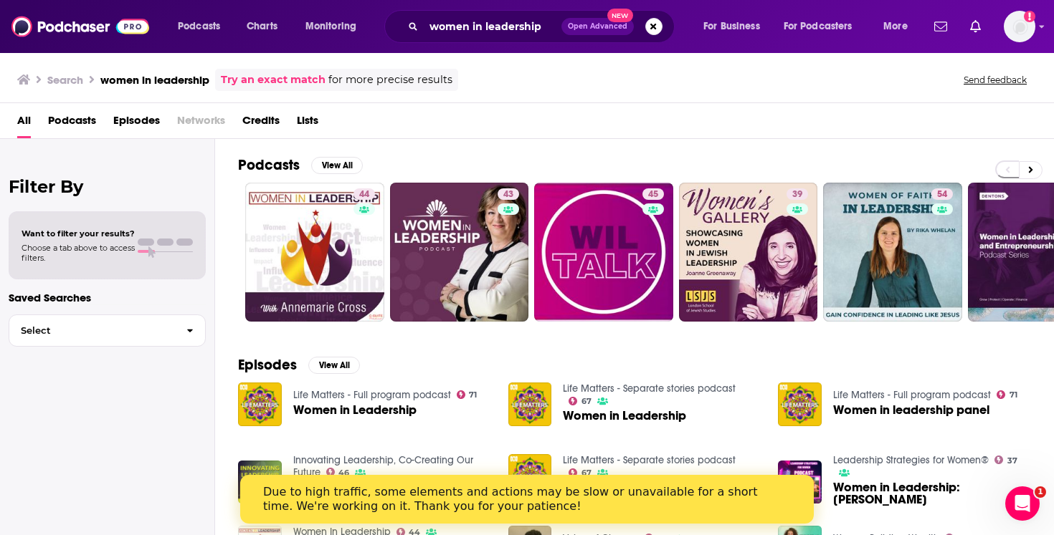
click at [265, 163] on h2 "Podcasts" at bounding box center [269, 165] width 62 height 18
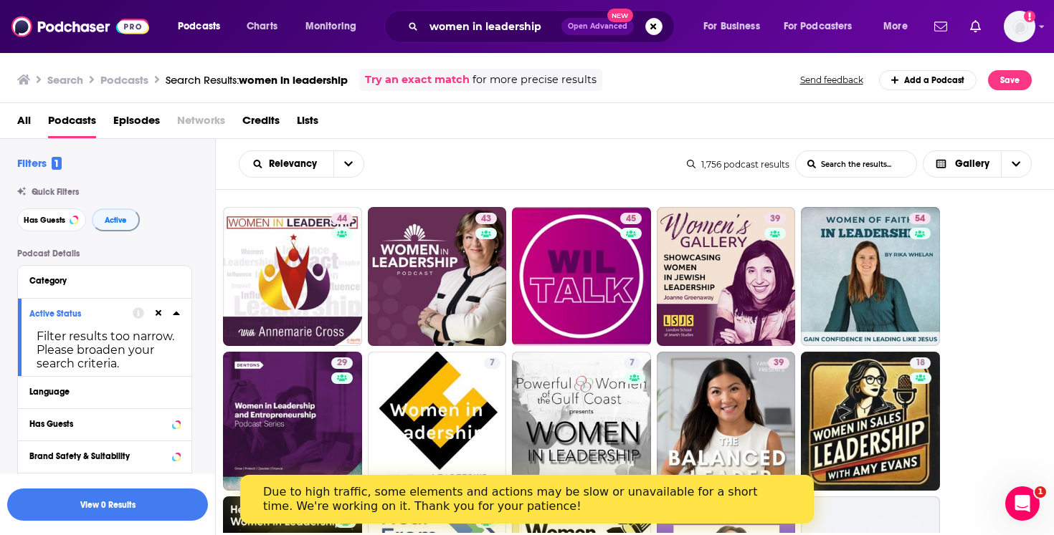
click at [176, 311] on icon at bounding box center [176, 312] width 7 height 11
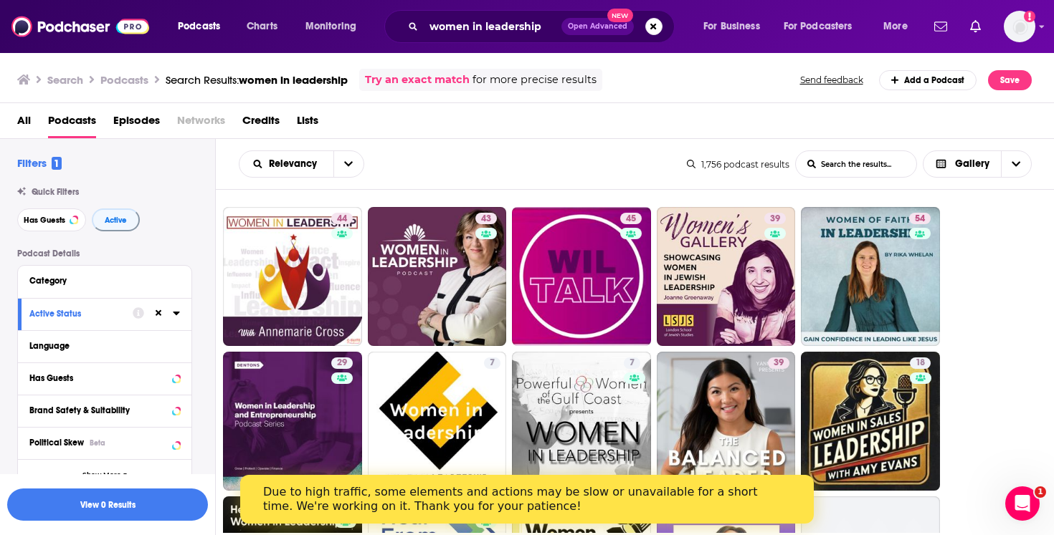
click at [98, 313] on div "Active Status" at bounding box center [76, 314] width 94 height 10
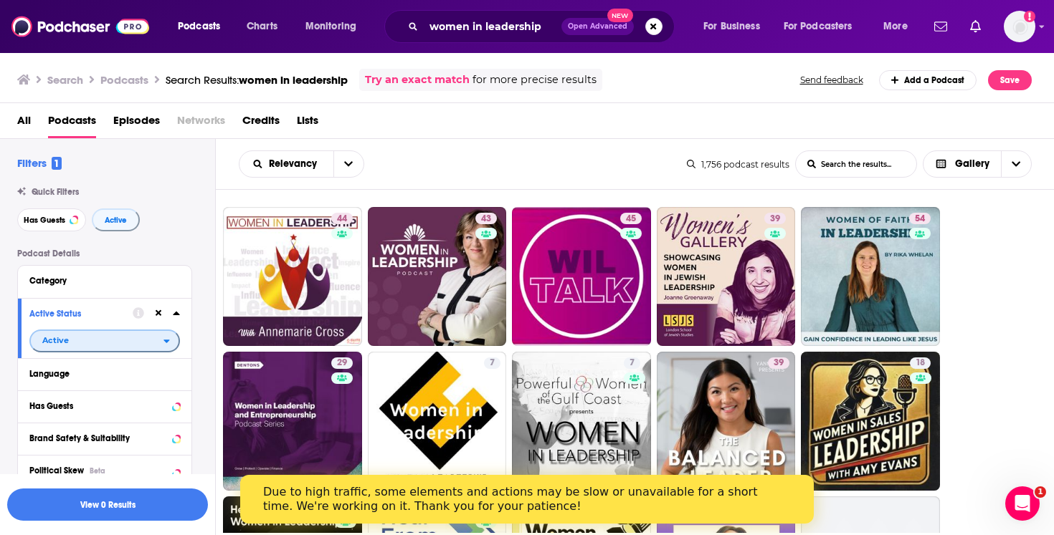
click at [161, 344] on span "Active" at bounding box center [97, 340] width 133 height 19
click at [61, 391] on span "Active" at bounding box center [74, 388] width 75 height 8
click at [87, 498] on button "View 0 Results" at bounding box center [107, 505] width 201 height 32
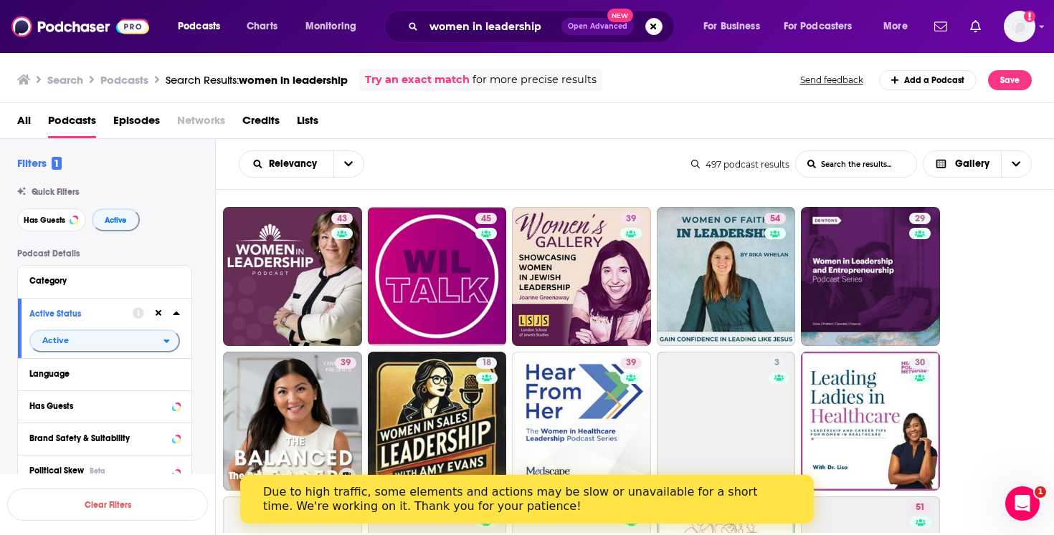
scroll to position [11, 0]
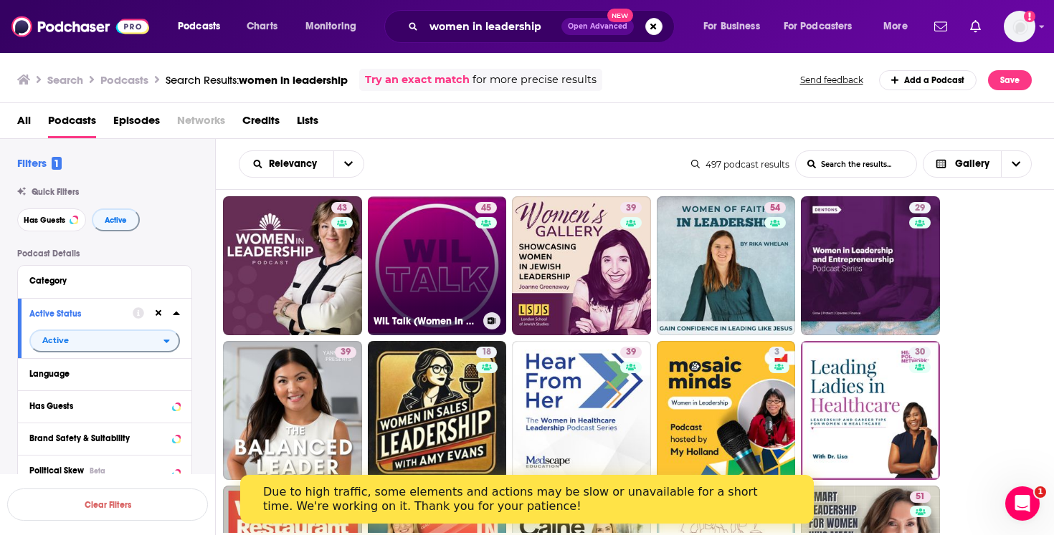
click at [431, 262] on link "45 WIL Talk (Women in Leadership Talk)" at bounding box center [437, 265] width 139 height 139
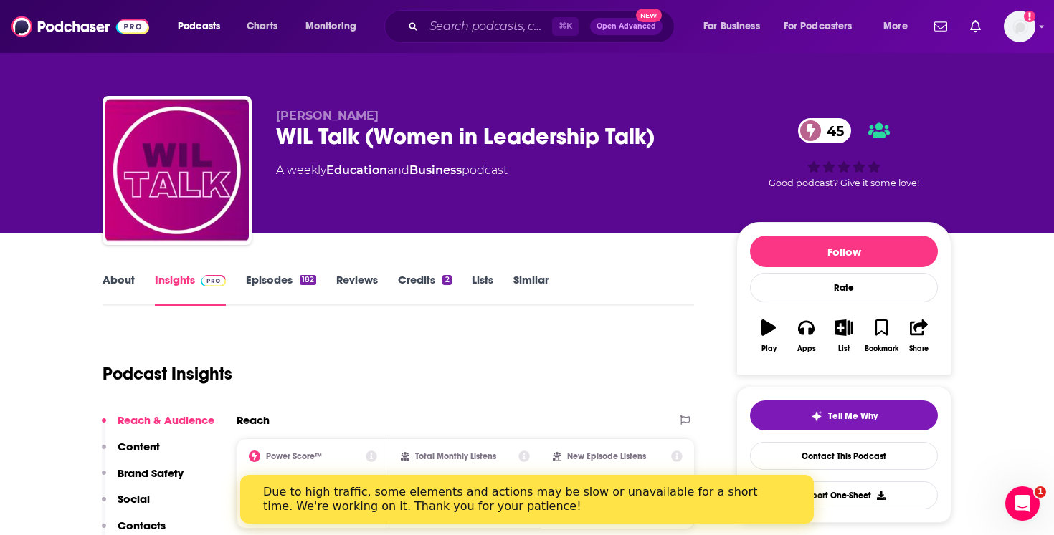
click at [282, 279] on link "Episodes 182" at bounding box center [281, 289] width 70 height 33
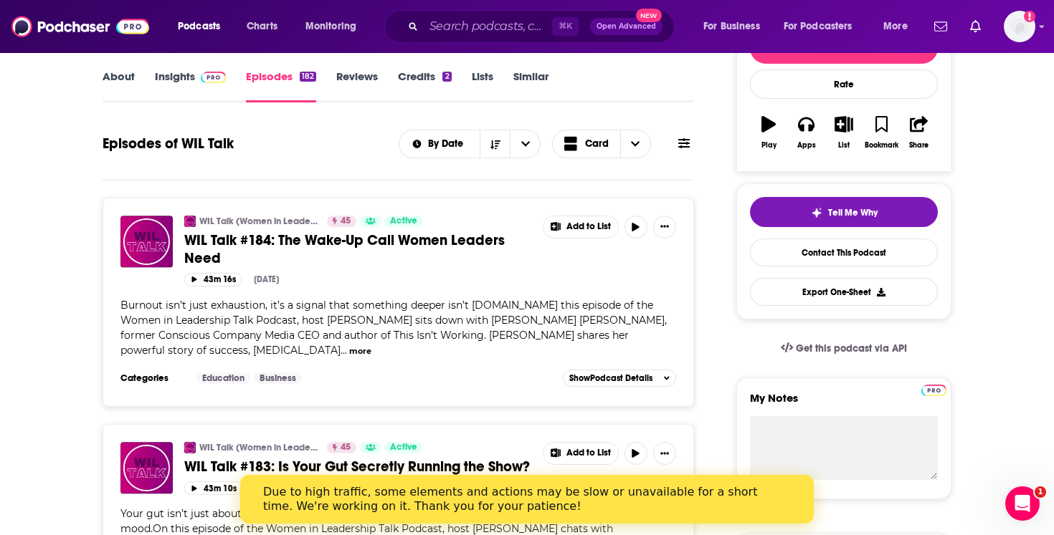
scroll to position [153, 0]
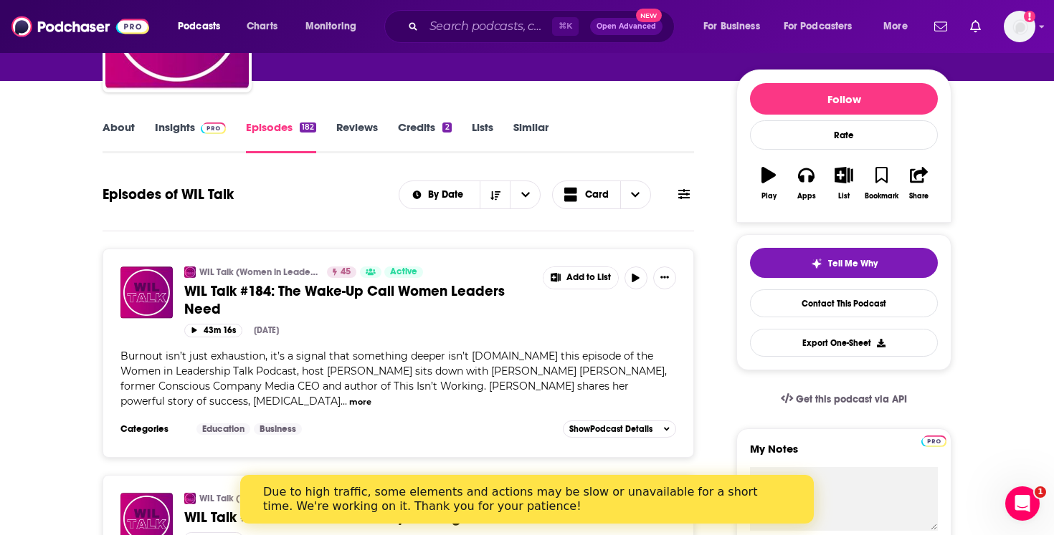
click at [130, 130] on link "About" at bounding box center [118, 136] width 32 height 33
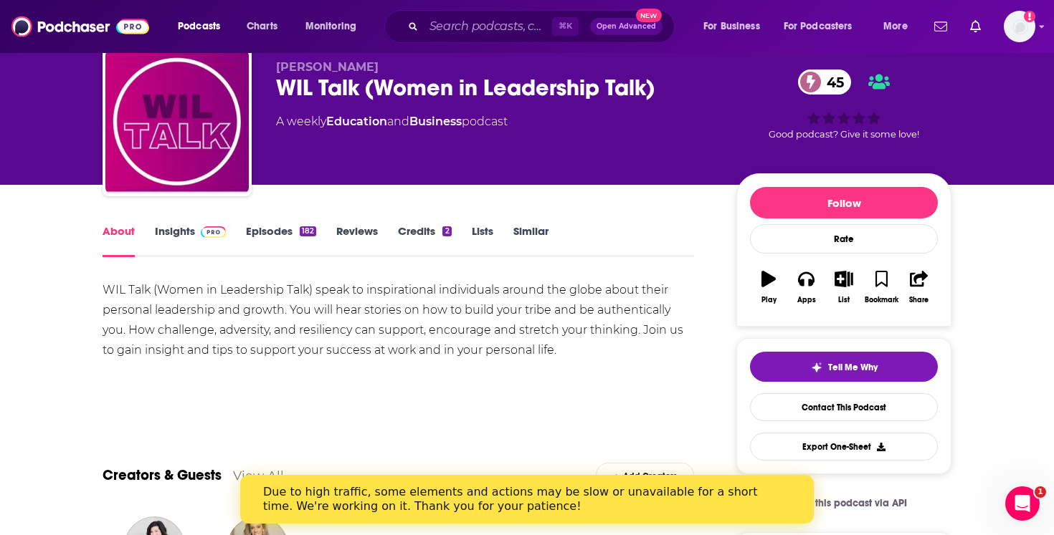
scroll to position [9, 0]
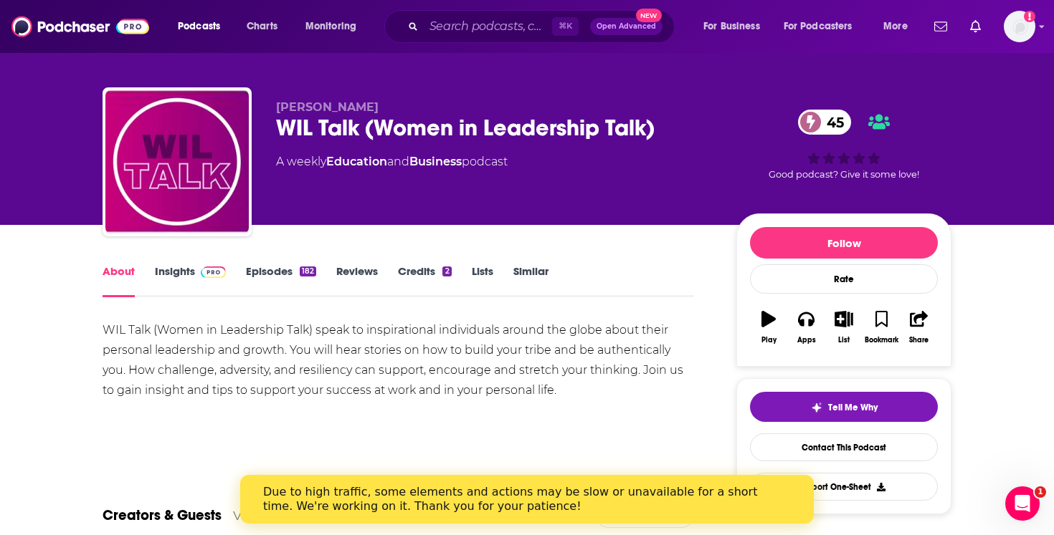
click at [182, 270] on link "Insights" at bounding box center [190, 280] width 71 height 33
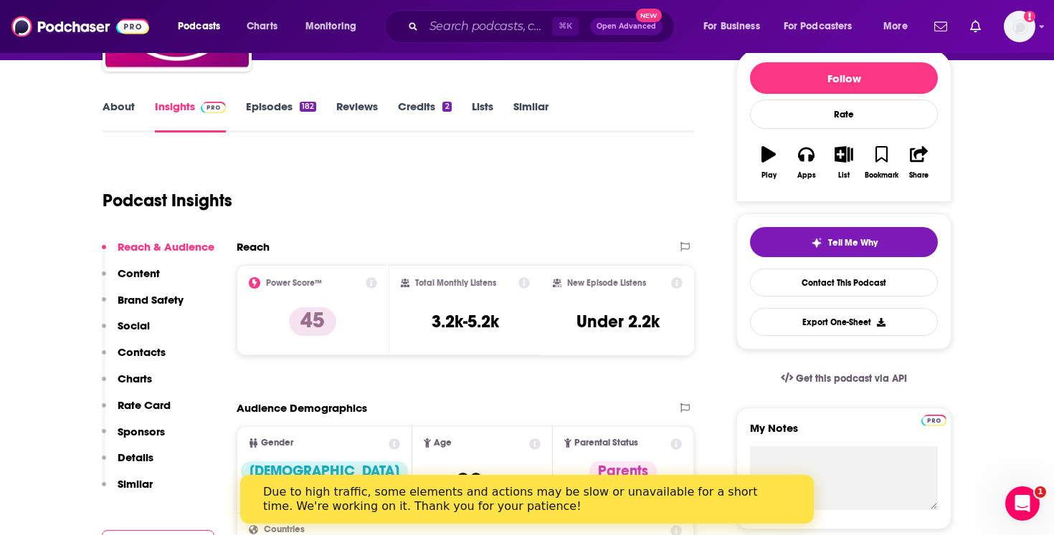
scroll to position [186, 0]
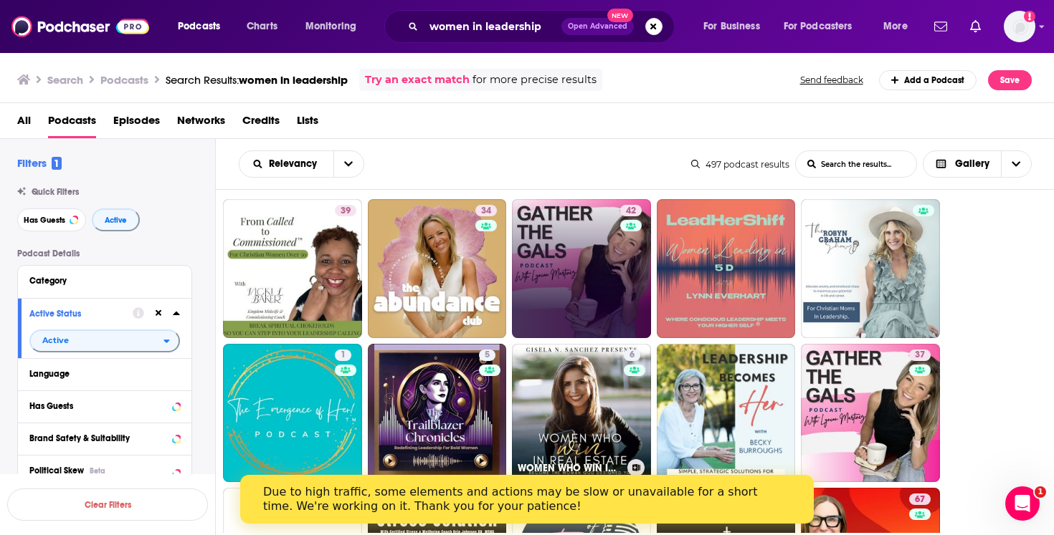
scroll to position [755, 0]
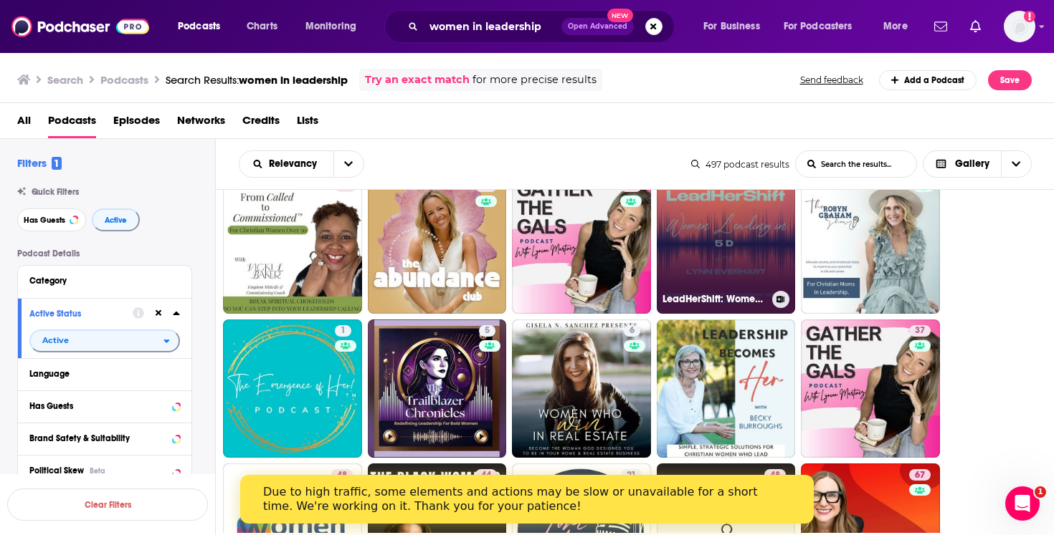
click at [719, 244] on link "LeadHerShift: Women Leading in 5D with [PERSON_NAME]. Where Conscious Leadershi…" at bounding box center [726, 244] width 139 height 139
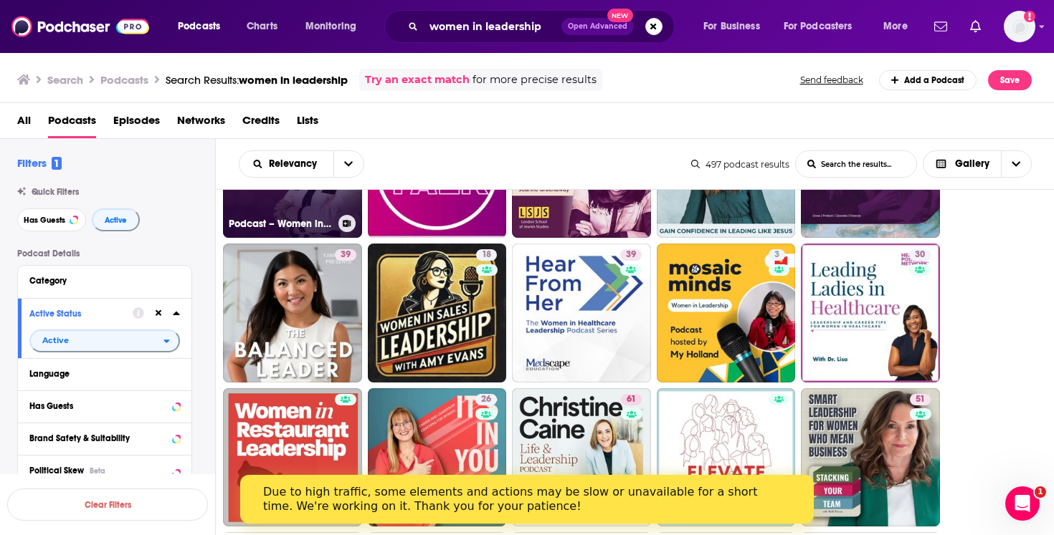
scroll to position [118, 0]
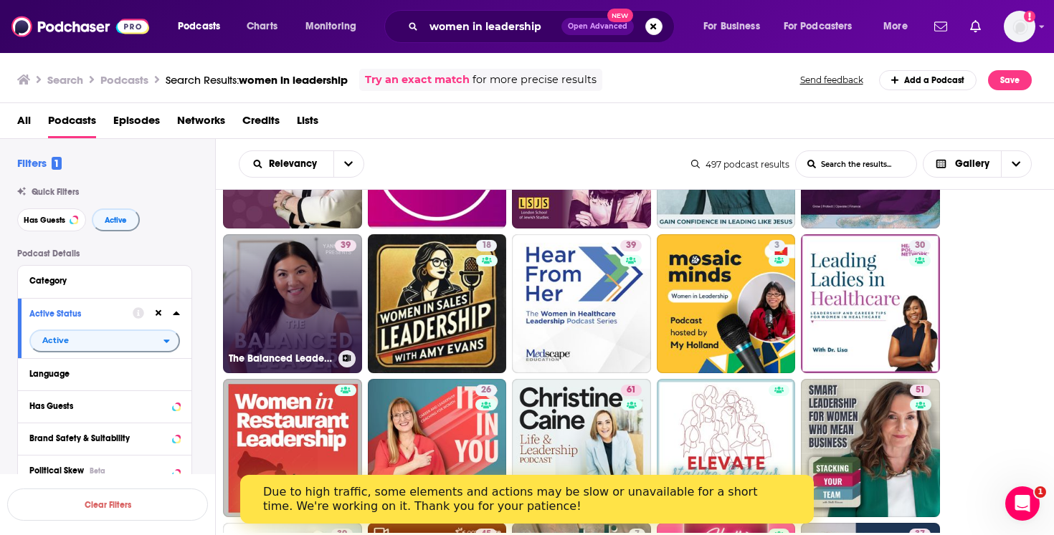
click at [295, 272] on link "39 The Balanced Leader: Merging Logic and Heart in Women's Leadership" at bounding box center [292, 303] width 139 height 139
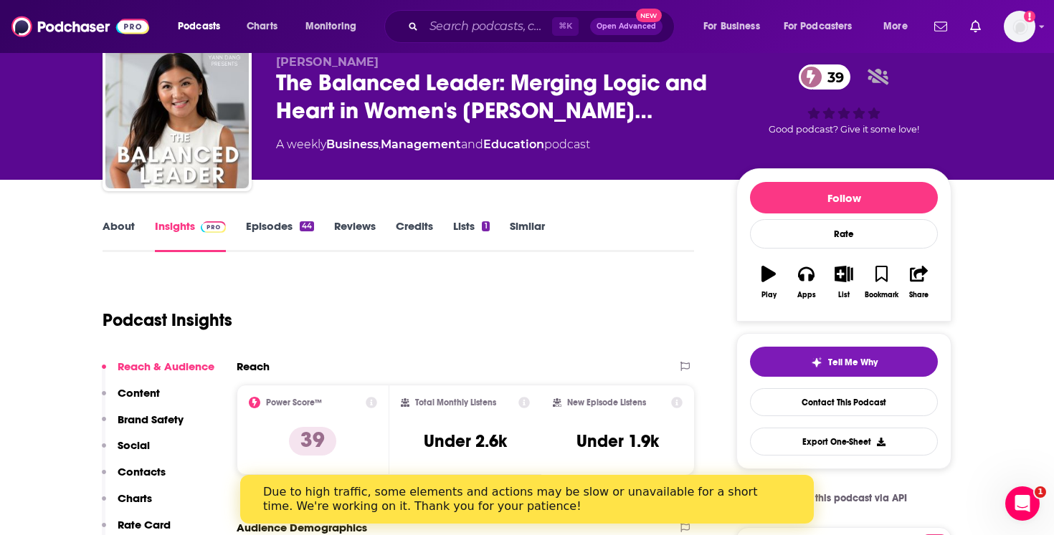
scroll to position [97, 0]
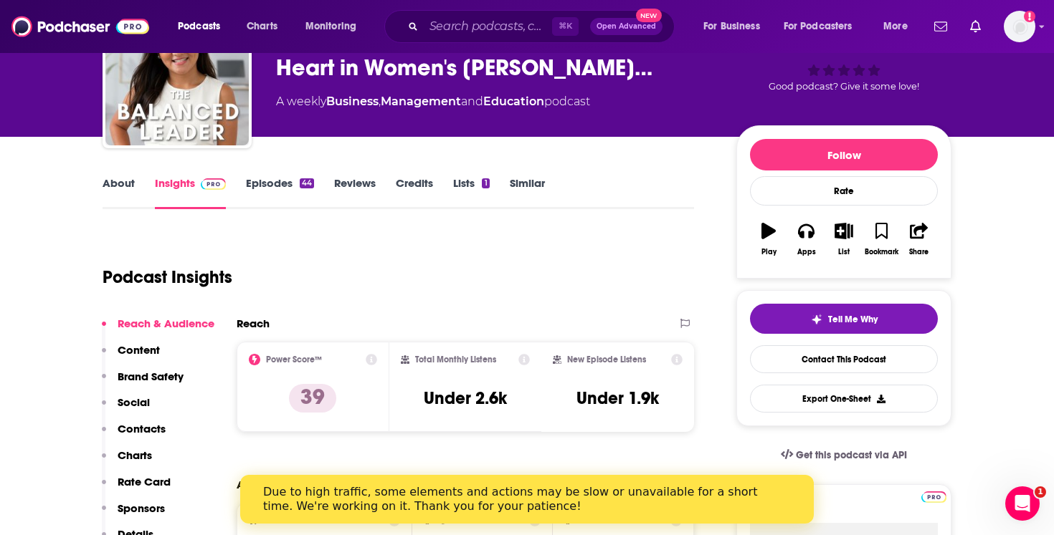
click at [269, 187] on link "Episodes 44" at bounding box center [280, 192] width 68 height 33
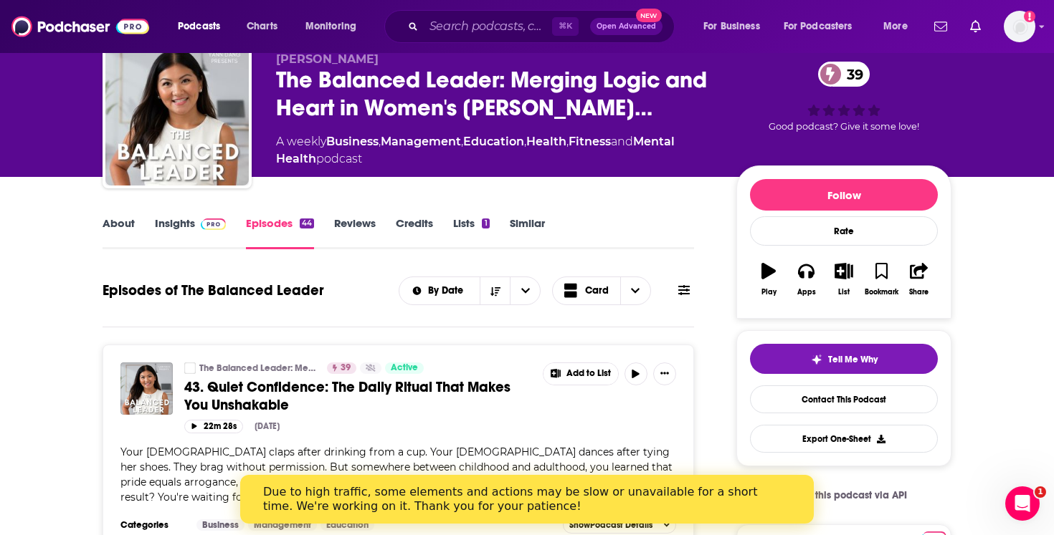
scroll to position [58, 0]
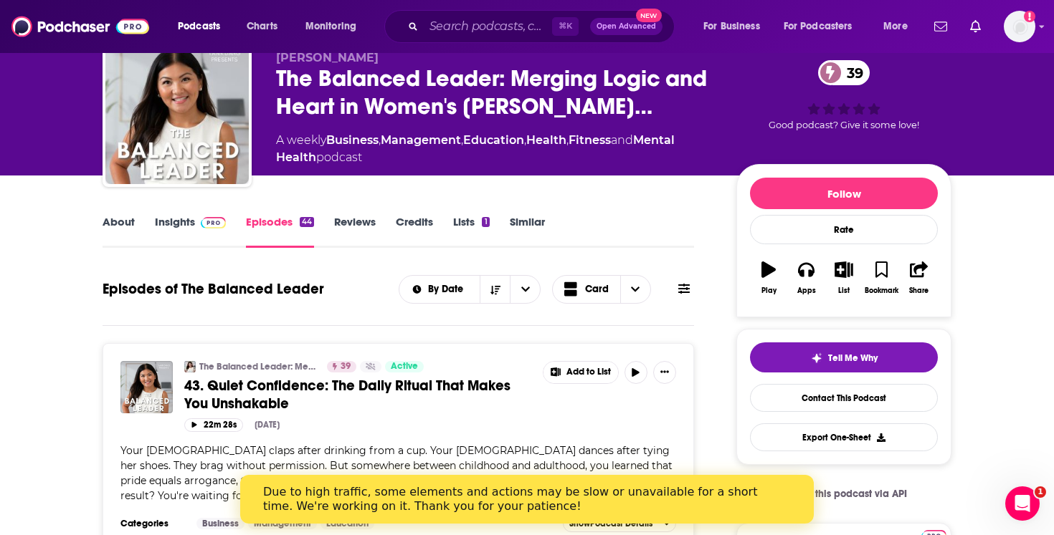
click at [118, 224] on link "About" at bounding box center [118, 231] width 32 height 33
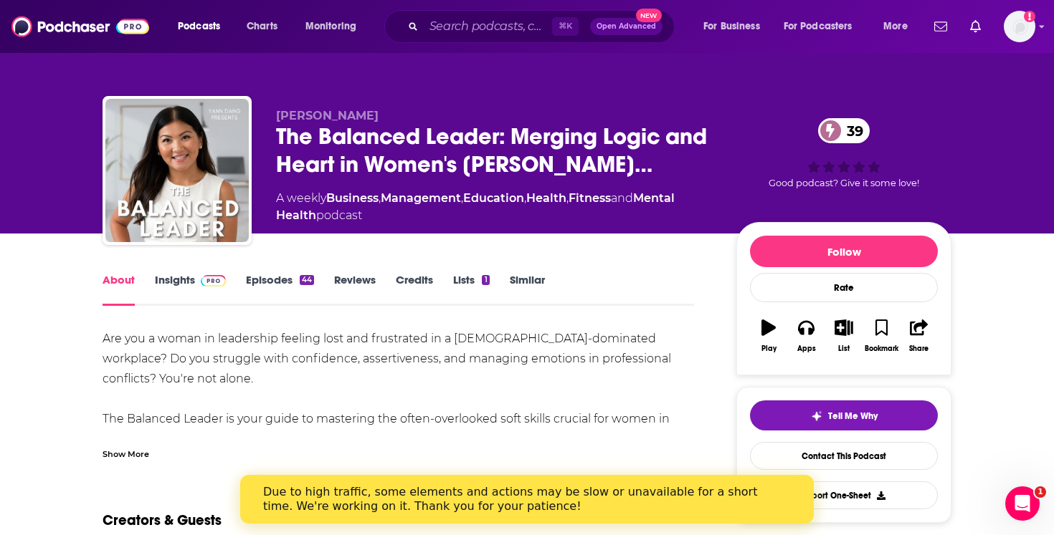
scroll to position [4, 0]
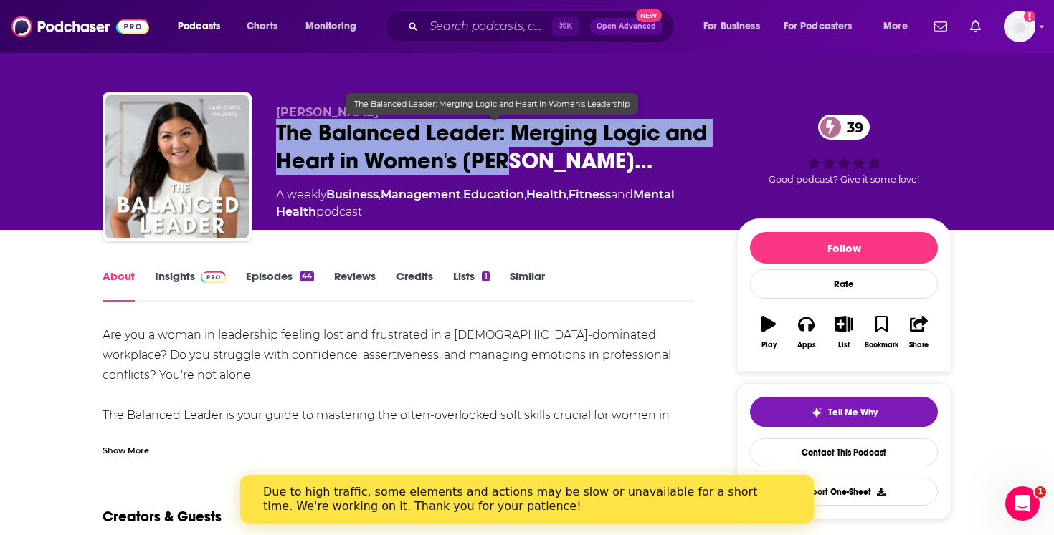
drag, startPoint x: 520, startPoint y: 159, endPoint x: 264, endPoint y: 133, distance: 257.2
click at [264, 133] on div "[PERSON_NAME] The Balanced Leader: Merging Logic and Heart in Women's Lea… 39 A…" at bounding box center [526, 169] width 849 height 155
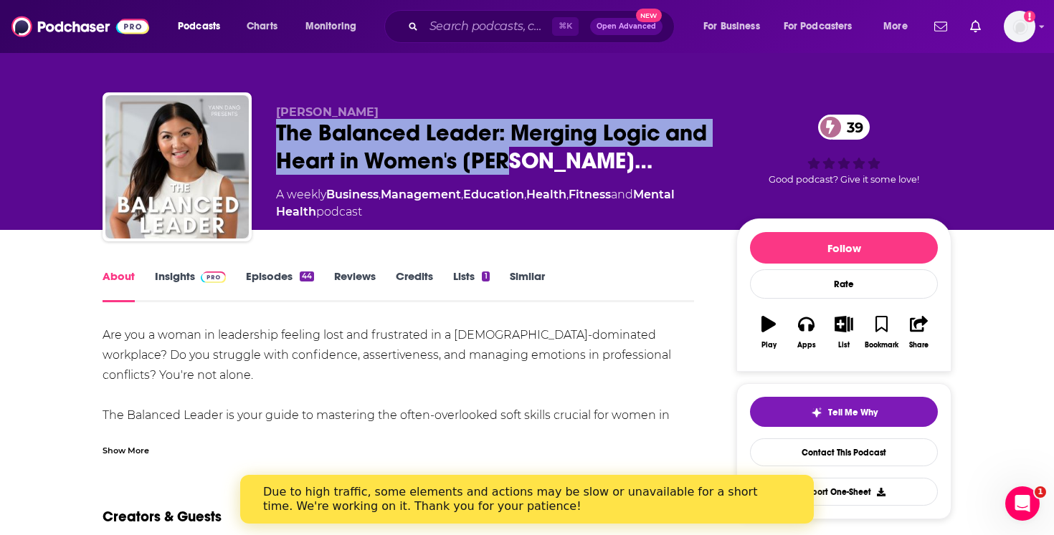
copy h1 "The Balanced Leader: Merging Logic and Heart in Women's [PERSON_NAME]…"
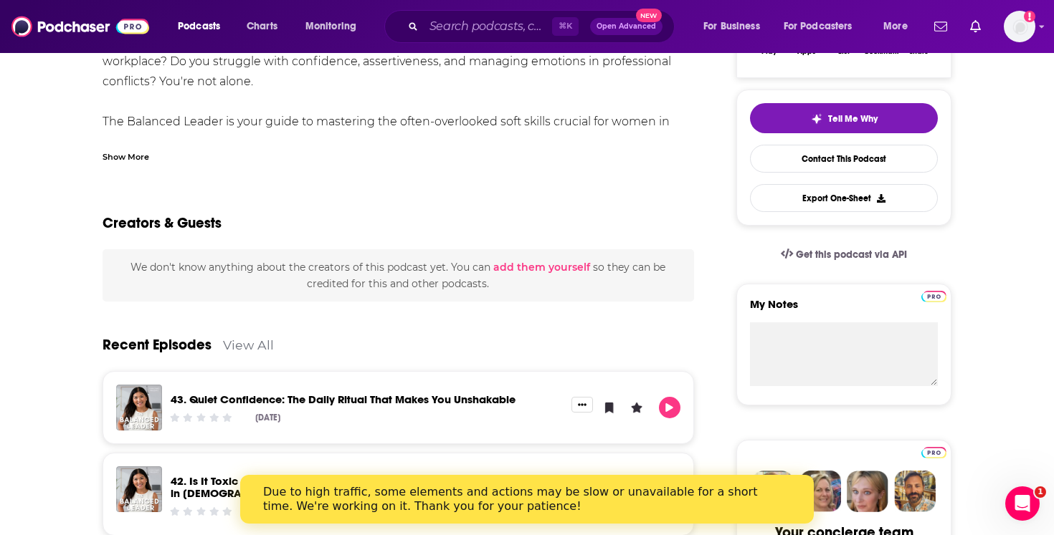
scroll to position [0, 0]
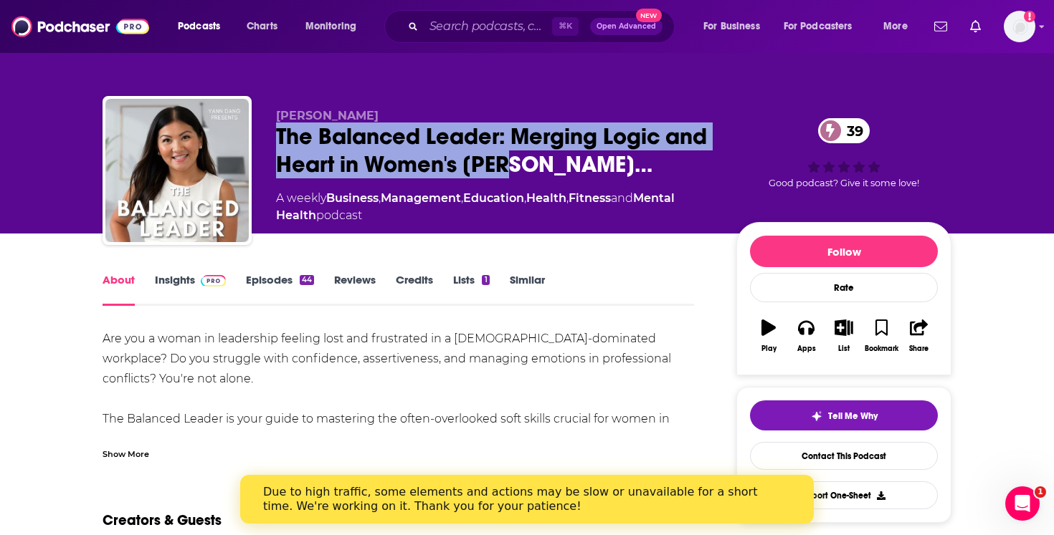
click at [191, 281] on link "Insights" at bounding box center [190, 289] width 71 height 33
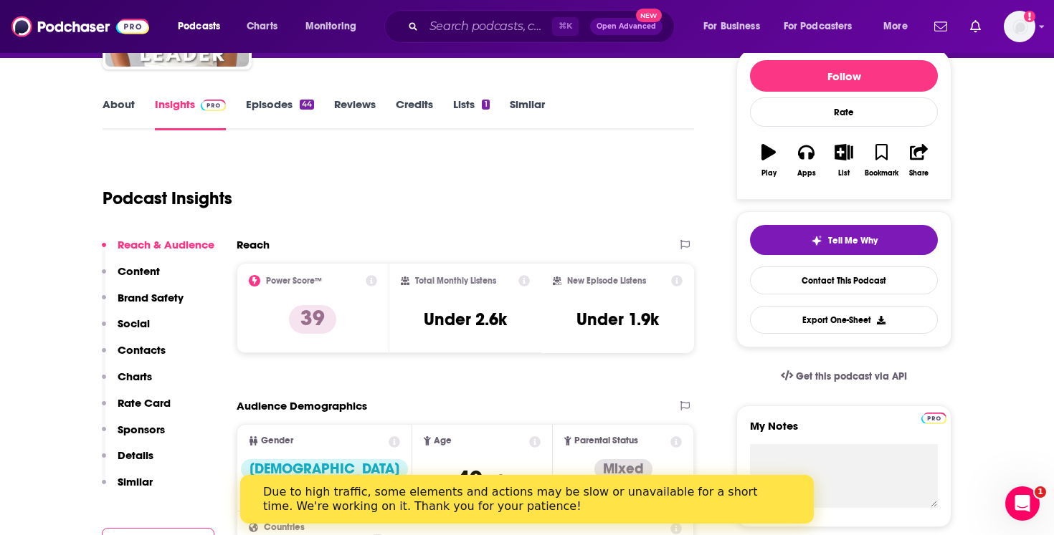
scroll to position [186, 0]
